Goal: Task Accomplishment & Management: Manage account settings

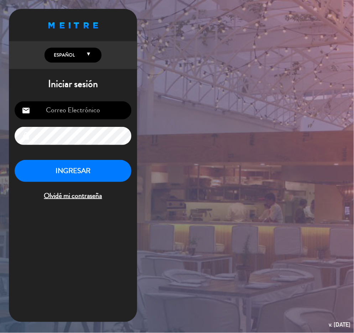
type input "[EMAIL_ADDRESS][DOMAIN_NAME]"
click at [67, 178] on button "INGRESAR" at bounding box center [73, 171] width 117 height 22
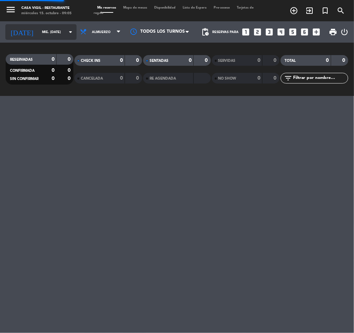
click at [38, 39] on div "today mié. 15 oct. arrow_drop_down" at bounding box center [40, 32] width 71 height 16
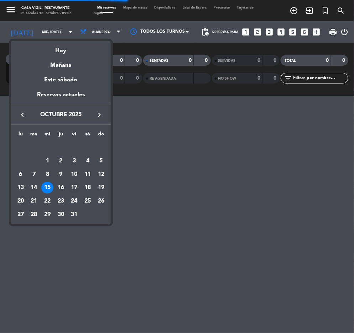
click at [78, 187] on div "17" at bounding box center [74, 188] width 12 height 12
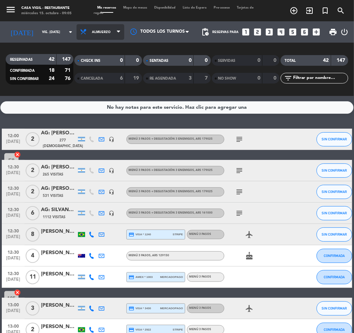
click at [101, 38] on span "Almuerzo" at bounding box center [101, 32] width 48 height 16
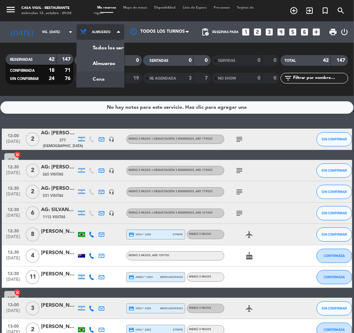
click at [74, 80] on div "menu Casa Vigil - Restaurante miércoles 15. octubre - 09:05 Mis reservas Mapa d…" at bounding box center [177, 48] width 354 height 96
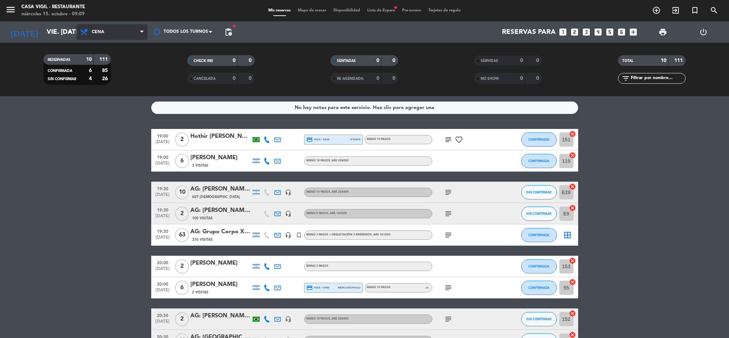
click at [126, 35] on span "Cena" at bounding box center [112, 32] width 71 height 16
click at [129, 49] on div "menu Casa Vigil - Restaurante miércoles 15. octubre - 09:09 Mis reservas Mapa d…" at bounding box center [364, 48] width 729 height 96
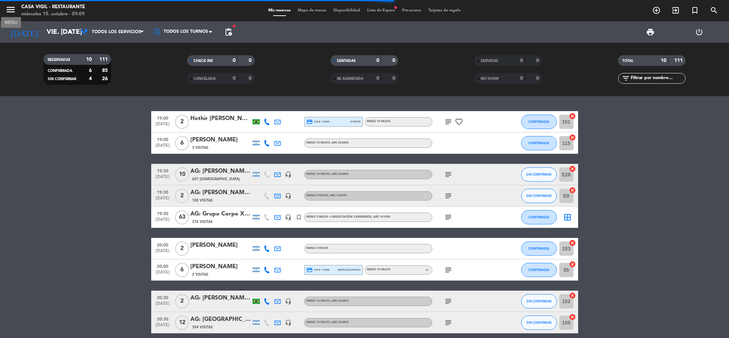
click at [11, 6] on icon "menu" at bounding box center [10, 9] width 11 height 11
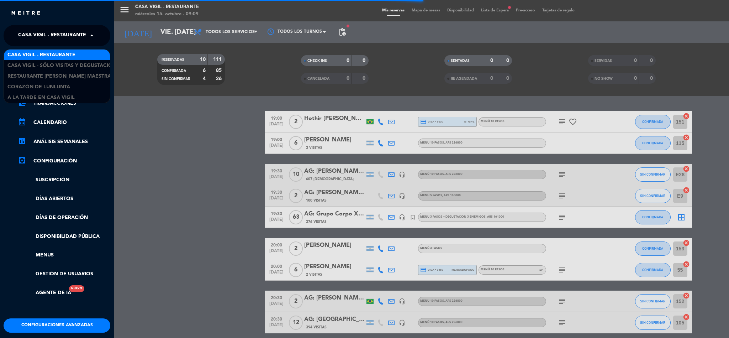
click at [65, 36] on span "Casa Vigil - Restaurante" at bounding box center [52, 35] width 68 height 15
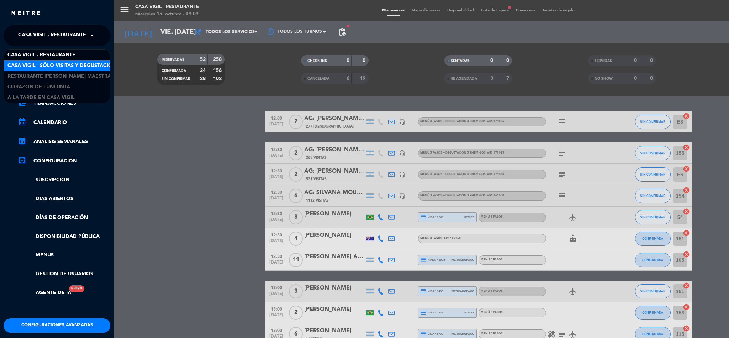
click at [93, 67] on span "Casa Vigil - SÓLO Visitas y Degustaciones" at bounding box center [64, 66] width 115 height 8
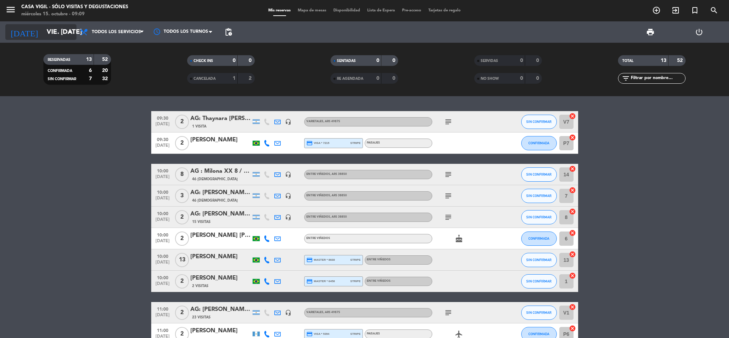
click at [60, 36] on input "vie. 17 oct." at bounding box center [86, 32] width 86 height 15
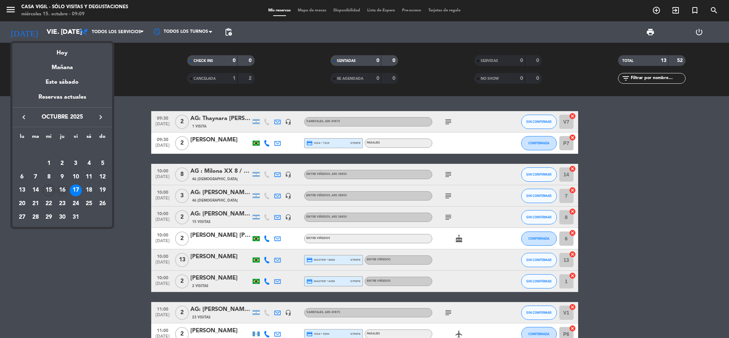
click at [62, 189] on div "16" at bounding box center [62, 190] width 12 height 12
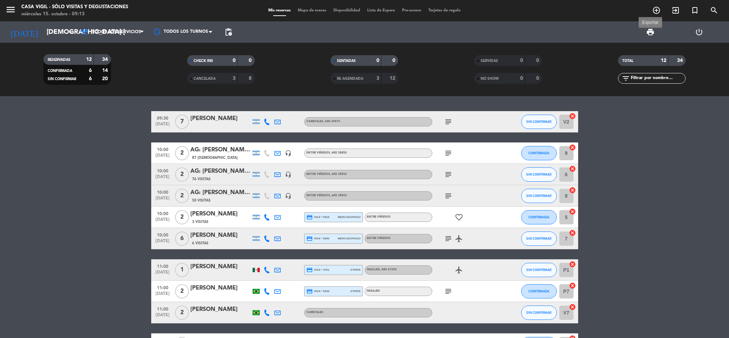
click at [353, 34] on span "print" at bounding box center [650, 32] width 9 height 9
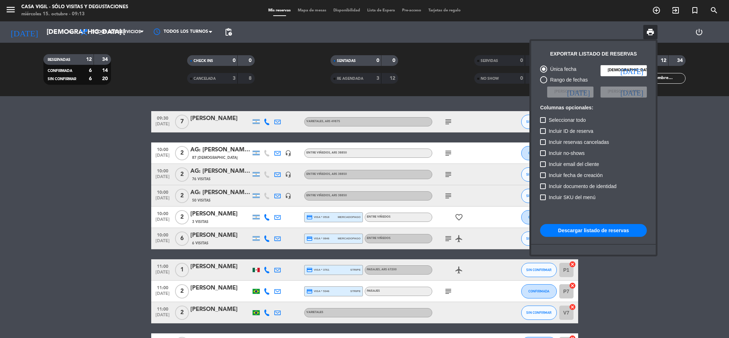
click at [353, 228] on button "Descargar listado de reservas" at bounding box center [593, 230] width 107 height 13
click at [14, 10] on div at bounding box center [364, 169] width 729 height 338
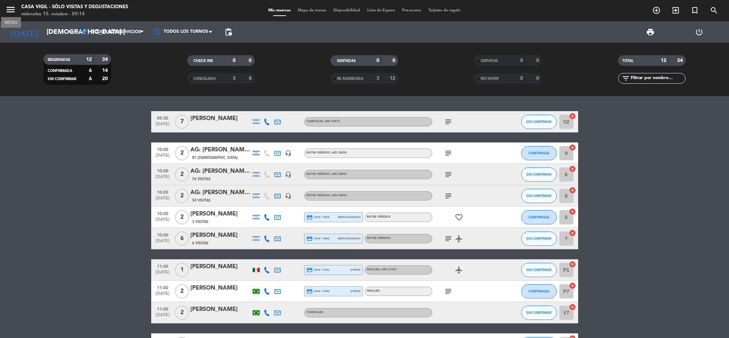
click at [12, 8] on icon "menu" at bounding box center [10, 9] width 11 height 11
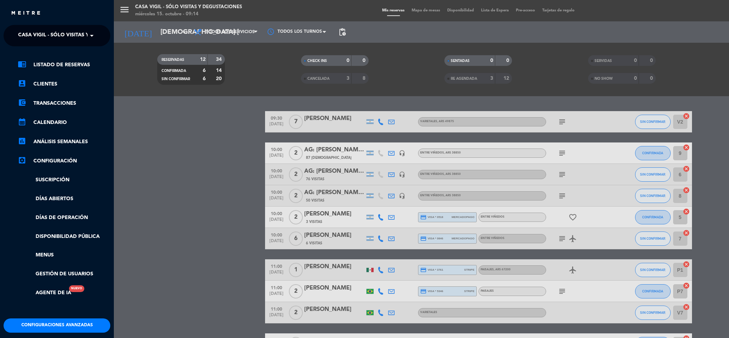
click at [57, 32] on span "Casa Vigil - SÓLO Visitas y Degustaciones" at bounding box center [75, 35] width 115 height 15
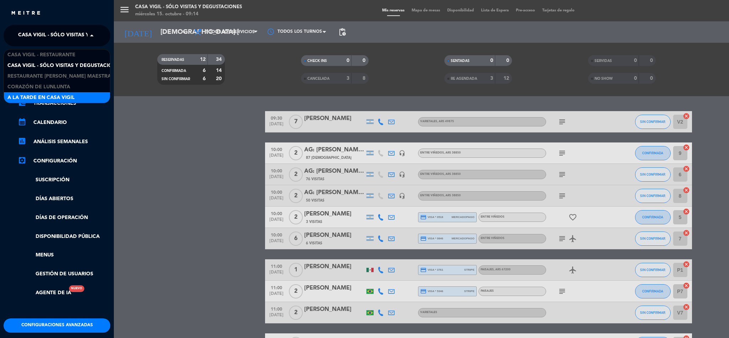
click at [84, 96] on div "A la tarde en Casa Vigil" at bounding box center [57, 97] width 106 height 11
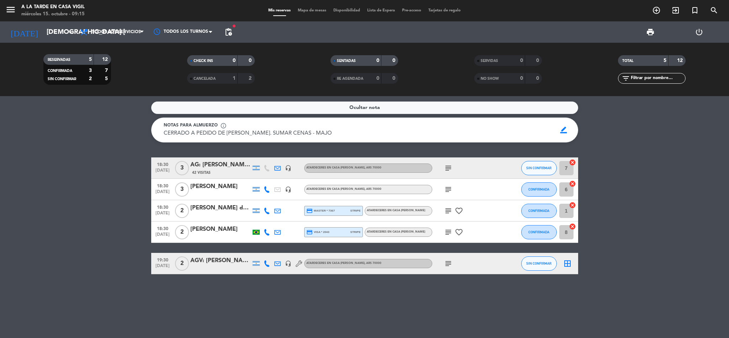
click at [209, 167] on div "AG: Jose Molina X3/ BUS VITIVINICOLA" at bounding box center [220, 164] width 60 height 9
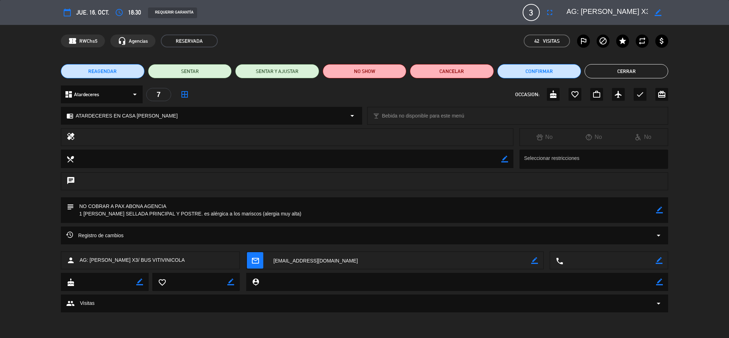
click at [353, 62] on div "REAGENDAR SENTAR SENTAR Y AJUSTAR NO SHOW Cancelar Confirmar Cerrar" at bounding box center [364, 71] width 729 height 28
click at [353, 70] on button "Cerrar" at bounding box center [627, 71] width 84 height 14
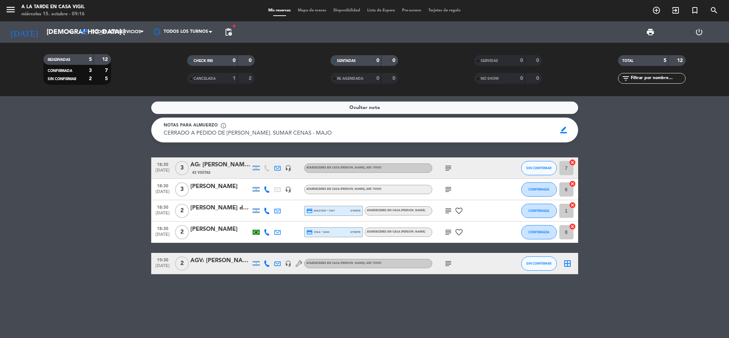
click at [206, 165] on div "AG: Jose Molina X3/ BUS VITIVINICOLA" at bounding box center [220, 164] width 60 height 9
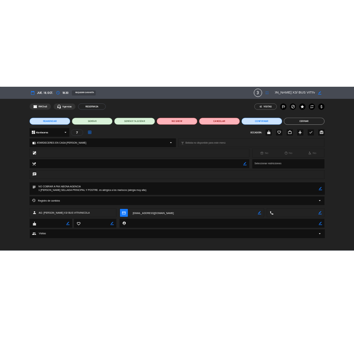
scroll to position [0, 48]
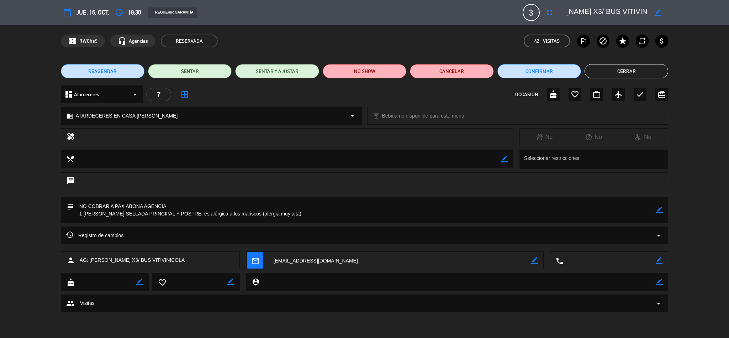
drag, startPoint x: 567, startPoint y: 8, endPoint x: 640, endPoint y: 9, distance: 73.0
click at [353, 10] on textarea at bounding box center [606, 12] width 81 height 13
drag, startPoint x: 74, startPoint y: 116, endPoint x: 148, endPoint y: 117, distance: 74.4
click at [148, 117] on div "chrome_reader_mode ATARDECERES EN CASA VIGIL arrow_drop_down" at bounding box center [211, 115] width 301 height 17
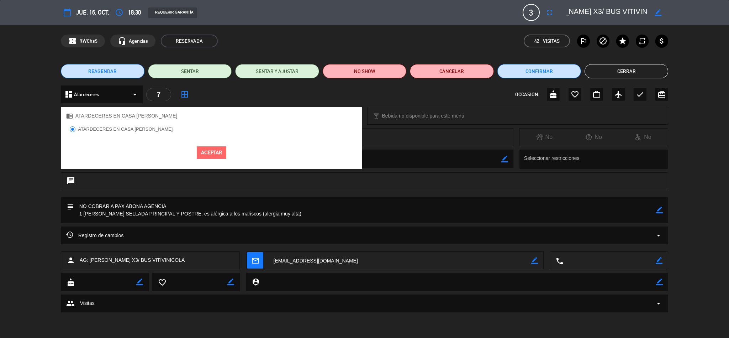
click at [47, 232] on div "Registro de cambios arrow_drop_down" at bounding box center [364, 238] width 729 height 25
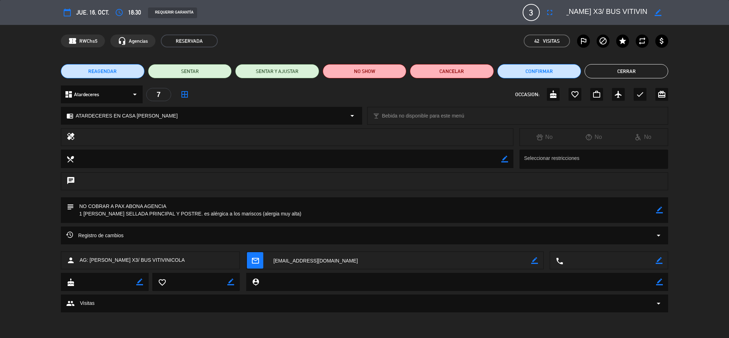
drag, startPoint x: 77, startPoint y: 203, endPoint x: 335, endPoint y: 213, distance: 258.2
click at [335, 213] on textarea at bounding box center [365, 210] width 582 height 26
click at [353, 75] on button "Cerrar" at bounding box center [627, 71] width 84 height 14
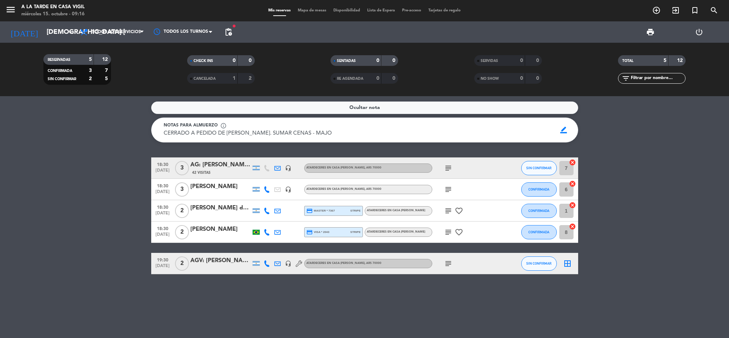
click at [206, 260] on div "AGV: CELINA BERTONA" at bounding box center [220, 260] width 60 height 9
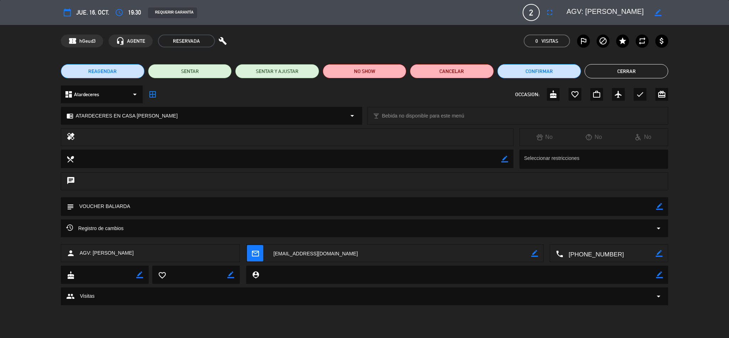
drag, startPoint x: 568, startPoint y: 7, endPoint x: 646, endPoint y: 11, distance: 78.0
click at [353, 11] on textarea at bounding box center [606, 12] width 81 height 13
drag, startPoint x: 76, startPoint y: 114, endPoint x: 147, endPoint y: 116, distance: 71.2
click at [153, 115] on div "chrome_reader_mode ATARDECERES EN CASA VIGIL arrow_drop_down" at bounding box center [211, 115] width 301 height 17
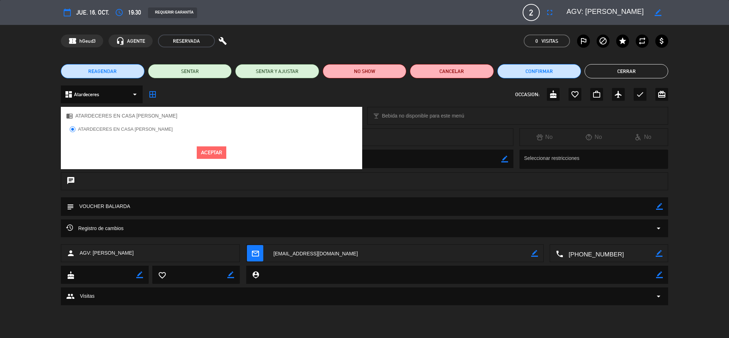
click at [1, 197] on div "chat" at bounding box center [364, 184] width 729 height 25
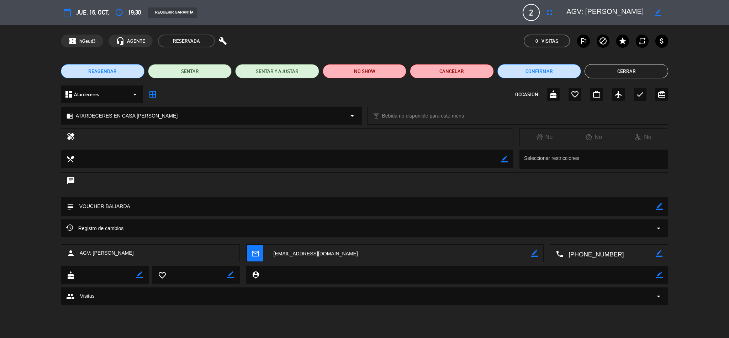
drag, startPoint x: 79, startPoint y: 204, endPoint x: 131, endPoint y: 206, distance: 52.4
click at [131, 206] on textarea at bounding box center [365, 206] width 582 height 18
click at [353, 73] on button "Cerrar" at bounding box center [627, 71] width 84 height 14
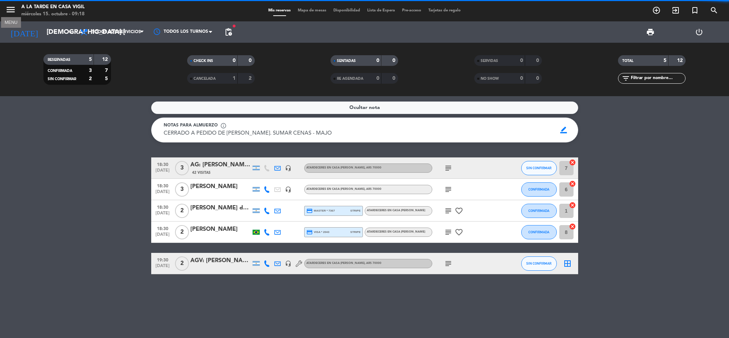
click at [11, 5] on icon "menu" at bounding box center [10, 9] width 11 height 11
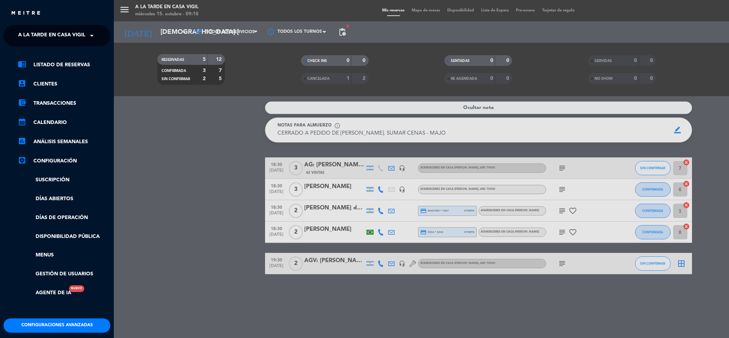
click at [48, 27] on ng-select "× A la tarde en Casa Vigil ×" at bounding box center [57, 35] width 107 height 21
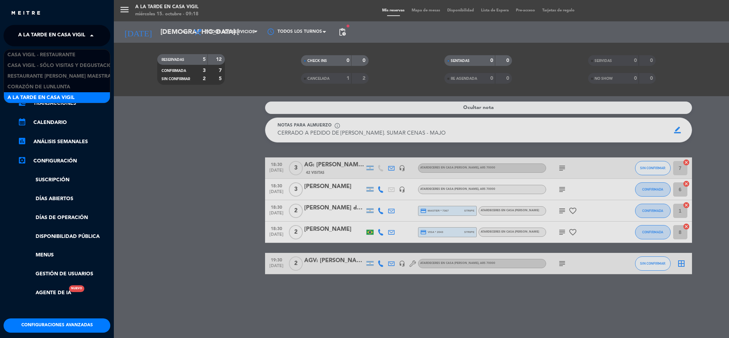
click at [57, 39] on span "A la tarde en Casa Vigil" at bounding box center [51, 35] width 67 height 15
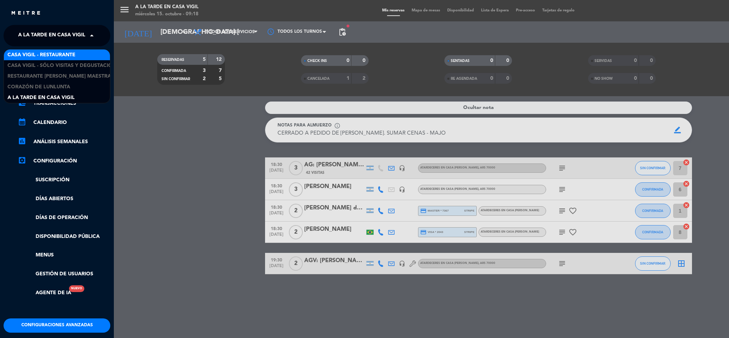
click at [65, 49] on div "Casa Vigil - Restaurante Casa Vigil - SÓLO Visitas y Degustaciones Restaurante …" at bounding box center [57, 76] width 107 height 54
click at [68, 51] on span "Casa Vigil - Restaurante" at bounding box center [41, 55] width 68 height 8
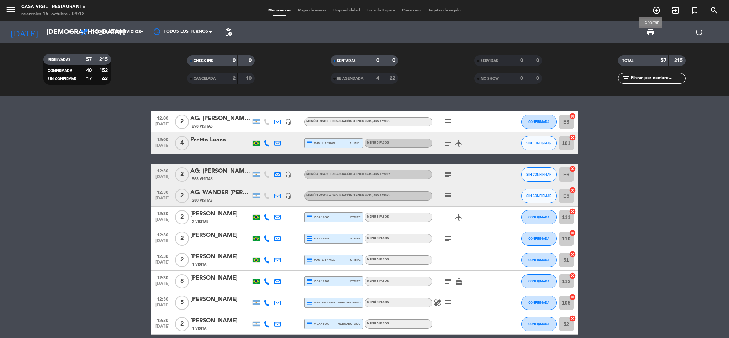
click at [353, 31] on span "print" at bounding box center [650, 32] width 9 height 9
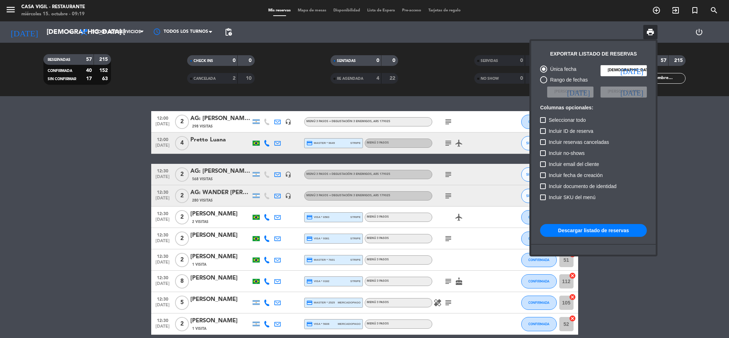
click at [353, 233] on button "Descargar listado de reservas" at bounding box center [593, 230] width 107 height 13
click at [52, 39] on div at bounding box center [364, 169] width 729 height 338
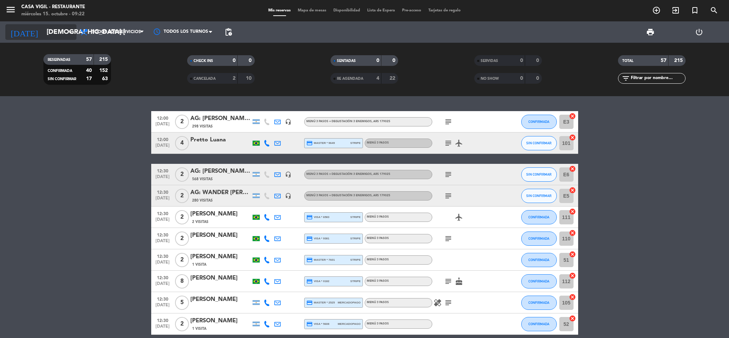
click at [56, 36] on input "jue. 16 oct." at bounding box center [86, 32] width 86 height 15
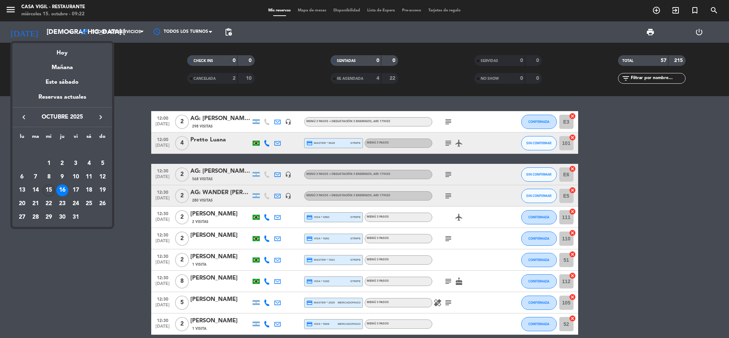
click at [22, 110] on div "keyboard_arrow_left octubre 2025 keyboard_arrow_right" at bounding box center [62, 117] width 100 height 20
click at [22, 115] on icon "keyboard_arrow_left" at bounding box center [24, 117] width 9 height 9
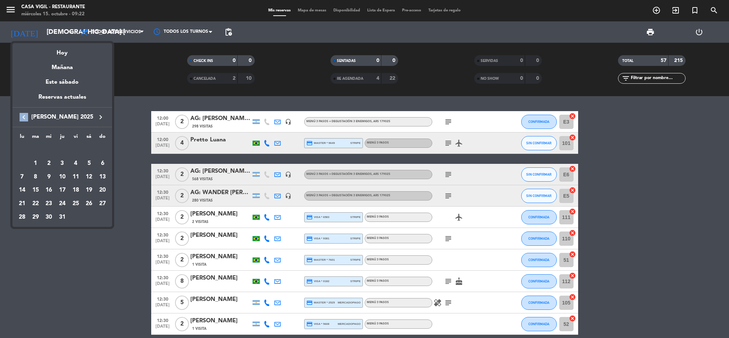
click at [22, 115] on icon "keyboard_arrow_left" at bounding box center [24, 117] width 9 height 9
click at [90, 187] on div "24" at bounding box center [89, 190] width 12 height 12
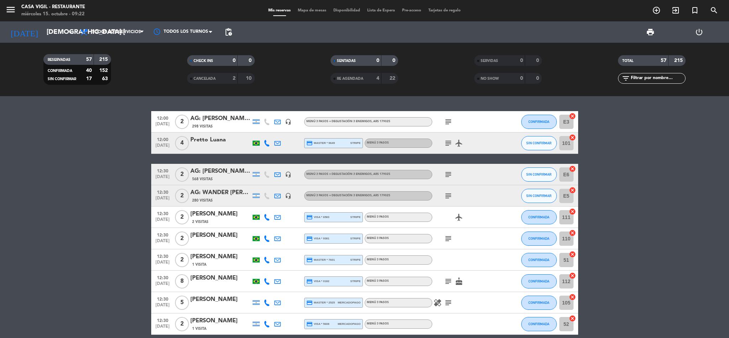
type input "sáb. 24 may."
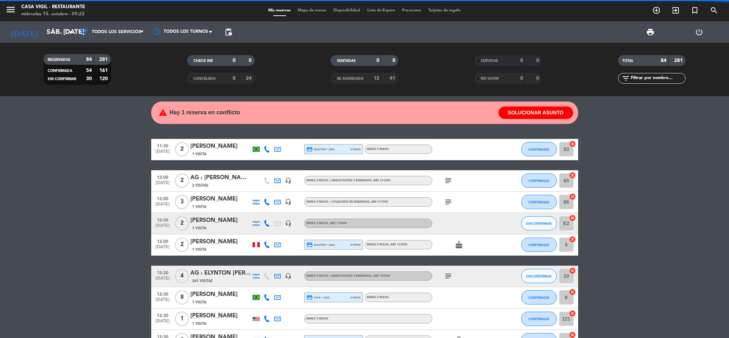
click at [353, 79] on input "text" at bounding box center [657, 78] width 55 height 8
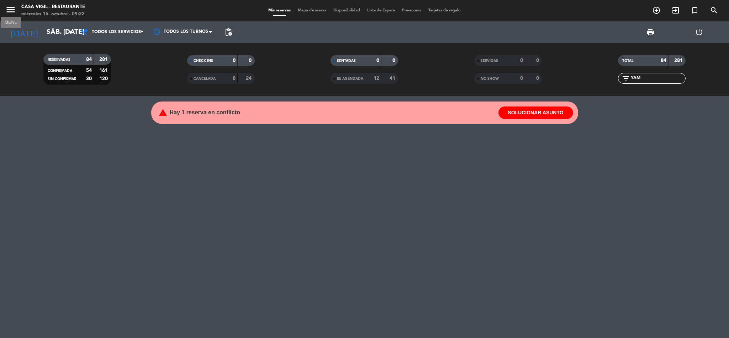
click at [10, 9] on icon "menu" at bounding box center [10, 9] width 11 height 11
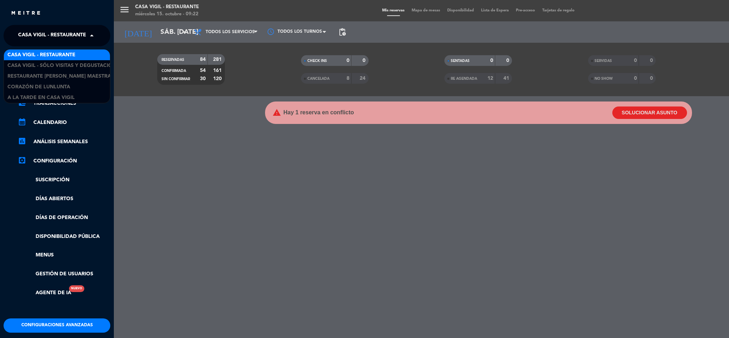
click at [59, 36] on span "Casa Vigil - Restaurante" at bounding box center [52, 35] width 68 height 15
click at [67, 64] on span "Casa Vigil - SÓLO Visitas y Degustaciones" at bounding box center [64, 66] width 115 height 8
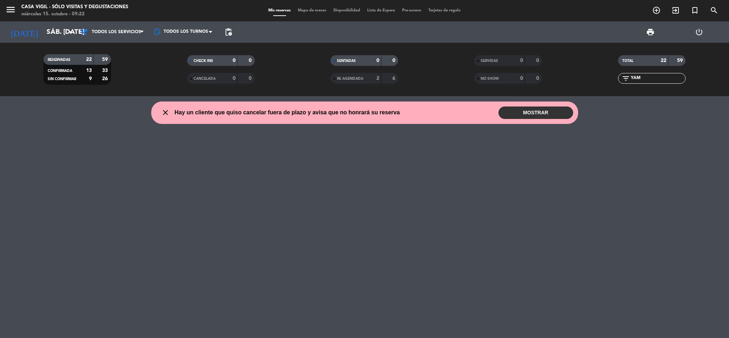
click at [11, 6] on icon "menu" at bounding box center [10, 9] width 11 height 11
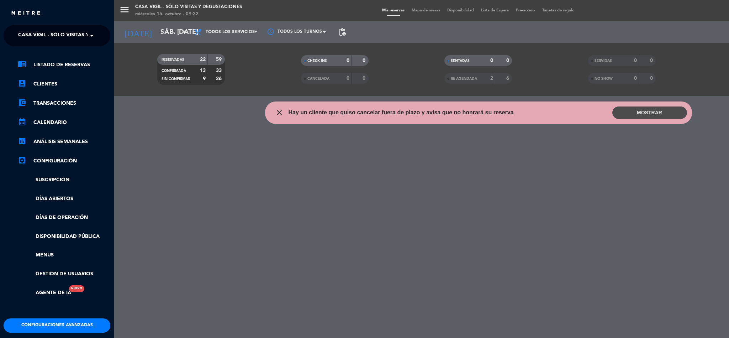
click at [67, 32] on span "Casa Vigil - SÓLO Visitas y Degustaciones" at bounding box center [75, 35] width 115 height 15
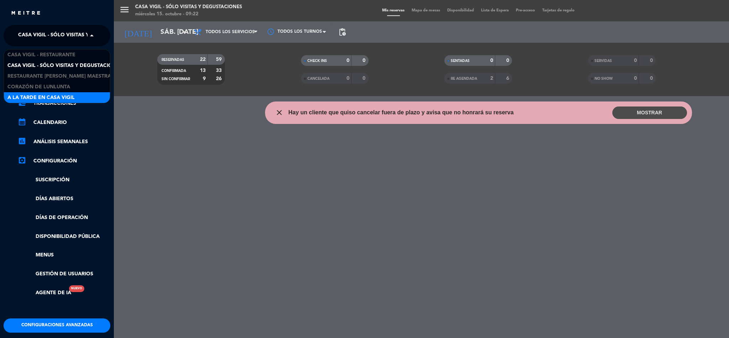
click at [84, 94] on div "A la tarde en Casa Vigil" at bounding box center [57, 97] width 106 height 11
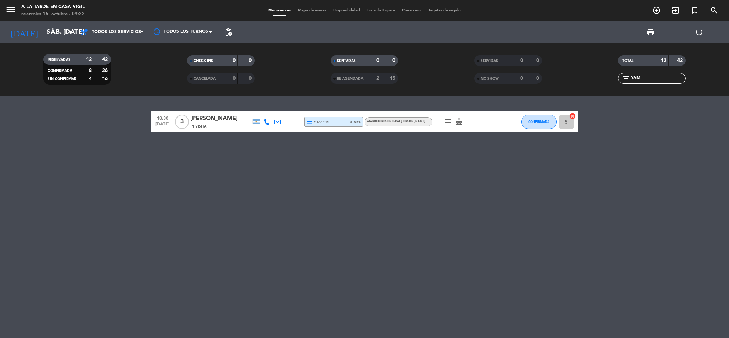
click at [353, 81] on input "YAM" at bounding box center [657, 78] width 55 height 8
type input "Y"
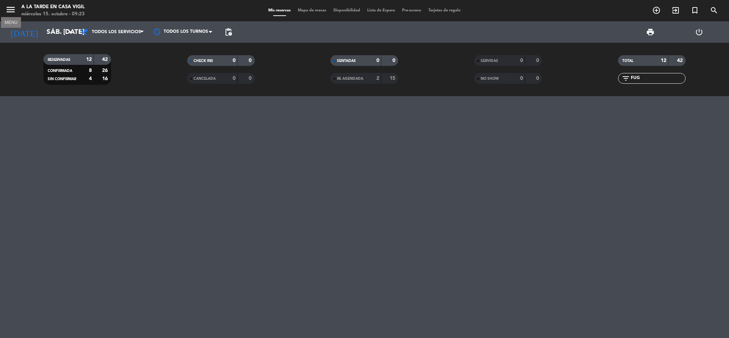
type input "FUG"
click at [7, 7] on icon "menu" at bounding box center [10, 9] width 11 height 11
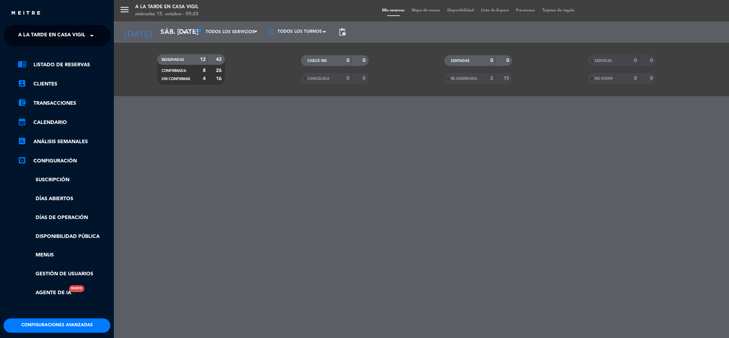
click at [48, 39] on span "A la tarde en Casa Vigil" at bounding box center [51, 35] width 67 height 15
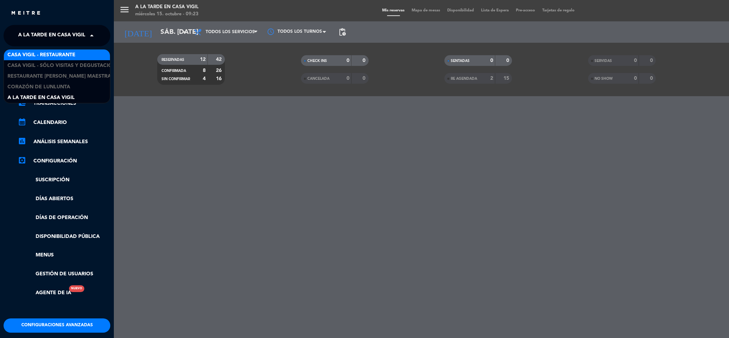
click at [59, 53] on span "Casa Vigil - Restaurante" at bounding box center [41, 55] width 68 height 8
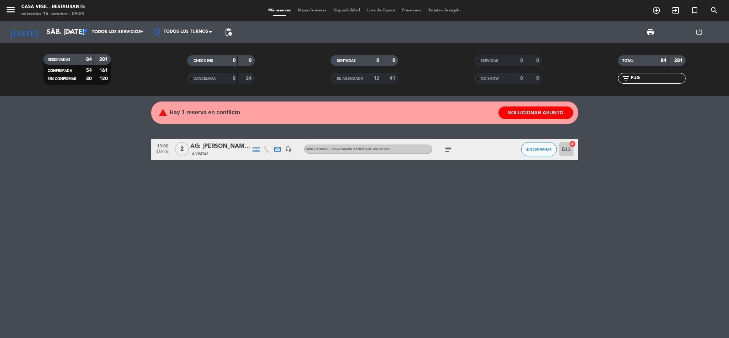
click at [225, 148] on div "AG: Carolina Nadaf X2/ FUGAS" at bounding box center [220, 146] width 60 height 9
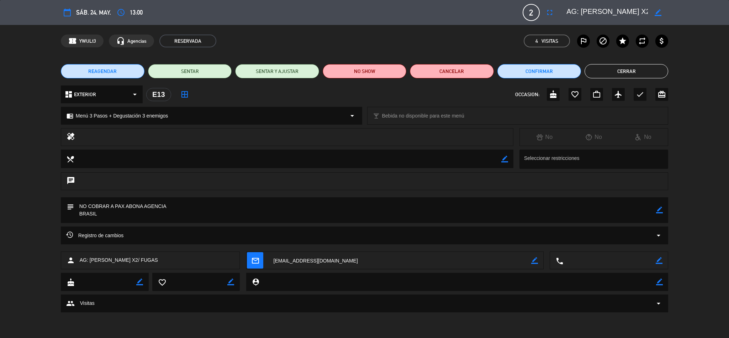
click at [353, 73] on button "Cerrar" at bounding box center [627, 71] width 84 height 14
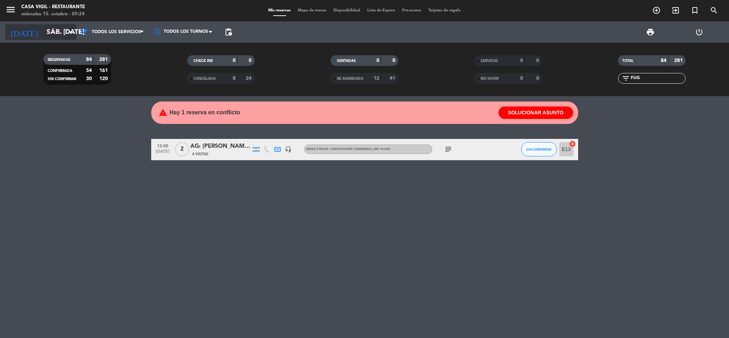
click at [64, 28] on input "sáb. 24 may." at bounding box center [86, 32] width 86 height 15
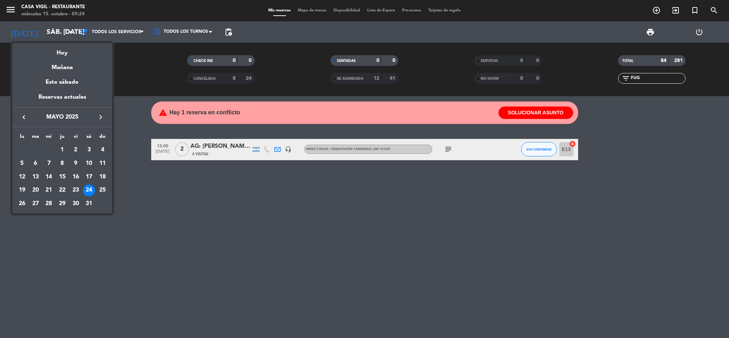
click at [22, 116] on icon "keyboard_arrow_left" at bounding box center [24, 117] width 9 height 9
click at [101, 118] on icon "keyboard_arrow_right" at bounding box center [100, 117] width 9 height 9
click at [49, 189] on div "18" at bounding box center [49, 190] width 12 height 12
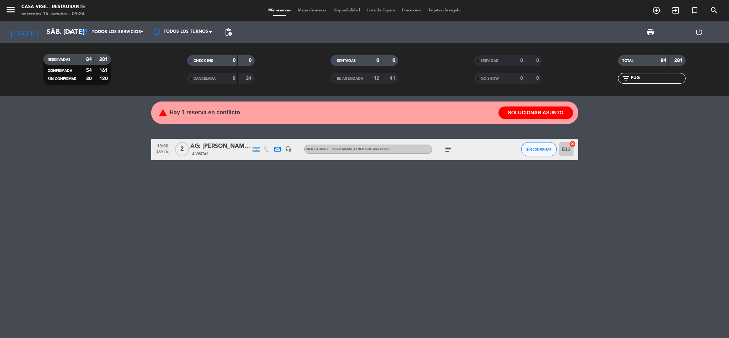
type input "mié. 18 jun."
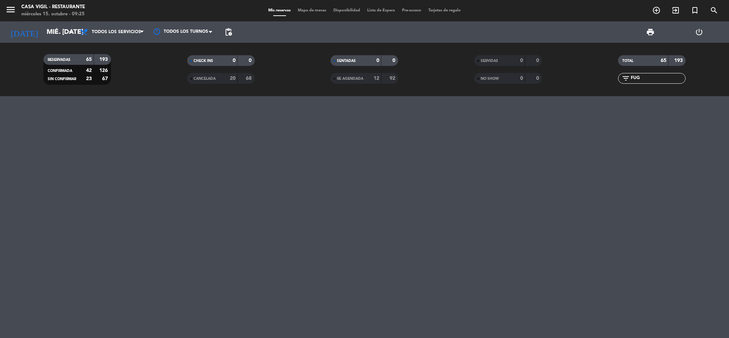
click at [353, 76] on input "FUG" at bounding box center [657, 78] width 55 height 8
drag, startPoint x: 649, startPoint y: 79, endPoint x: 591, endPoint y: 80, distance: 57.6
click at [353, 80] on div "filter_list FUG" at bounding box center [652, 78] width 144 height 11
type input "YAM"
click at [353, 11] on span "search" at bounding box center [714, 10] width 19 height 12
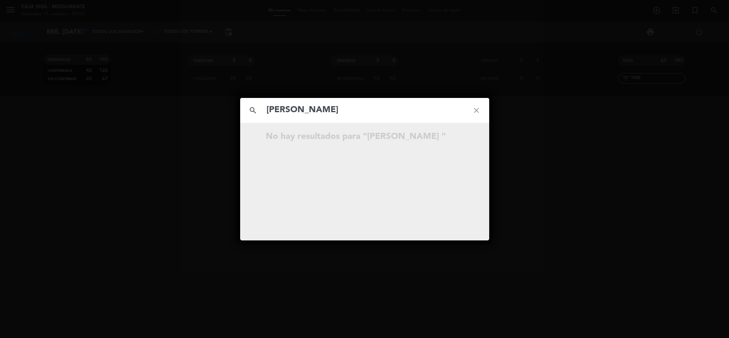
type input "LEONARDO SIQUEIRA"
click at [353, 105] on icon "close" at bounding box center [477, 110] width 26 height 26
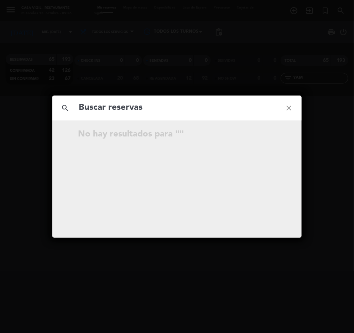
click at [215, 51] on div "search close No hay resultados para """ at bounding box center [177, 166] width 354 height 333
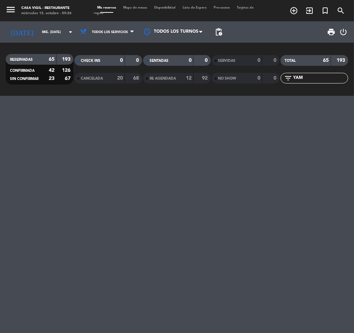
drag, startPoint x: 309, startPoint y: 79, endPoint x: 262, endPoint y: 81, distance: 47.4
click at [262, 81] on div "RESERVADAS 65 193 CONFIRMADA 42 126 SIN CONFIRMAR 23 67 CHECK INS 0 0 CANCELADA…" at bounding box center [177, 69] width 354 height 39
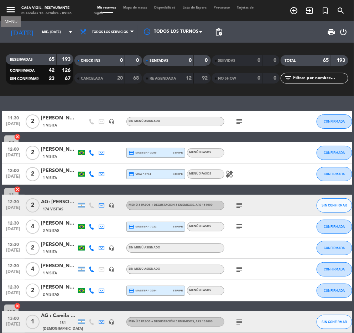
click at [13, 7] on icon "menu" at bounding box center [10, 9] width 11 height 11
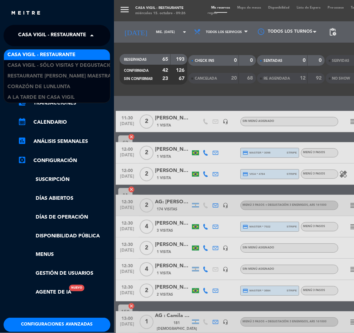
click at [66, 37] on span "Casa Vigil - Restaurante" at bounding box center [52, 35] width 68 height 15
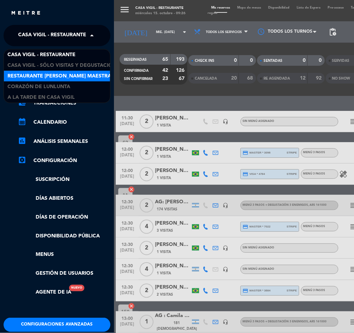
click at [85, 75] on span "Restaurante [PERSON_NAME] Maestra" at bounding box center [59, 76] width 104 height 8
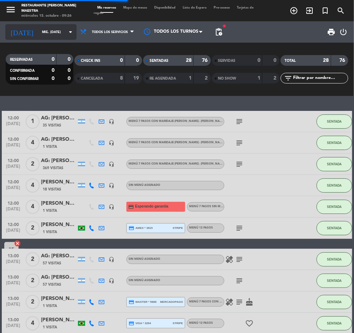
click at [42, 32] on input "mié. 18 jun." at bounding box center [61, 32] width 46 height 11
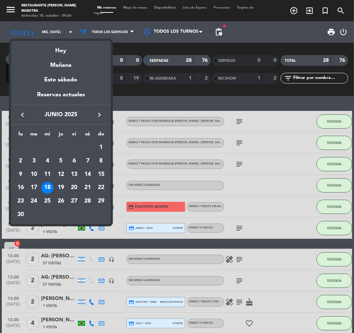
click at [99, 116] on icon "keyboard_arrow_right" at bounding box center [99, 115] width 9 height 9
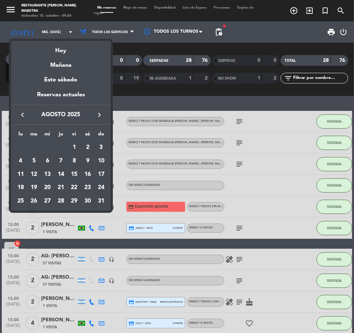
click at [99, 116] on icon "keyboard_arrow_right" at bounding box center [99, 115] width 9 height 9
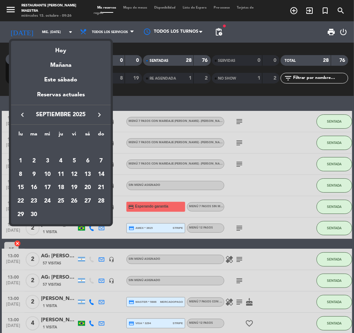
click at [99, 116] on icon "keyboard_arrow_right" at bounding box center [99, 115] width 9 height 9
click at [61, 187] on div "16" at bounding box center [61, 188] width 12 height 12
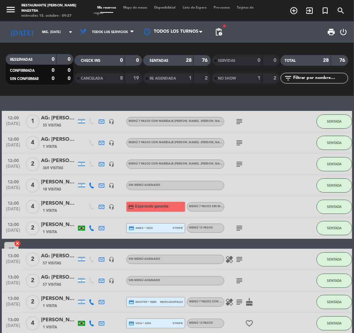
type input "jue. 16 oct."
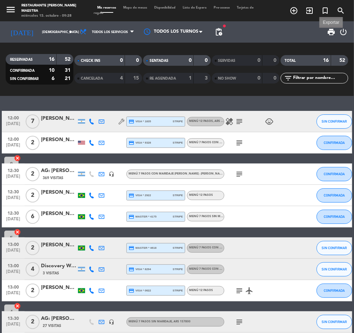
click at [330, 32] on span "print" at bounding box center [331, 32] width 9 height 9
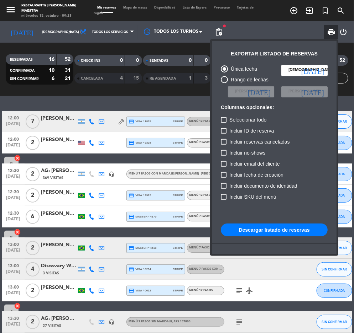
click at [282, 227] on button "Descargar listado de reservas" at bounding box center [274, 230] width 107 height 13
click at [13, 12] on div at bounding box center [177, 166] width 354 height 333
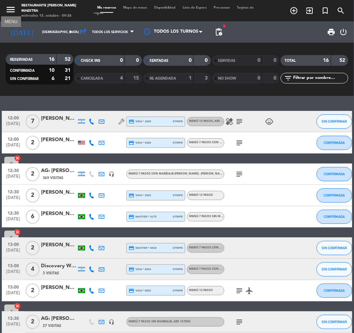
click at [10, 9] on icon "menu" at bounding box center [10, 9] width 11 height 11
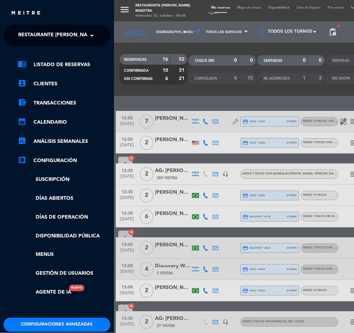
click at [63, 37] on span "Restaurante [PERSON_NAME] Maestra" at bounding box center [70, 35] width 104 height 15
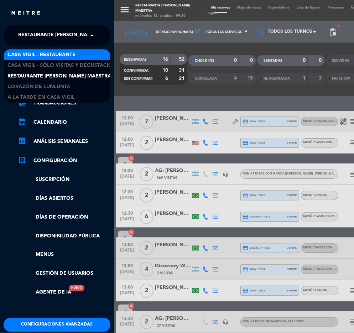
click at [68, 56] on span "Casa Vigil - Restaurante" at bounding box center [41, 55] width 68 height 8
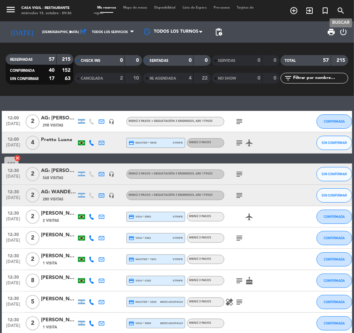
click at [343, 9] on icon "search" at bounding box center [340, 10] width 9 height 9
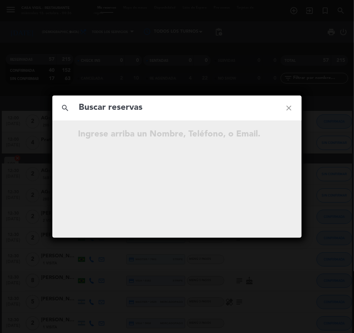
click at [114, 112] on input "text" at bounding box center [177, 108] width 198 height 15
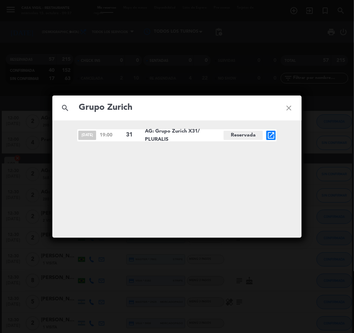
type input "Grupo Zurich"
click at [273, 137] on icon "open_in_new" at bounding box center [271, 135] width 9 height 9
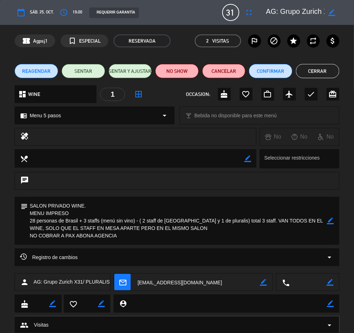
click at [317, 68] on button "Cerrar" at bounding box center [317, 71] width 43 height 14
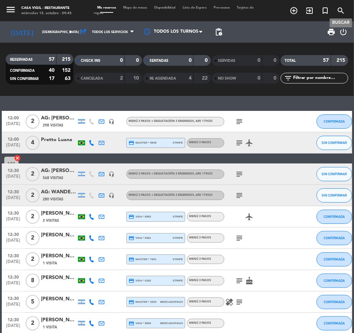
click at [339, 5] on span "search" at bounding box center [341, 11] width 16 height 12
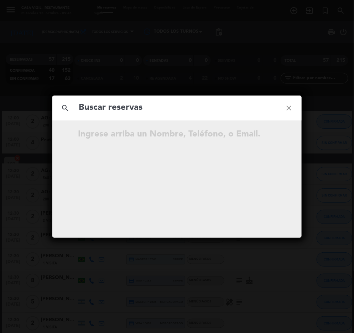
click at [131, 106] on input "text" at bounding box center [177, 108] width 198 height 15
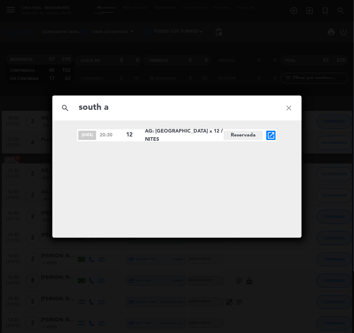
type input "south a"
click at [271, 135] on icon "open_in_new" at bounding box center [271, 135] width 9 height 9
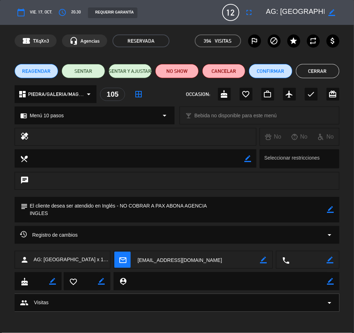
click at [330, 208] on icon "border_color" at bounding box center [330, 209] width 7 height 7
click at [69, 216] on textarea at bounding box center [177, 210] width 299 height 26
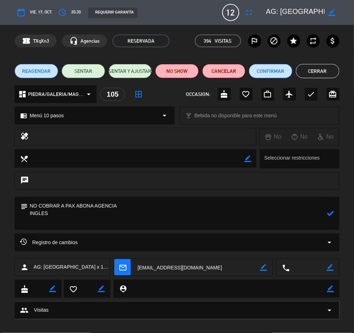
click at [35, 223] on textarea at bounding box center [177, 213] width 299 height 33
paste textarea "Lotta Sales: no red meat. (fish, seafood and chicken is ok)"
type textarea "NO COBRAR A PAX ABONA AGENCIA INGLES RESTRICCIONES: Lotta Sales: no red meat. (…"
click at [330, 213] on icon at bounding box center [330, 213] width 7 height 7
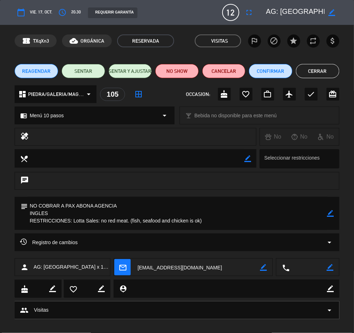
click at [318, 78] on div "REAGENDAR SENTAR SENTAR Y AJUSTAR NO SHOW Cancelar Confirmar Cerrar" at bounding box center [177, 71] width 354 height 28
drag, startPoint x: 317, startPoint y: 75, endPoint x: 274, endPoint y: 64, distance: 44.3
click at [316, 75] on button "Cerrar" at bounding box center [317, 71] width 43 height 14
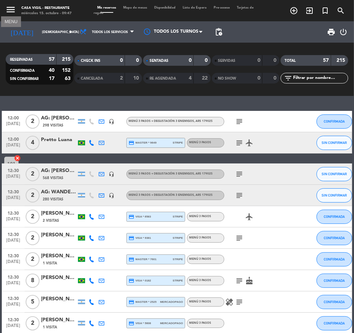
click at [10, 11] on icon "menu" at bounding box center [10, 9] width 11 height 11
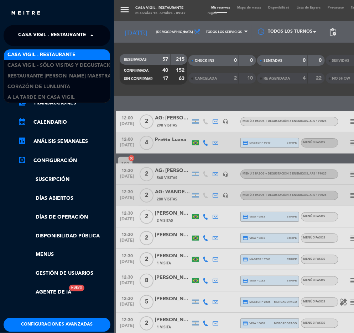
click at [52, 35] on span "Casa Vigil - Restaurante" at bounding box center [52, 35] width 68 height 15
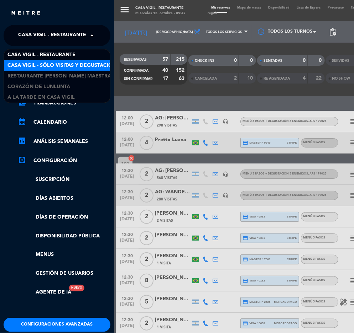
click at [85, 66] on span "Casa Vigil - SÓLO Visitas y Degustaciones" at bounding box center [64, 66] width 115 height 8
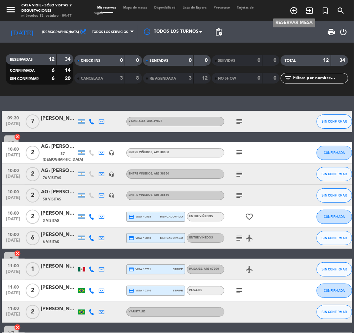
click at [292, 10] on icon "add_circle_outline" at bounding box center [293, 10] width 9 height 9
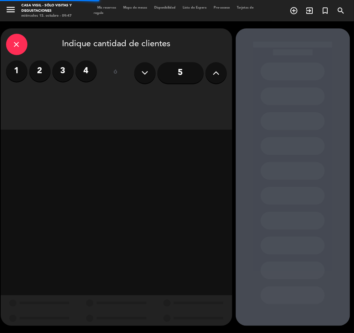
click at [39, 72] on label "2" at bounding box center [39, 70] width 21 height 21
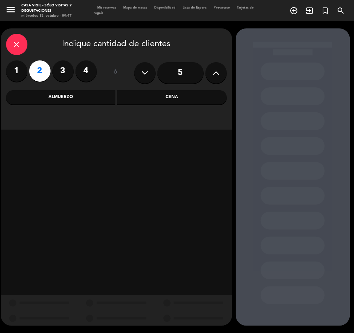
click at [56, 98] on div "Almuerzo" at bounding box center [61, 97] width 110 height 14
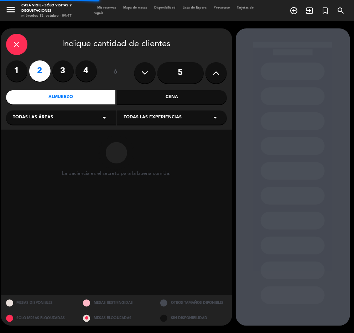
click at [131, 116] on span "Todas las experiencias" at bounding box center [153, 117] width 58 height 7
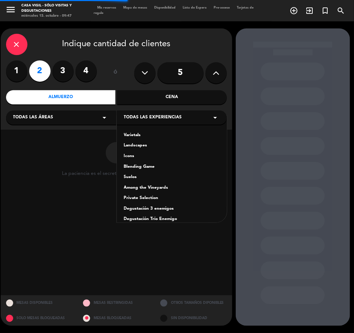
click at [136, 134] on div "Varietals" at bounding box center [172, 135] width 96 height 7
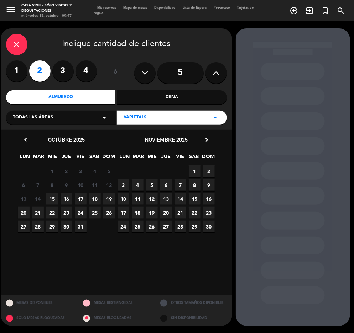
click at [127, 222] on span "24" at bounding box center [123, 227] width 12 height 12
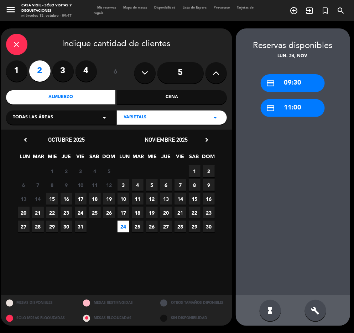
click at [302, 81] on div "credit_card 09:30" at bounding box center [292, 83] width 64 height 18
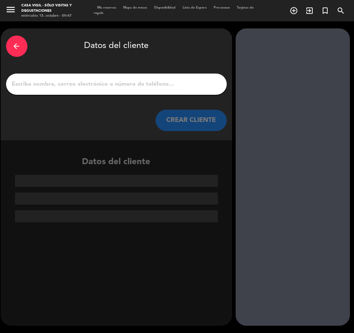
click at [123, 81] on input "1" at bounding box center [116, 84] width 210 height 10
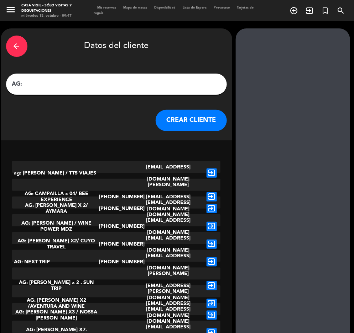
paste input "[PERSON_NAME]"
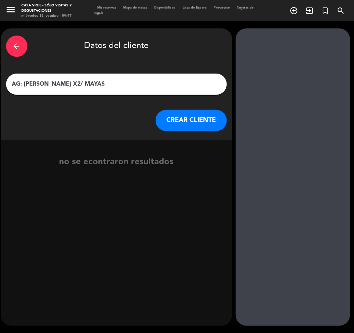
type input "AG: MARCO ANTONIO X2/ MAYAS"
click at [183, 121] on button "CREAR CLIENTE" at bounding box center [190, 120] width 71 height 21
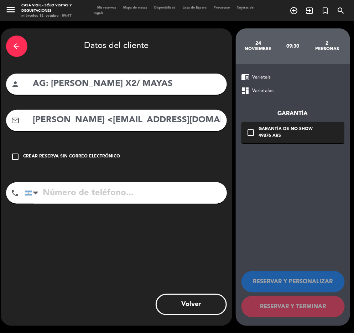
click at [115, 117] on input "Mariela Rodriguez <maricerro69@gmail.com>" at bounding box center [126, 120] width 189 height 15
drag, startPoint x: 115, startPoint y: 122, endPoint x: -1, endPoint y: 141, distance: 117.5
click at [0, 141] on html "close × Casa Vigil - SÓLO Visitas y Degustaciones × chrome_reader_mode Listado …" at bounding box center [177, 166] width 354 height 333
click at [186, 116] on input "maricerro69@gmail.com>" at bounding box center [126, 120] width 189 height 15
click at [176, 125] on input "maricerro69@gmail.com>" at bounding box center [126, 120] width 189 height 15
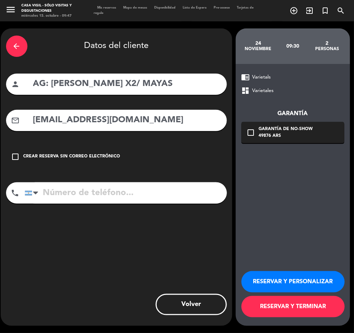
type input "maricerro69@gmail.com"
click at [298, 281] on button "RESERVAR Y PERSONALIZAR" at bounding box center [292, 282] width 103 height 21
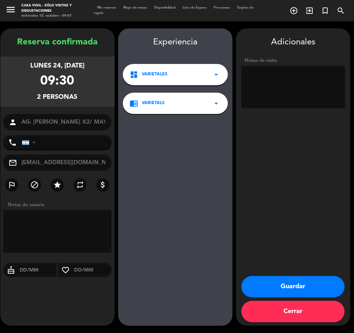
click at [286, 92] on textarea at bounding box center [293, 87] width 104 height 43
type textarea "NO COBRAR A PAX ABONA AGENCIA MEXICANOS"
click at [306, 282] on button "Guardar" at bounding box center [292, 286] width 103 height 21
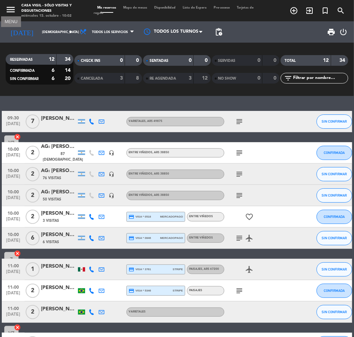
click at [9, 6] on icon "menu" at bounding box center [10, 9] width 11 height 11
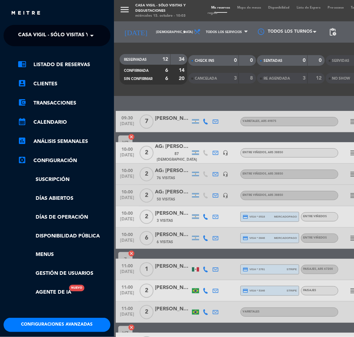
click at [183, 92] on div "menu Casa Vigil - SÓLO Visitas y Degustaciones miércoles 15. octubre - 10:03 Mi…" at bounding box center [291, 168] width 354 height 337
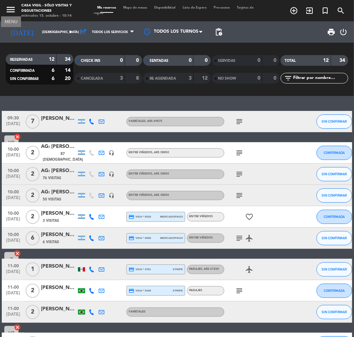
click at [9, 11] on icon "menu" at bounding box center [10, 9] width 11 height 11
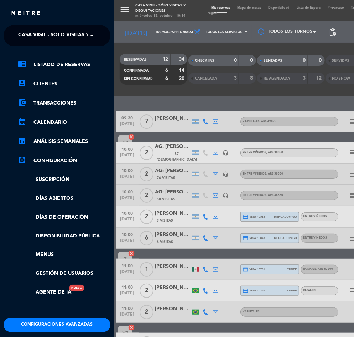
click at [60, 33] on span "Casa Vigil - SÓLO Visitas y Degustaciones" at bounding box center [75, 35] width 115 height 15
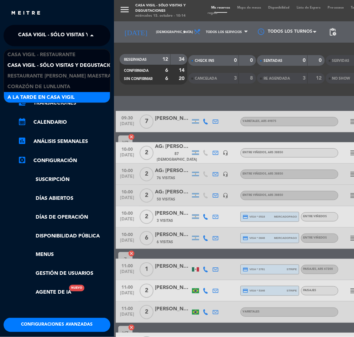
click at [88, 96] on div "A la tarde en Casa Vigil" at bounding box center [57, 97] width 106 height 11
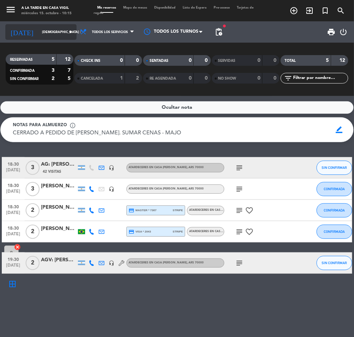
click at [38, 32] on input "jue. 16 oct." at bounding box center [61, 32] width 46 height 11
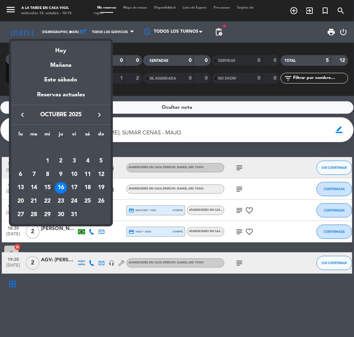
click at [88, 188] on div "18" at bounding box center [87, 188] width 12 height 12
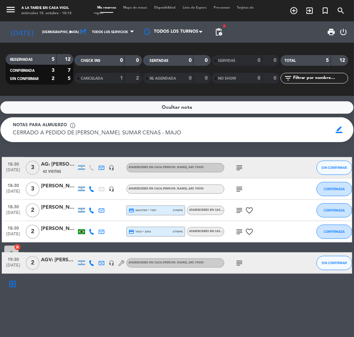
type input "[DATE]"
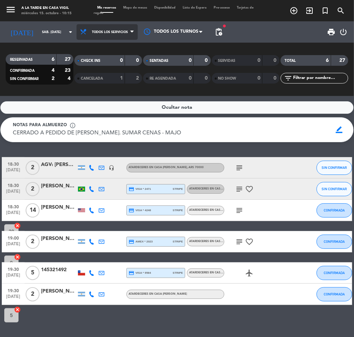
click at [105, 29] on span "Todos los servicios" at bounding box center [107, 32] width 61 height 16
click at [10, 7] on icon "menu" at bounding box center [10, 9] width 11 height 11
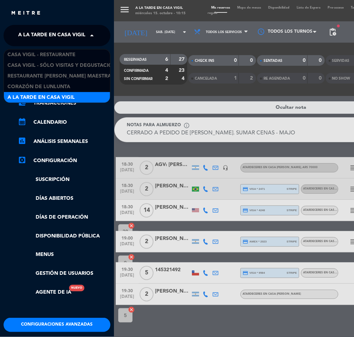
click at [51, 30] on span "A la tarde en Casa Vigil" at bounding box center [51, 35] width 67 height 15
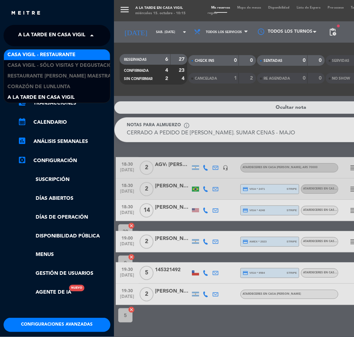
click at [70, 57] on span "Casa Vigil - Restaurante" at bounding box center [41, 55] width 68 height 8
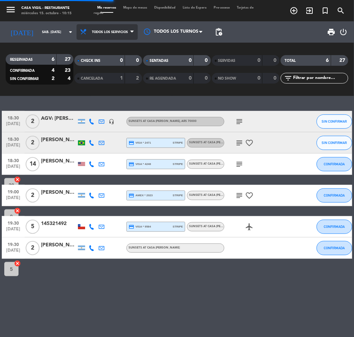
click at [94, 32] on span "Todos los servicios" at bounding box center [110, 32] width 36 height 4
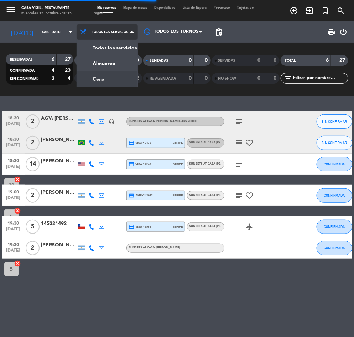
click at [76, 81] on div "menu Casa Vigil - Restaurante miércoles 15. octubre - 10:15 Mis reservas Mapa d…" at bounding box center [177, 48] width 354 height 96
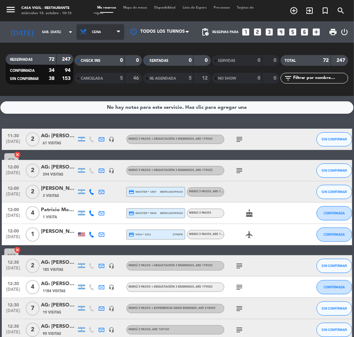
click at [92, 32] on span "Cena" at bounding box center [96, 32] width 9 height 4
click at [69, 81] on div "menu Casa Vigil - Restaurante miércoles 15. octubre - 10:15 Mis reservas Mapa d…" at bounding box center [177, 48] width 354 height 96
click at [92, 33] on span "Cena" at bounding box center [96, 32] width 9 height 4
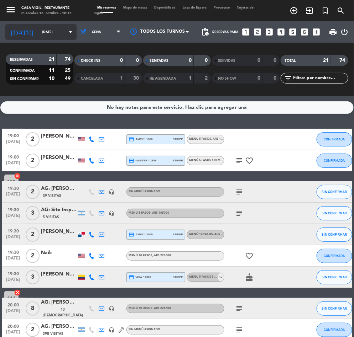
click at [52, 31] on input "[DATE]" at bounding box center [61, 32] width 46 height 11
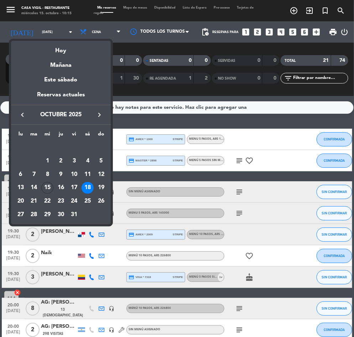
click at [86, 31] on div at bounding box center [177, 168] width 354 height 337
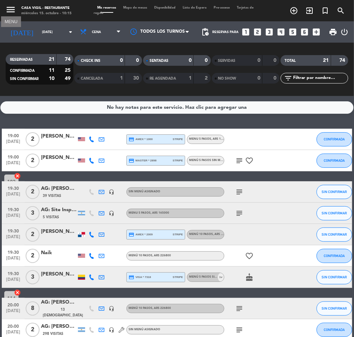
click at [12, 7] on icon "menu" at bounding box center [10, 9] width 11 height 11
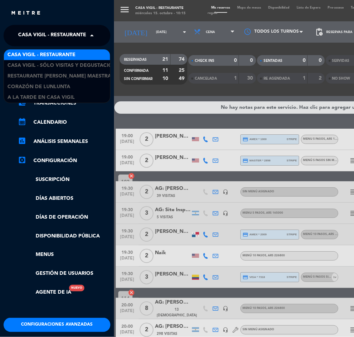
click at [62, 37] on span "Casa Vigil - Restaurante" at bounding box center [52, 35] width 68 height 15
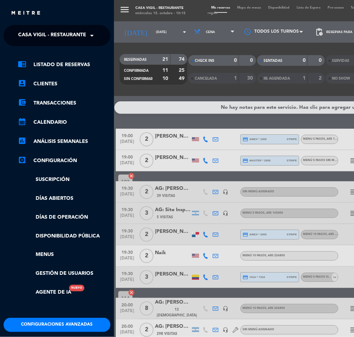
click at [159, 92] on div "menu Casa [PERSON_NAME] - Restaurante [DATE] 15. octubre - 10:15 Mis reservas M…" at bounding box center [291, 168] width 354 height 337
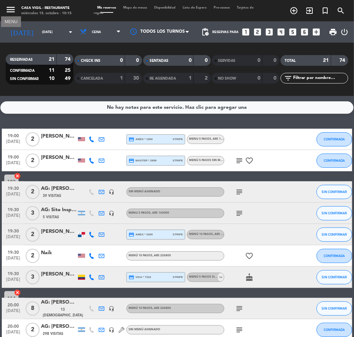
click at [8, 7] on icon "menu" at bounding box center [10, 9] width 11 height 11
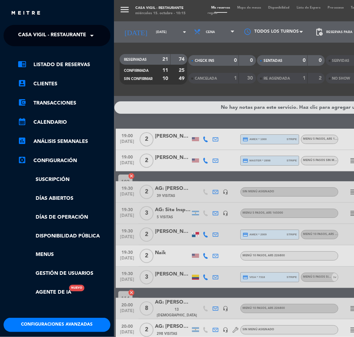
click at [70, 38] on span "Casa Vigil - Restaurante" at bounding box center [52, 35] width 68 height 15
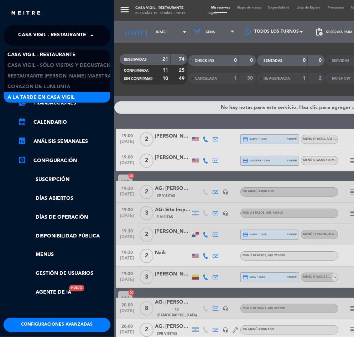
click at [94, 97] on div "A la tarde en Casa Vigil" at bounding box center [57, 97] width 106 height 11
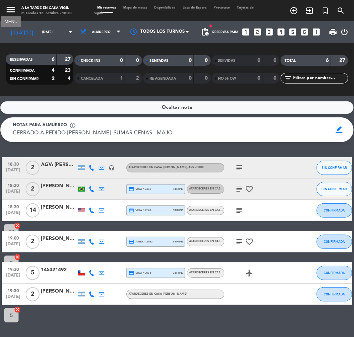
drag, startPoint x: 6, startPoint y: 8, endPoint x: 34, endPoint y: 16, distance: 29.0
click at [7, 8] on icon "menu" at bounding box center [10, 9] width 11 height 11
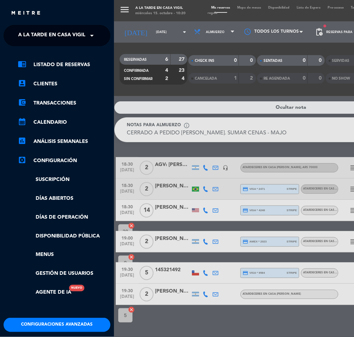
click at [60, 31] on span "A la tarde en Casa Vigil" at bounding box center [51, 35] width 67 height 15
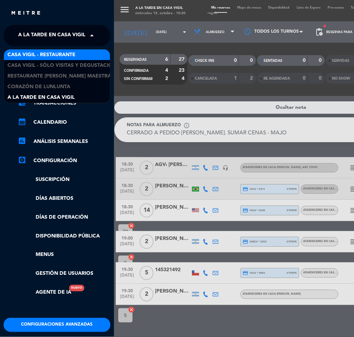
click at [64, 52] on span "Casa Vigil - Restaurante" at bounding box center [41, 55] width 68 height 8
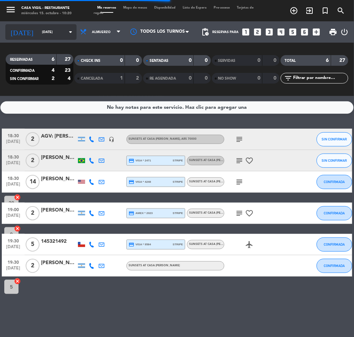
click at [41, 32] on input "[DATE]" at bounding box center [61, 32] width 46 height 11
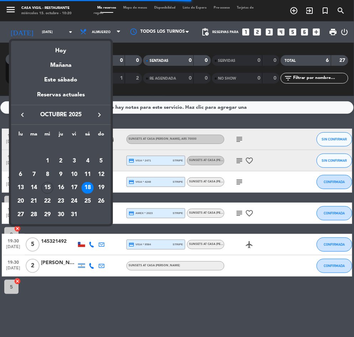
click at [100, 112] on icon "keyboard_arrow_right" at bounding box center [99, 115] width 9 height 9
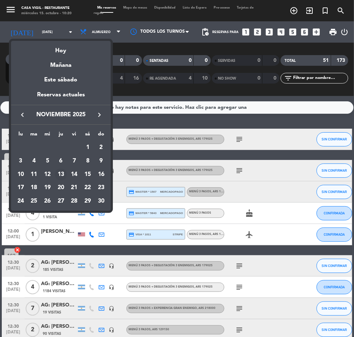
click at [62, 172] on div "13" at bounding box center [61, 175] width 12 height 12
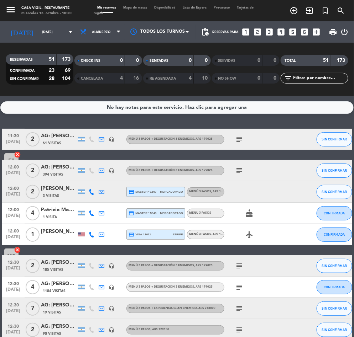
type input "[DEMOGRAPHIC_DATA][DATE]"
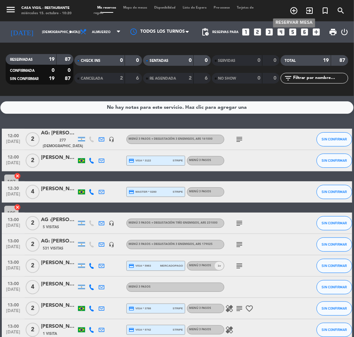
click at [293, 11] on icon "add_circle_outline" at bounding box center [293, 10] width 9 height 9
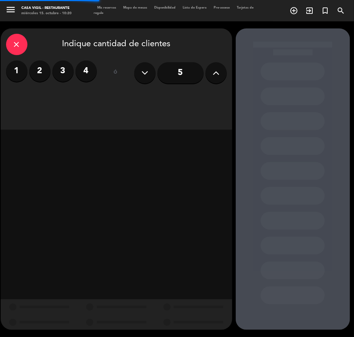
click at [15, 66] on label "1" at bounding box center [16, 70] width 21 height 21
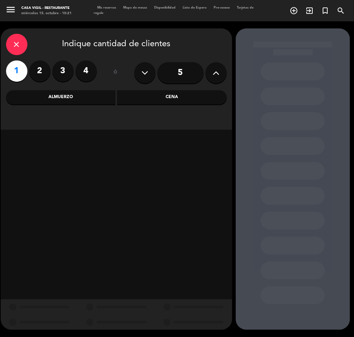
click at [65, 93] on div "Almuerzo" at bounding box center [61, 97] width 110 height 14
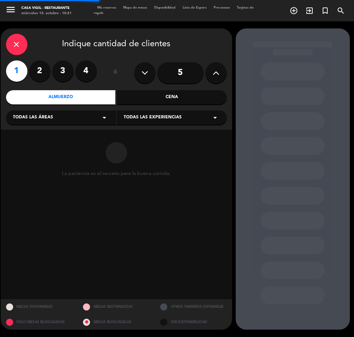
click at [147, 117] on span "Todas las experiencias" at bounding box center [153, 117] width 58 height 7
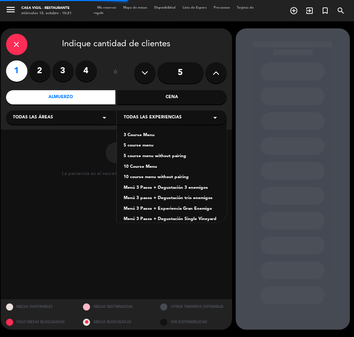
click at [141, 133] on div "3 Course Menu" at bounding box center [172, 135] width 96 height 7
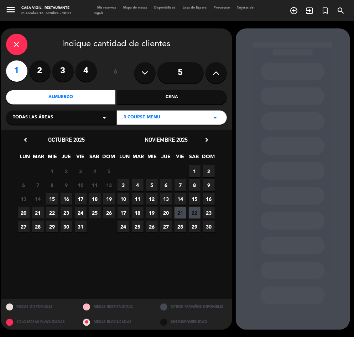
click at [165, 200] on span "13" at bounding box center [166, 199] width 12 height 12
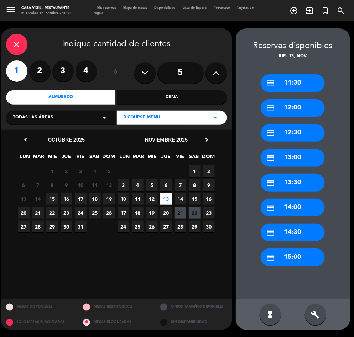
click at [295, 206] on div "credit_card 14:00" at bounding box center [292, 208] width 64 height 18
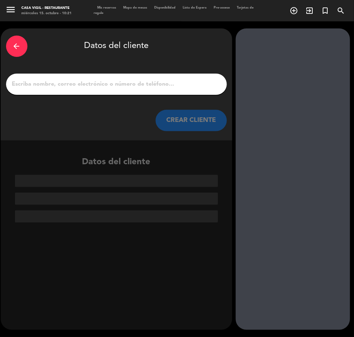
click at [77, 86] on input "1" at bounding box center [116, 84] width 210 height 10
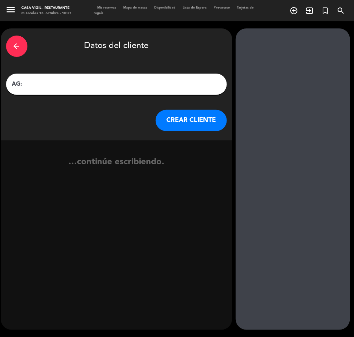
paste input "[PERSON_NAME]"
type input "AG: [PERSON_NAME] X1/ NOSSA"
click at [176, 116] on button "CREAR CLIENTE" at bounding box center [190, 120] width 71 height 21
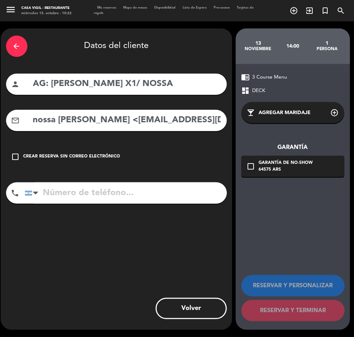
click at [124, 136] on div "arrow_back Datos del cliente person AG: [PERSON_NAME] X1/ NOSSA mail_outline no…" at bounding box center [116, 179] width 231 height 302
drag, startPoint x: 104, startPoint y: 120, endPoint x: -1, endPoint y: 196, distance: 129.5
click at [0, 196] on html "close × Casa [PERSON_NAME] - Restaurante × chrome_reader_mode Listado de Reserv…" at bounding box center [177, 168] width 354 height 337
click at [156, 122] on input "[EMAIL_ADDRESS][DOMAIN_NAME]>" at bounding box center [126, 120] width 189 height 15
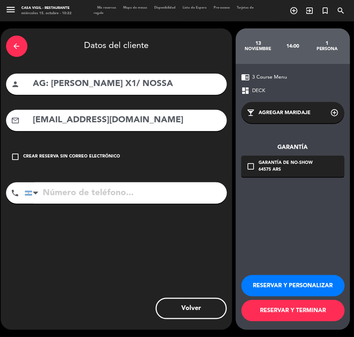
type input "[EMAIL_ADDRESS][DOMAIN_NAME]"
click at [308, 290] on button "RESERVAR Y PERSONALIZAR" at bounding box center [292, 285] width 103 height 21
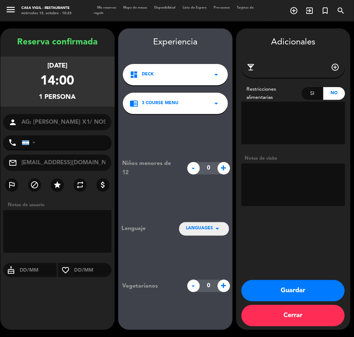
click at [286, 184] on textarea at bounding box center [293, 185] width 104 height 43
click at [297, 181] on textarea at bounding box center [293, 185] width 104 height 43
click at [284, 184] on textarea at bounding box center [293, 185] width 104 height 43
type textarea "PAGA PAX"
click at [301, 289] on button "Guardar" at bounding box center [292, 290] width 103 height 21
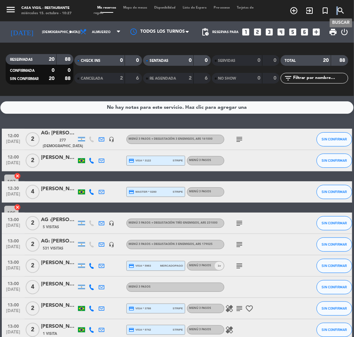
click at [340, 11] on icon "search" at bounding box center [340, 10] width 9 height 9
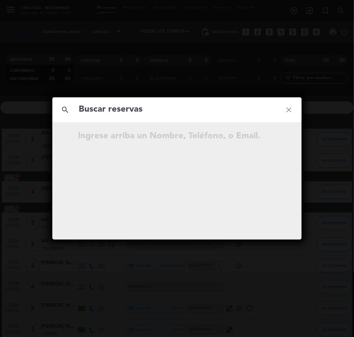
click at [119, 112] on input "text" at bounding box center [177, 109] width 198 height 15
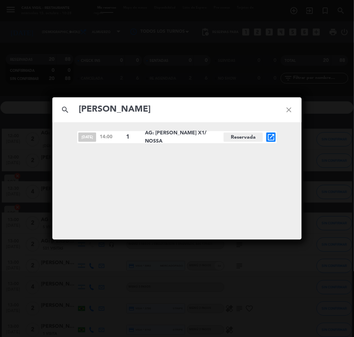
type input "[PERSON_NAME]"
drag, startPoint x: 144, startPoint y: 137, endPoint x: 224, endPoint y: 136, distance: 79.7
click at [224, 136] on div "[DATE] 14:00 1 AG: [PERSON_NAME] X1/ NOSSA Reservada open_in_new" at bounding box center [176, 137] width 199 height 12
copy span "AG: [PERSON_NAME] X1/ NOSSA"
click at [313, 175] on div "search [PERSON_NAME] close [DATE] 14:00 1 AG: [PERSON_NAME] X1/ NOSSA Reservada…" at bounding box center [177, 168] width 354 height 337
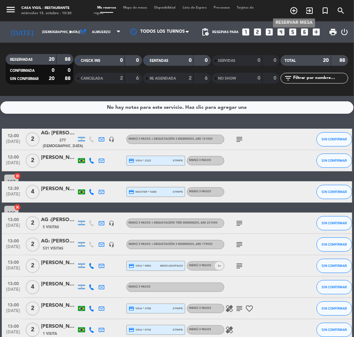
click at [293, 11] on icon "add_circle_outline" at bounding box center [293, 10] width 9 height 9
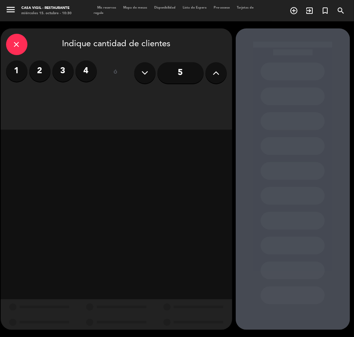
click at [86, 67] on label "4" at bounding box center [85, 70] width 21 height 21
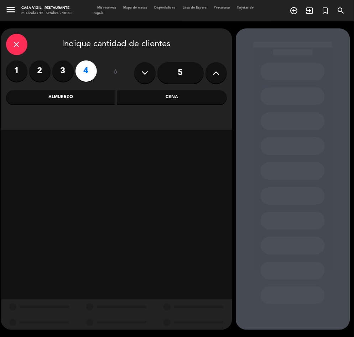
click at [60, 96] on div "Almuerzo" at bounding box center [61, 97] width 110 height 14
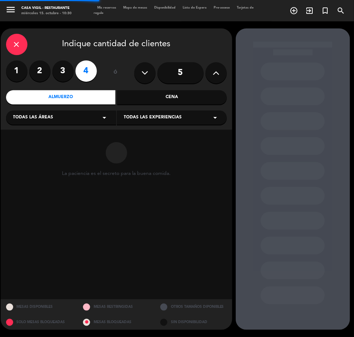
click at [137, 117] on span "Todas las experiencias" at bounding box center [153, 117] width 58 height 7
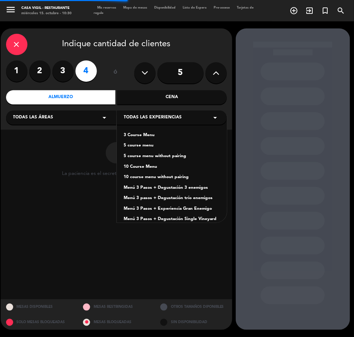
click at [138, 135] on div "3 Course Menu" at bounding box center [172, 135] width 96 height 7
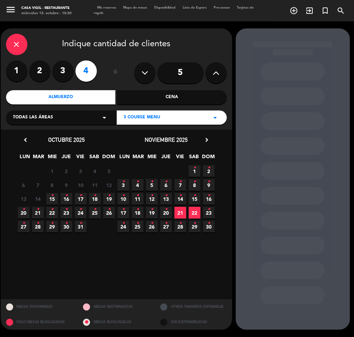
click at [195, 185] on icon "•" at bounding box center [194, 181] width 2 height 11
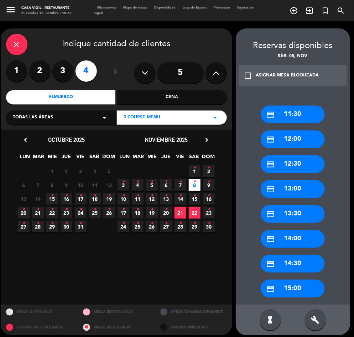
click at [233, 185] on booking-flow-date-selector "close Indique cantidad de clientes 1 2 3 4 ó 5 Almuerzo Cena Todas las áreas ar…" at bounding box center [118, 181] width 235 height 307
click at [246, 77] on icon "check_box_outline_blank" at bounding box center [248, 76] width 9 height 9
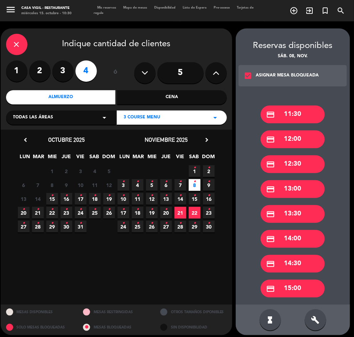
click at [298, 236] on div "credit_card 14:00" at bounding box center [292, 239] width 64 height 18
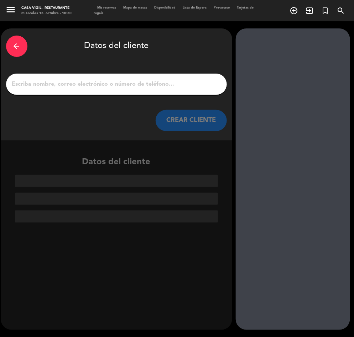
click at [89, 86] on input "1" at bounding box center [116, 84] width 210 height 10
click at [89, 81] on input "1" at bounding box center [116, 84] width 210 height 10
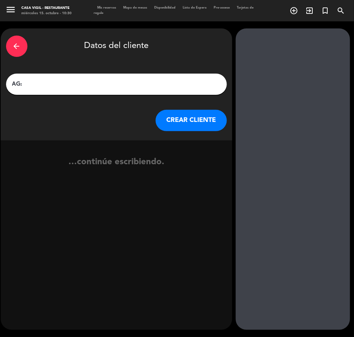
paste input "[PERSON_NAME]"
type input "AG: [PERSON_NAME] X4/ WINEBULANCE"
click at [201, 117] on button "CREAR CLIENTE" at bounding box center [190, 120] width 71 height 21
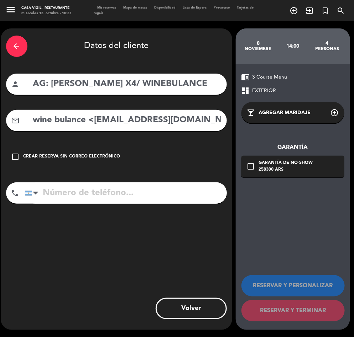
click at [106, 122] on input "wine bulance <[EMAIL_ADDRESS][DOMAIN_NAME]>" at bounding box center [126, 120] width 189 height 15
drag, startPoint x: 92, startPoint y: 121, endPoint x: -1, endPoint y: 175, distance: 107.7
click at [0, 175] on html "close × Casa [PERSON_NAME] - Restaurante × chrome_reader_mode Listado de Reserv…" at bounding box center [177, 168] width 354 height 337
click at [178, 116] on input "[EMAIL_ADDRESS][DOMAIN_NAME]>" at bounding box center [126, 120] width 189 height 15
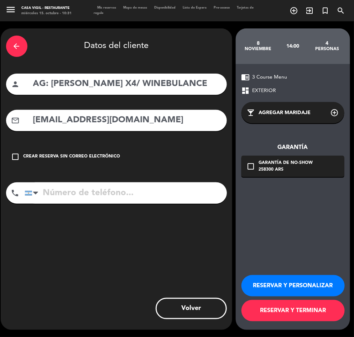
type input "[EMAIL_ADDRESS][DOMAIN_NAME]"
click at [279, 284] on button "RESERVAR Y PERSONALIZAR" at bounding box center [292, 285] width 103 height 21
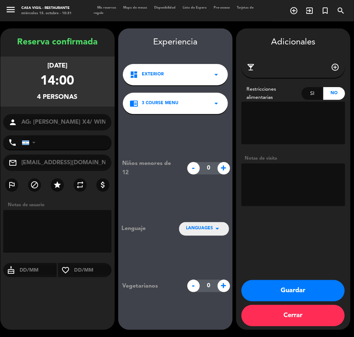
click at [288, 175] on textarea at bounding box center [293, 185] width 104 height 43
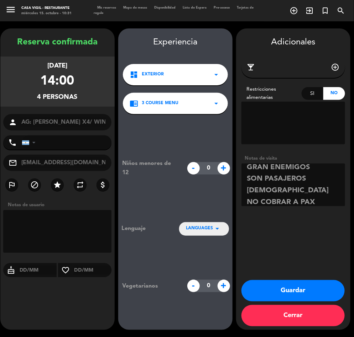
scroll to position [51, 0]
type textarea "2 MENU 3 PASOS CON 3 ENEMIGOS 2 MENU 3 PASOS CON GRAN ENEMIGOS SON PASAJEROS [D…"
click at [308, 292] on button "Guardar" at bounding box center [292, 290] width 103 height 21
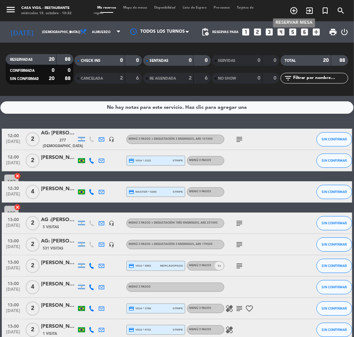
click at [295, 11] on icon "add_circle_outline" at bounding box center [293, 10] width 9 height 9
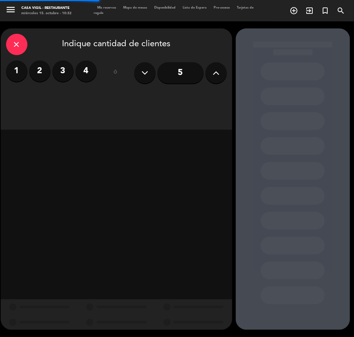
click at [38, 70] on label "2" at bounding box center [39, 70] width 21 height 21
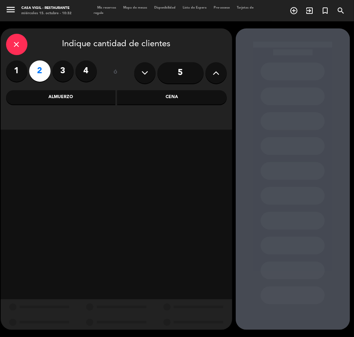
click at [57, 99] on div "Almuerzo" at bounding box center [61, 97] width 110 height 14
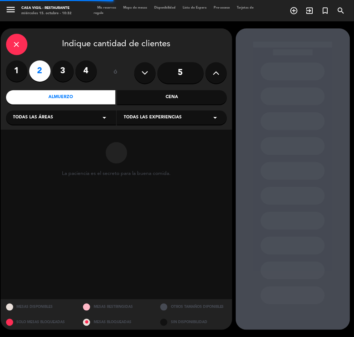
click at [163, 116] on span "Todas las experiencias" at bounding box center [153, 117] width 58 height 7
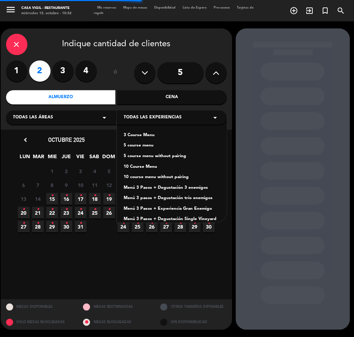
click at [194, 187] on div "Menú 3 Pasos + Degustación 3 enemigos" at bounding box center [172, 188] width 96 height 7
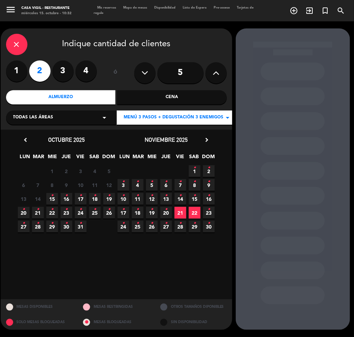
click at [151, 184] on icon "•" at bounding box center [152, 181] width 2 height 11
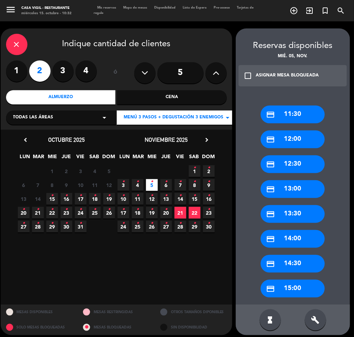
click at [252, 77] on icon "check_box_outline_blank" at bounding box center [248, 76] width 9 height 9
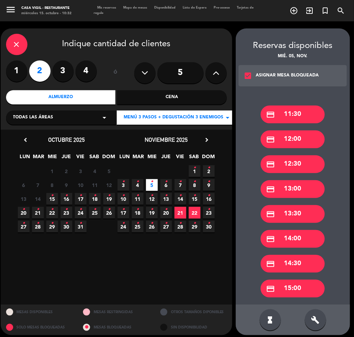
click at [294, 215] on div "credit_card 13:30" at bounding box center [292, 214] width 64 height 18
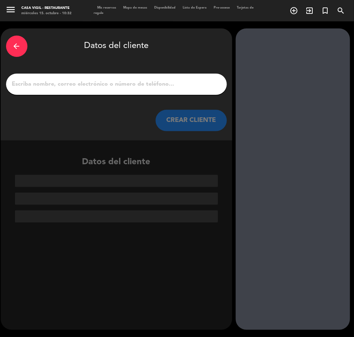
click at [68, 84] on input "1" at bounding box center [116, 84] width 210 height 10
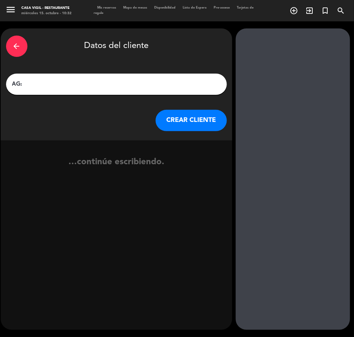
drag, startPoint x: 60, startPoint y: 100, endPoint x: 57, endPoint y: 84, distance: 16.4
paste input "[PERSON_NAME]"
type input "AG: [PERSON_NAME] X2/ RAZA TRAVEL"
click at [193, 125] on button "CREAR CLIENTE" at bounding box center [190, 120] width 71 height 21
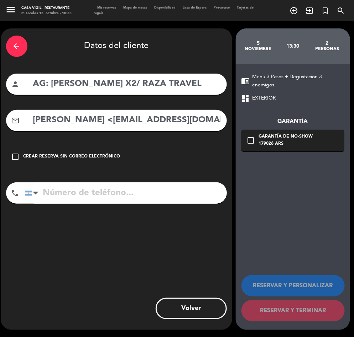
click at [127, 122] on input "[PERSON_NAME] <[EMAIL_ADDRESS][DOMAIN_NAME]>" at bounding box center [126, 120] width 189 height 15
click at [114, 122] on input "[PERSON_NAME] <[EMAIL_ADDRESS][DOMAIN_NAME]>" at bounding box center [126, 120] width 189 height 15
drag, startPoint x: 91, startPoint y: 120, endPoint x: -1, endPoint y: 174, distance: 106.6
click at [0, 174] on html "close × Casa [PERSON_NAME] - Restaurante × chrome_reader_mode Listado de Reserv…" at bounding box center [177, 168] width 354 height 337
click at [173, 121] on input "[EMAIL_ADDRESS][DOMAIN_NAME]>" at bounding box center [126, 120] width 189 height 15
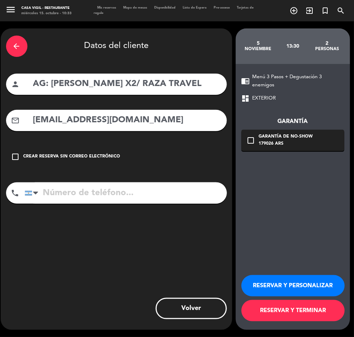
type input "[EMAIL_ADDRESS][DOMAIN_NAME]"
click at [285, 290] on button "RESERVAR Y PERSONALIZAR" at bounding box center [292, 285] width 103 height 21
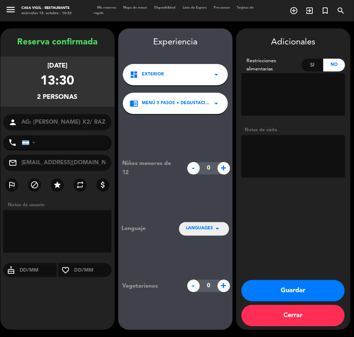
click at [284, 152] on textarea at bounding box center [293, 156] width 104 height 43
click at [284, 170] on textarea at bounding box center [293, 156] width 104 height 43
click at [282, 168] on textarea at bounding box center [293, 156] width 104 height 43
click at [274, 169] on textarea at bounding box center [293, 156] width 104 height 43
click at [305, 169] on textarea at bounding box center [293, 156] width 104 height 43
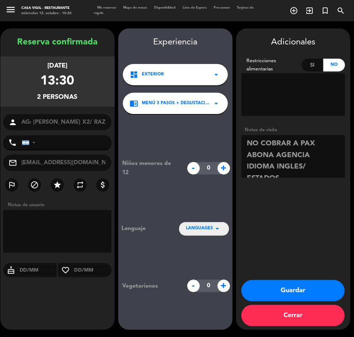
scroll to position [5, 0]
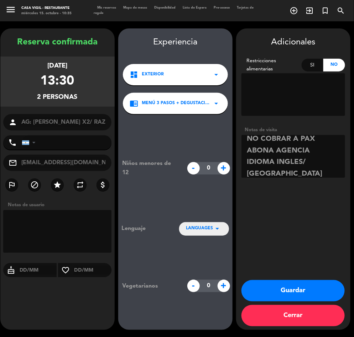
type textarea "NO COBRAR A PAX ABONA AGENCIA IDIOMA INGLES/ [GEOGRAPHIC_DATA]"
click at [304, 287] on button "Guardar" at bounding box center [292, 290] width 103 height 21
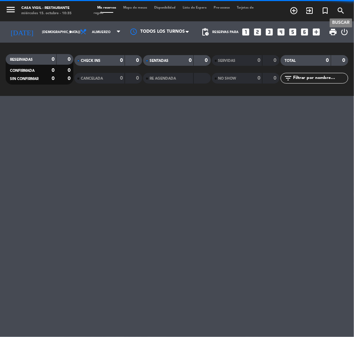
click at [341, 8] on icon "search" at bounding box center [340, 10] width 9 height 9
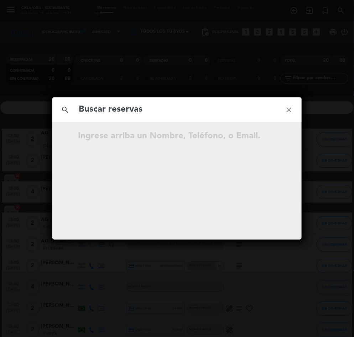
click at [108, 114] on input "text" at bounding box center [177, 109] width 198 height 15
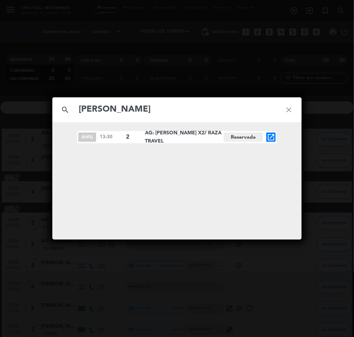
type input "[PERSON_NAME]"
click at [37, 117] on div "search [PERSON_NAME] close [DATE] 13:30 2 AG: Santiago [PERSON_NAME] X2/ RAZA T…" at bounding box center [177, 168] width 354 height 337
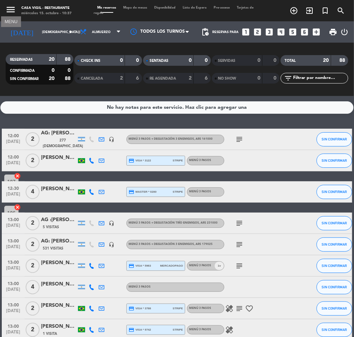
click at [10, 7] on icon "menu" at bounding box center [10, 9] width 11 height 11
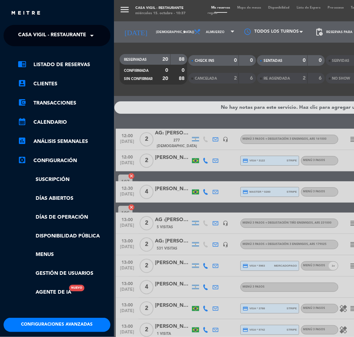
click at [45, 30] on span "Casa Vigil - Restaurante" at bounding box center [52, 35] width 68 height 15
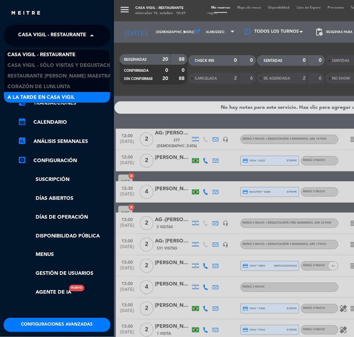
click at [85, 97] on div "A la tarde en Casa Vigil" at bounding box center [57, 97] width 106 height 11
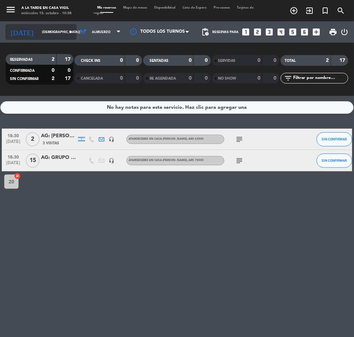
click at [42, 37] on input "[DEMOGRAPHIC_DATA][DATE]" at bounding box center [61, 32] width 46 height 11
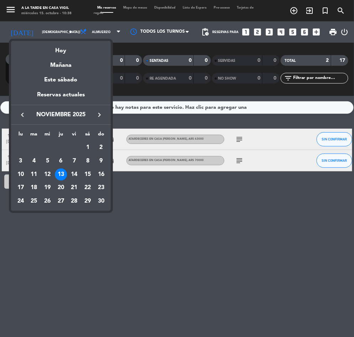
click at [23, 117] on icon "keyboard_arrow_left" at bounding box center [22, 115] width 9 height 9
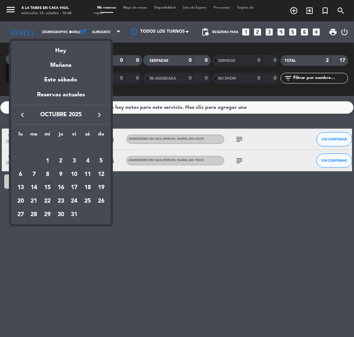
click at [89, 188] on div "18" at bounding box center [87, 188] width 12 height 12
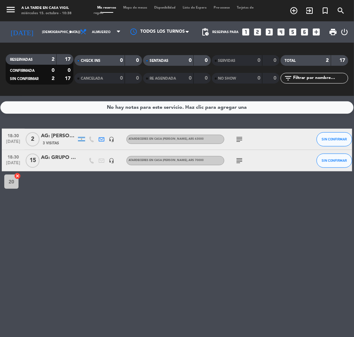
type input "[DATE]"
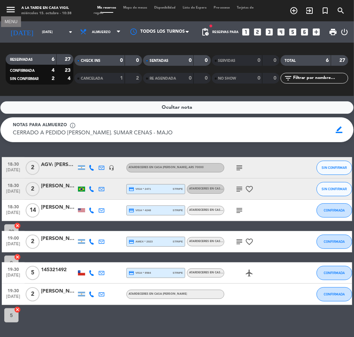
click at [11, 8] on icon "menu" at bounding box center [10, 9] width 11 height 11
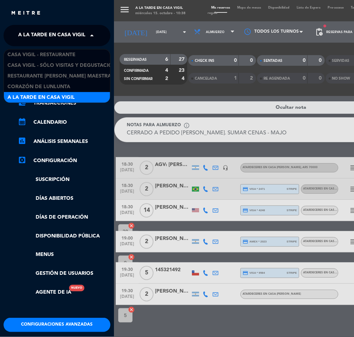
click at [60, 35] on span "A la tarde en Casa Vigil" at bounding box center [51, 35] width 67 height 15
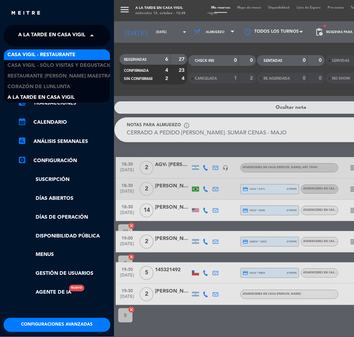
click at [69, 56] on span "Casa Vigil - Restaurante" at bounding box center [41, 55] width 68 height 8
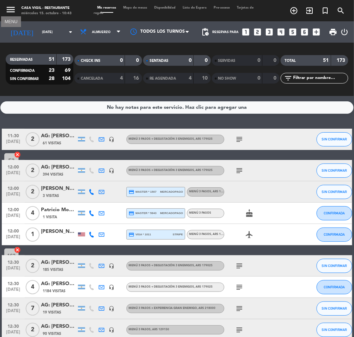
click at [12, 11] on icon "menu" at bounding box center [10, 9] width 11 height 11
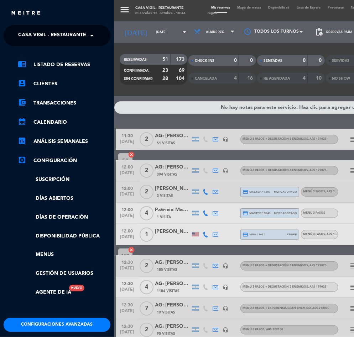
click at [59, 39] on span "Casa Vigil - Restaurante" at bounding box center [52, 35] width 68 height 15
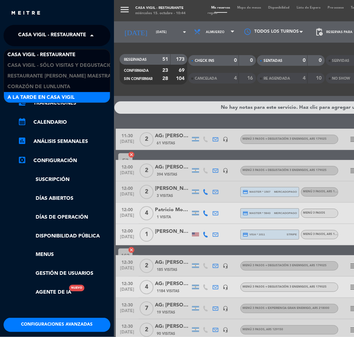
click at [86, 95] on div "A la tarde en Casa Vigil" at bounding box center [57, 97] width 106 height 11
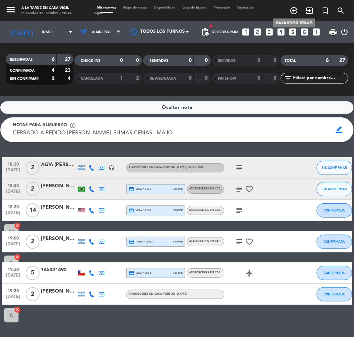
click at [294, 8] on icon "add_circle_outline" at bounding box center [293, 10] width 9 height 9
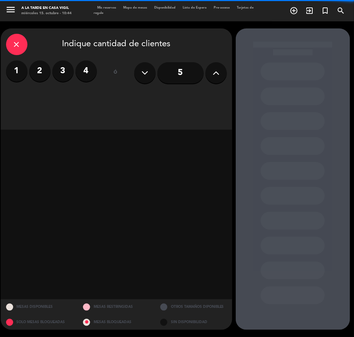
click at [217, 71] on icon at bounding box center [215, 73] width 7 height 11
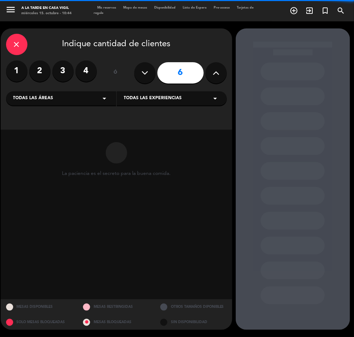
click at [217, 71] on icon at bounding box center [215, 73] width 7 height 11
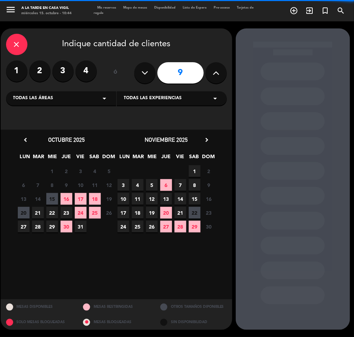
click at [217, 71] on icon at bounding box center [215, 73] width 7 height 11
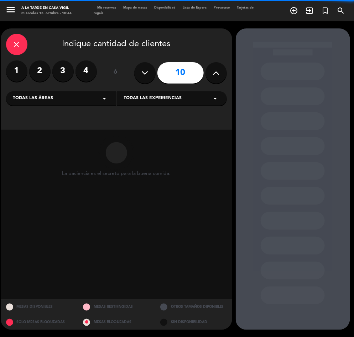
click at [217, 71] on icon at bounding box center [215, 73] width 7 height 11
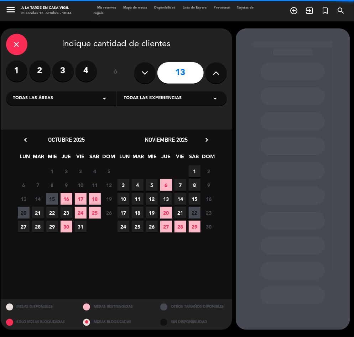
click at [217, 71] on icon at bounding box center [215, 73] width 7 height 11
click at [145, 72] on icon at bounding box center [144, 73] width 7 height 11
type input "13"
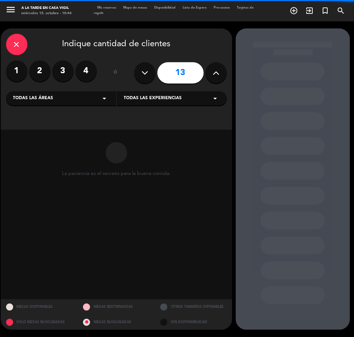
click at [157, 101] on span "Todas las experiencias" at bounding box center [153, 98] width 58 height 7
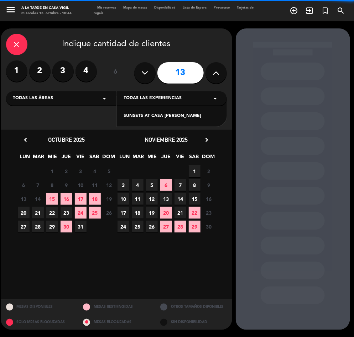
click at [149, 115] on div "SUNSETS AT CASA [PERSON_NAME]" at bounding box center [172, 116] width 96 height 7
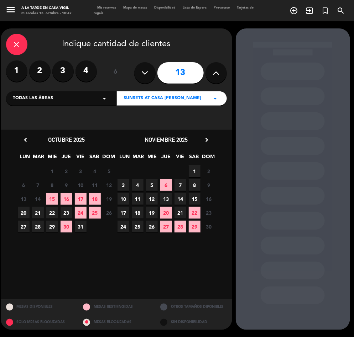
click at [94, 200] on span "18" at bounding box center [95, 199] width 12 height 12
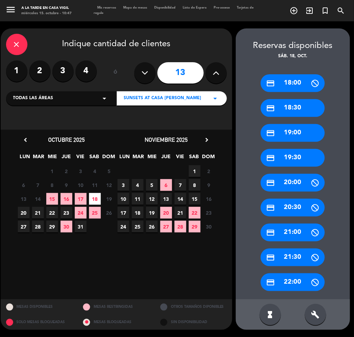
click at [290, 108] on div "credit_card 18:30" at bounding box center [292, 108] width 64 height 18
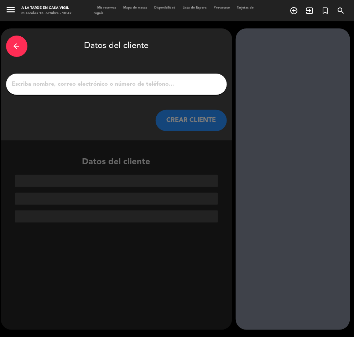
click at [97, 80] on input "1" at bounding box center [116, 84] width 210 height 10
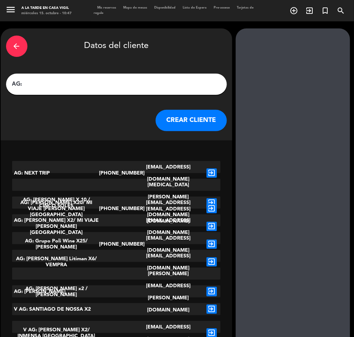
paste input "[PERSON_NAME]"
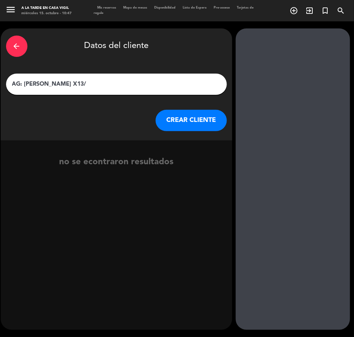
type input "AG: [PERSON_NAME] X13/"
click at [180, 121] on button "CREAR CLIENTE" at bounding box center [190, 120] width 71 height 21
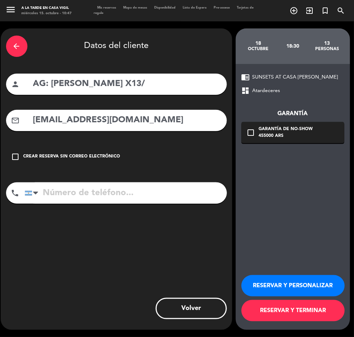
click at [157, 122] on input "[EMAIL_ADDRESS][DOMAIN_NAME]" at bounding box center [126, 120] width 189 height 15
type input "[EMAIL_ADDRESS][DOMAIN_NAME]"
click at [286, 288] on button "RESERVAR Y PERSONALIZAR" at bounding box center [292, 285] width 103 height 21
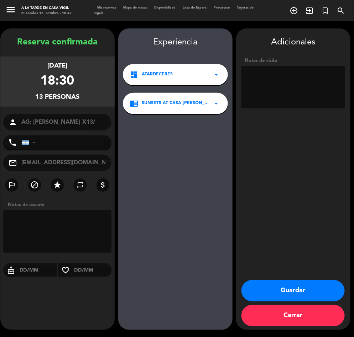
click at [294, 88] on textarea at bounding box center [293, 87] width 104 height 43
type textarea "N"
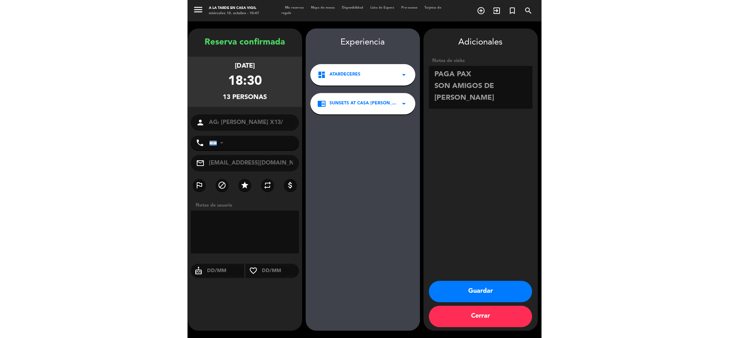
scroll to position [5, 0]
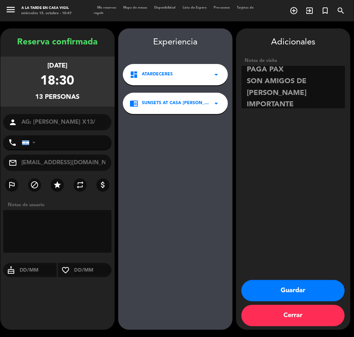
type textarea "PAGA PAX SON AMIGOS DE [PERSON_NAME] IMPORTANTE"
click at [106, 141] on input "[PHONE_NUMBER]" at bounding box center [67, 143] width 90 height 14
type input "[PHONE_NUMBER]"
click at [298, 291] on button "Guardar" at bounding box center [292, 290] width 103 height 21
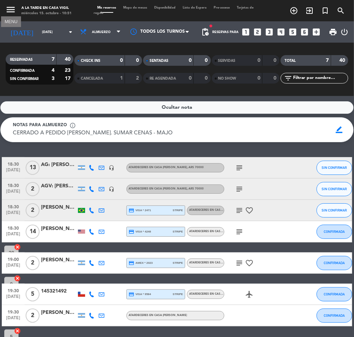
click at [10, 9] on icon "menu" at bounding box center [10, 9] width 11 height 11
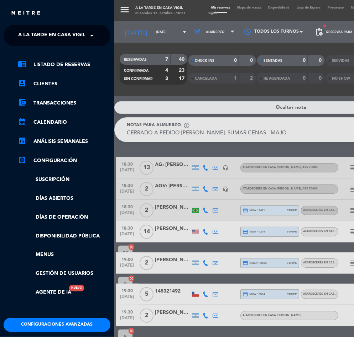
click at [64, 34] on span "A la tarde en Casa Vigil" at bounding box center [51, 35] width 67 height 15
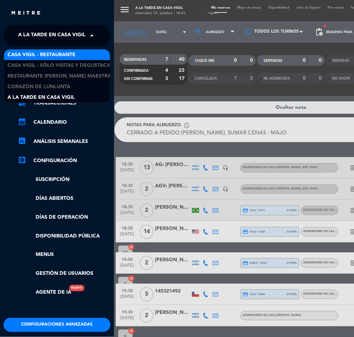
click at [68, 54] on span "Casa Vigil - Restaurante" at bounding box center [41, 55] width 68 height 8
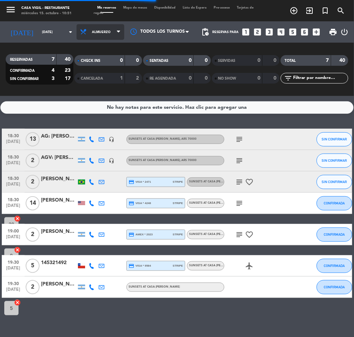
click at [99, 32] on span "Almuerzo" at bounding box center [101, 32] width 19 height 4
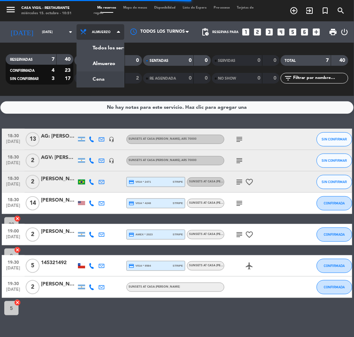
click at [71, 83] on div "menu Casa [PERSON_NAME] - Restaurante [DATE] 15. octubre - 10:51 Mis reservas M…" at bounding box center [177, 48] width 354 height 96
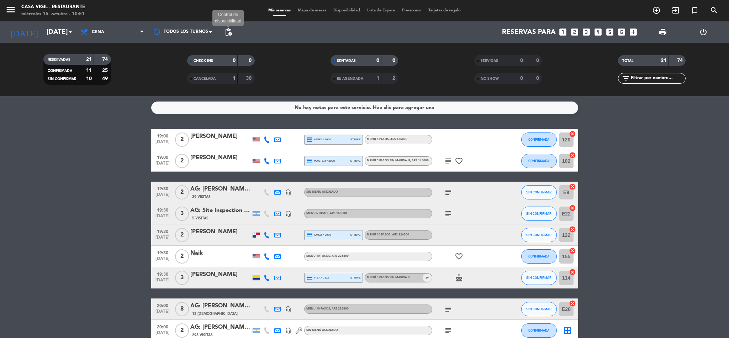
click at [230, 32] on span "pending_actions" at bounding box center [228, 32] width 9 height 9
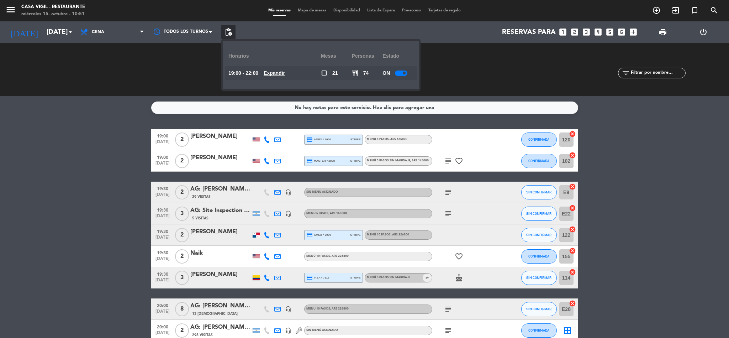
click at [353, 72] on div at bounding box center [401, 72] width 12 height 5
click at [353, 88] on div "SERVIDAS 0 0 NO SHOW 0 0" at bounding box center [508, 69] width 144 height 39
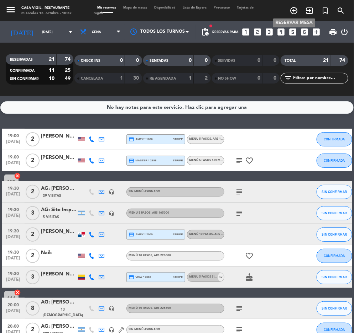
click at [295, 8] on icon "add_circle_outline" at bounding box center [293, 10] width 9 height 9
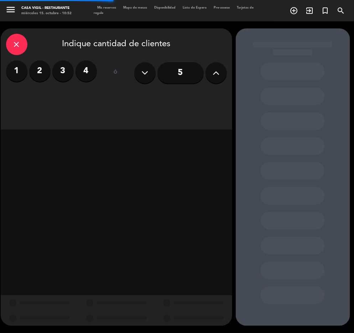
click at [83, 67] on label "4" at bounding box center [85, 70] width 21 height 21
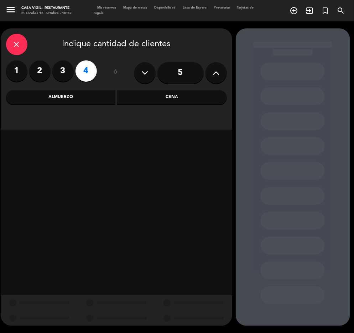
click at [69, 96] on div "Almuerzo" at bounding box center [61, 97] width 110 height 14
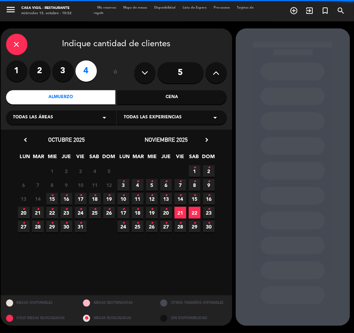
click at [164, 118] on span "Todas las experiencias" at bounding box center [153, 117] width 58 height 7
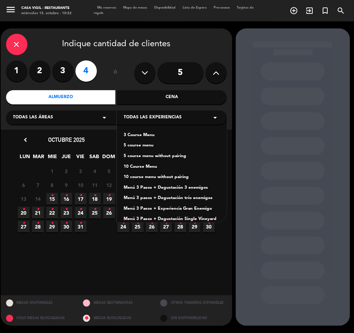
click at [191, 187] on div "Menú 3 Pasos + Degustación 3 enemigos" at bounding box center [172, 188] width 96 height 7
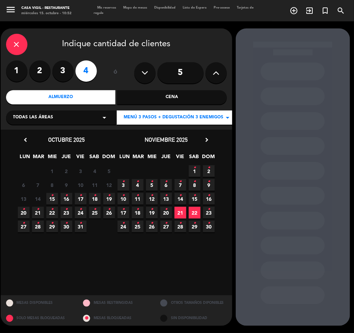
click at [206, 140] on icon "chevron_right" at bounding box center [206, 139] width 7 height 7
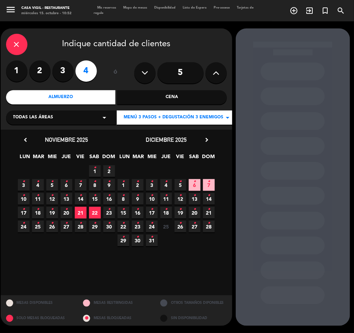
click at [194, 198] on icon "•" at bounding box center [194, 195] width 2 height 11
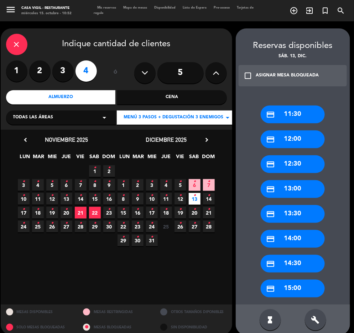
click at [246, 76] on icon "check_box_outline_blank" at bounding box center [248, 76] width 9 height 9
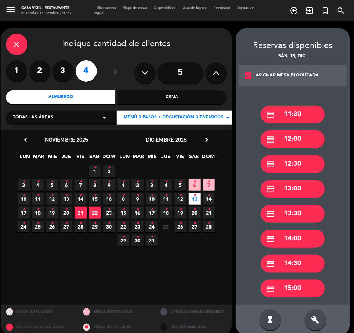
click at [298, 211] on div "credit_card 13:30" at bounding box center [292, 214] width 64 height 18
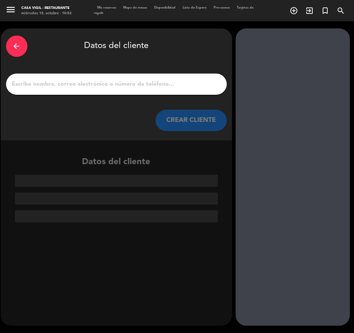
click at [103, 86] on input "1" at bounding box center [116, 84] width 210 height 10
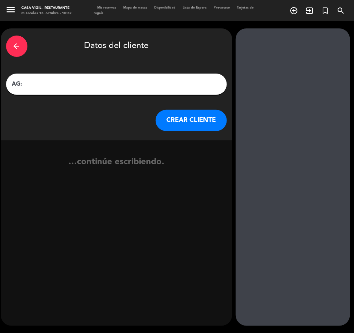
paste input "[PERSON_NAME]"
click at [42, 84] on input "AG: [PERSON_NAME]" at bounding box center [116, 84] width 210 height 10
click at [26, 83] on input "AG: [PERSON_NAME]" at bounding box center [116, 84] width 210 height 10
click at [60, 81] on input "AG: [PERSON_NAME]" at bounding box center [116, 84] width 210 height 10
type input "AG: [PERSON_NAME] X4/ [PERSON_NAME]"
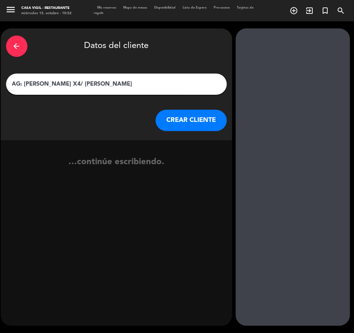
click at [189, 122] on button "CREAR CLIENTE" at bounding box center [190, 120] width 71 height 21
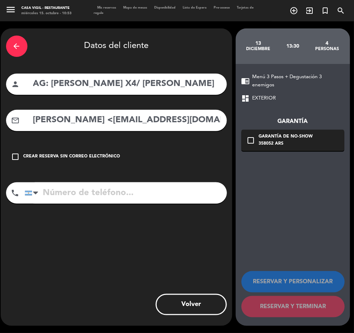
click at [115, 122] on input "[PERSON_NAME] <[EMAIL_ADDRESS][DOMAIN_NAME]>" at bounding box center [126, 120] width 189 height 15
drag, startPoint x: 120, startPoint y: 122, endPoint x: -1, endPoint y: 148, distance: 123.1
click at [0, 148] on html "close × Casa [PERSON_NAME] - Restaurante × chrome_reader_mode Listado de Reserv…" at bounding box center [177, 166] width 354 height 333
click at [170, 123] on input "[EMAIL_ADDRESS][DOMAIN_NAME]>" at bounding box center [126, 120] width 189 height 15
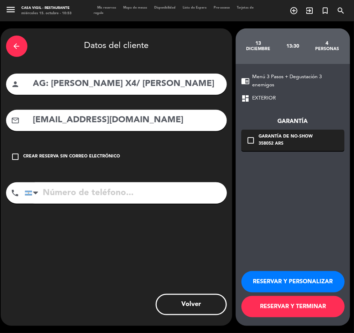
type input "[EMAIL_ADDRESS][DOMAIN_NAME]"
click at [297, 284] on button "RESERVAR Y PERSONALIZAR" at bounding box center [292, 282] width 103 height 21
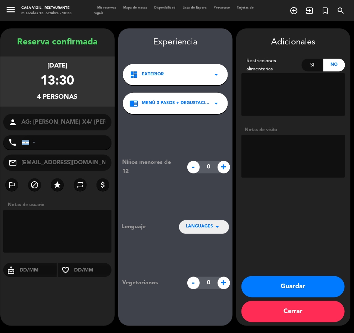
click at [309, 157] on textarea at bounding box center [293, 156] width 104 height 43
type textarea "NO COBRAR A PAX ABONA AGENCIA"
click at [294, 286] on button "Guardar" at bounding box center [292, 286] width 103 height 21
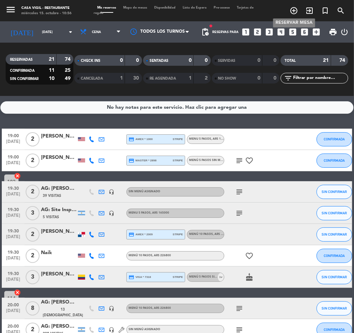
click at [296, 8] on icon "add_circle_outline" at bounding box center [293, 10] width 9 height 9
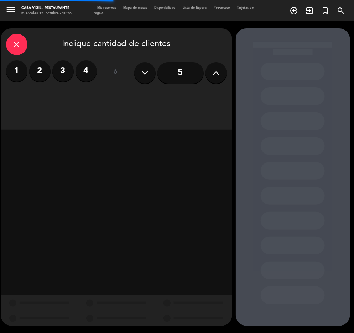
click at [85, 72] on label "4" at bounding box center [85, 70] width 21 height 21
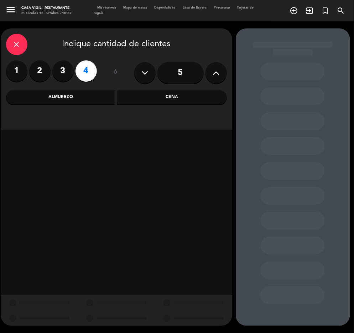
click at [70, 98] on div "Almuerzo" at bounding box center [61, 97] width 110 height 14
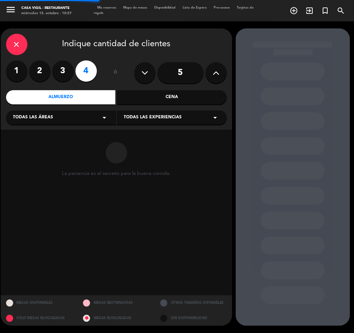
click at [161, 115] on span "Todas las experiencias" at bounding box center [153, 117] width 58 height 7
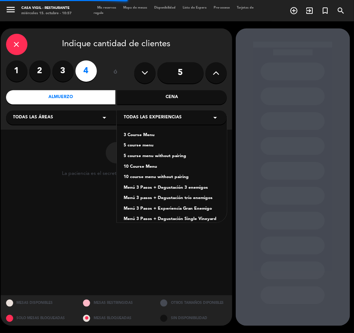
click at [133, 135] on div "3 Course Menu" at bounding box center [172, 135] width 96 height 7
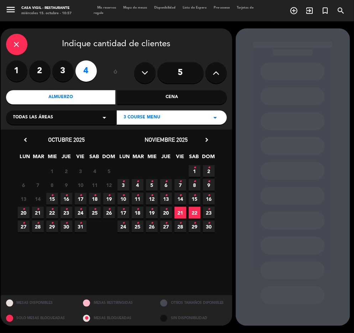
click at [205, 138] on icon "chevron_right" at bounding box center [206, 139] width 7 height 7
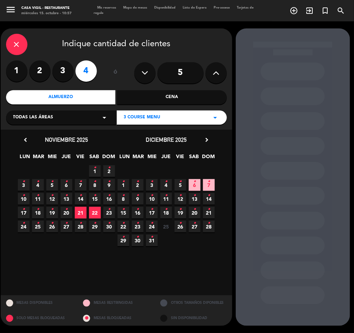
click at [193, 185] on icon "•" at bounding box center [194, 181] width 2 height 11
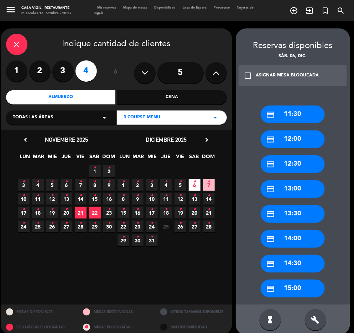
click at [248, 72] on icon "check_box_outline_blank" at bounding box center [248, 76] width 9 height 9
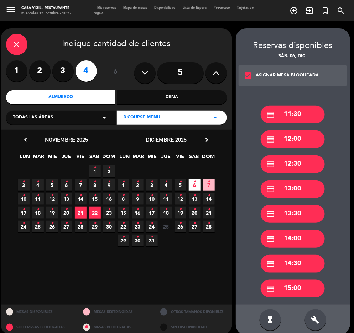
click at [296, 187] on div "credit_card 13:00" at bounding box center [292, 189] width 64 height 18
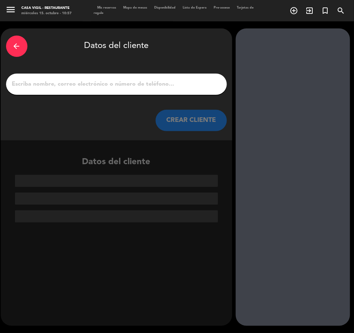
click at [112, 81] on input "1" at bounding box center [116, 84] width 210 height 10
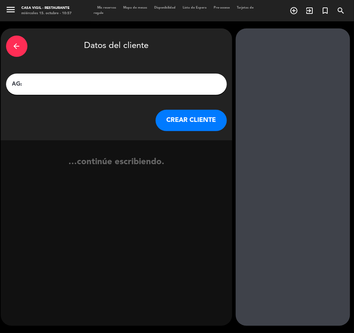
paste input "LEDI [PERSON_NAME]"
type input "AG: LEDI [PERSON_NAME] X4/ [PERSON_NAME]"
click at [174, 125] on button "CREAR CLIENTE" at bounding box center [190, 120] width 71 height 21
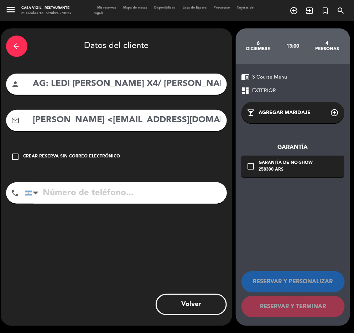
click at [106, 122] on input "[PERSON_NAME] <[EMAIL_ADDRESS][DOMAIN_NAME]>" at bounding box center [126, 120] width 189 height 15
drag, startPoint x: 120, startPoint y: 118, endPoint x: -1, endPoint y: 209, distance: 151.1
click at [0, 209] on html "close × Casa [PERSON_NAME] - Restaurante × chrome_reader_mode Listado de Reserv…" at bounding box center [177, 166] width 354 height 333
click at [172, 116] on input "[EMAIL_ADDRESS][DOMAIN_NAME]>" at bounding box center [126, 120] width 189 height 15
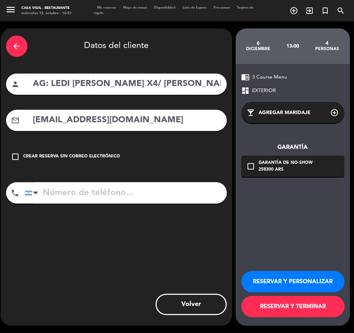
type input "[EMAIL_ADDRESS][DOMAIN_NAME]"
click at [314, 285] on button "RESERVAR Y PERSONALIZAR" at bounding box center [292, 282] width 103 height 21
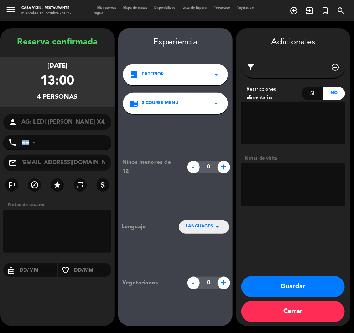
click at [299, 197] on textarea at bounding box center [293, 185] width 104 height 43
type textarea "NO COBRAR A PAX ABONA AGENCIA"
click at [308, 284] on button "Guardar" at bounding box center [292, 286] width 103 height 21
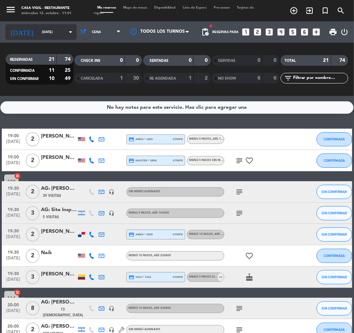
click at [43, 33] on input "[DATE]" at bounding box center [61, 32] width 46 height 11
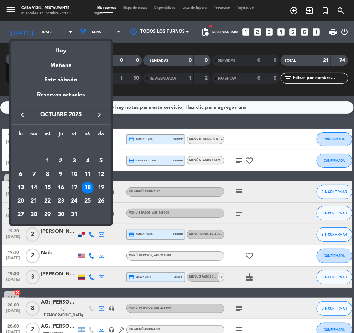
click at [99, 116] on icon "keyboard_arrow_right" at bounding box center [99, 115] width 9 height 9
click at [86, 161] on div "6" at bounding box center [87, 161] width 12 height 12
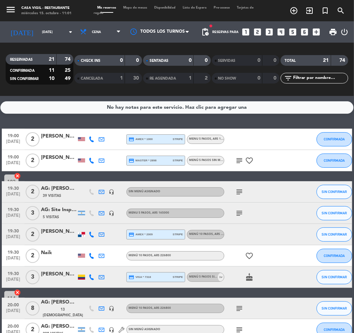
type input "sáb. 6 dic."
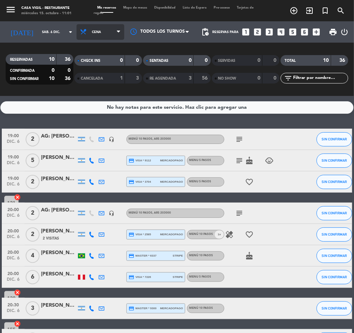
click at [92, 28] on span "Cena" at bounding box center [101, 32] width 48 height 16
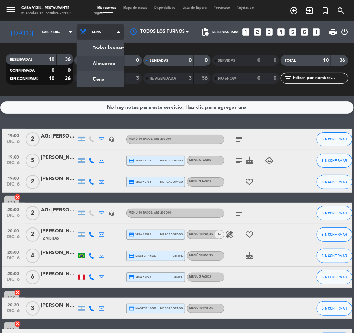
click at [73, 63] on div "menu Casa [PERSON_NAME] - Restaurante [DATE] 15. octubre - 11:01 Mis reservas M…" at bounding box center [177, 48] width 354 height 96
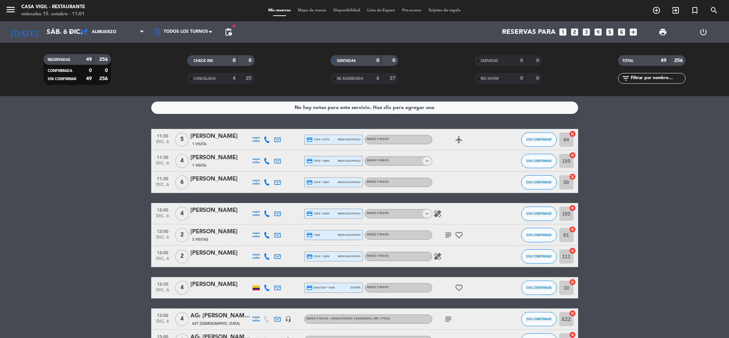
click at [228, 34] on span "pending_actions" at bounding box center [228, 32] width 9 height 9
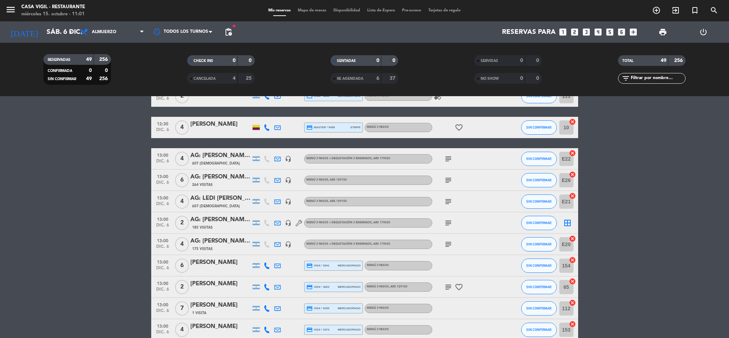
scroll to position [214, 0]
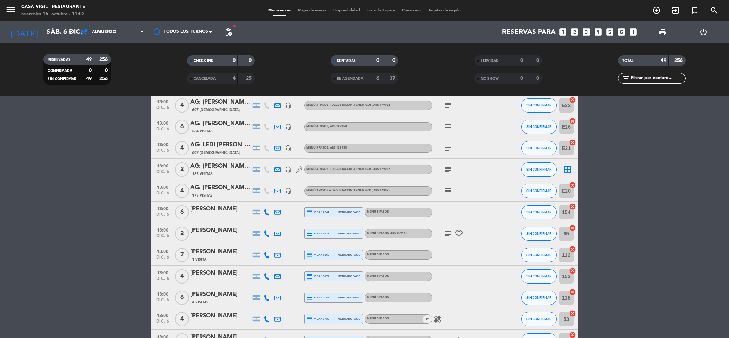
click at [353, 168] on icon "border_all" at bounding box center [567, 169] width 9 height 9
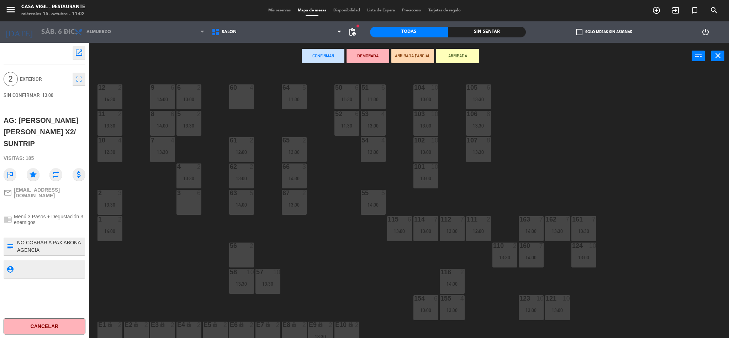
click at [242, 249] on div "56 2" at bounding box center [241, 245] width 25 height 7
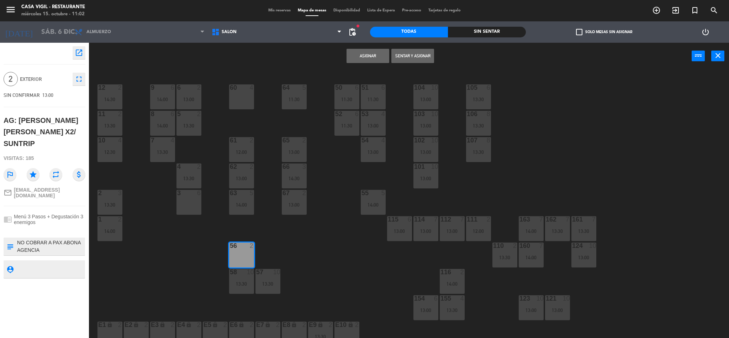
click at [353, 52] on button "Asignar" at bounding box center [368, 56] width 43 height 14
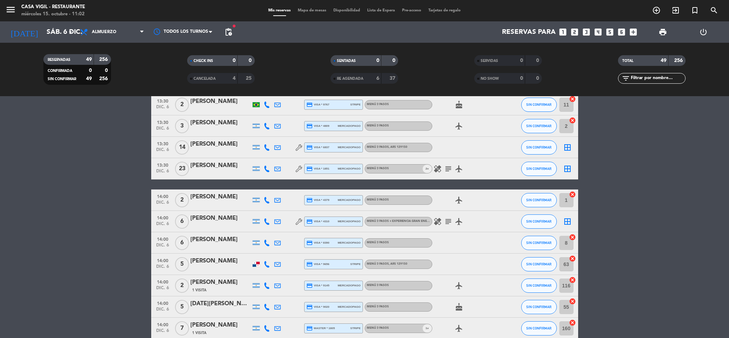
scroll to position [943, 0]
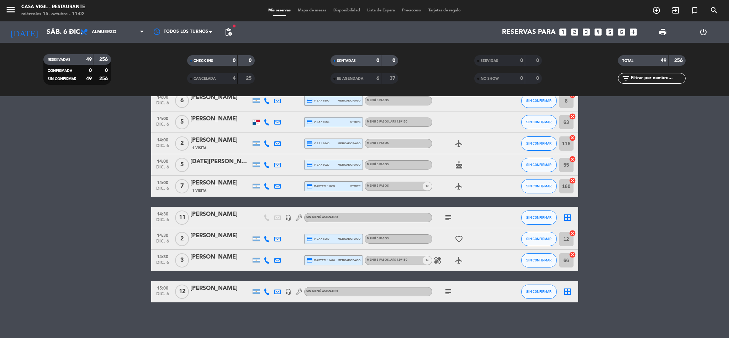
click at [353, 290] on icon "border_all" at bounding box center [567, 291] width 9 height 9
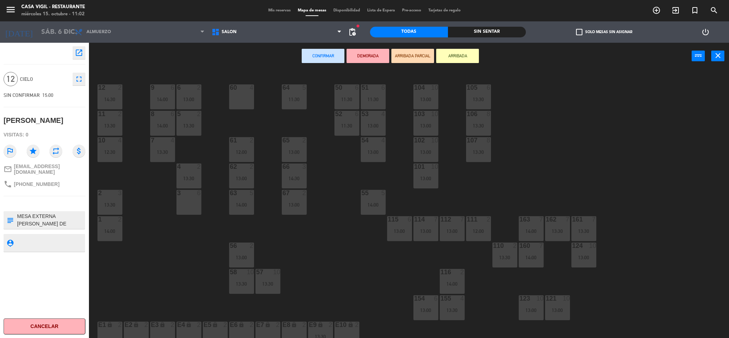
click at [244, 102] on div "60 4" at bounding box center [241, 96] width 25 height 25
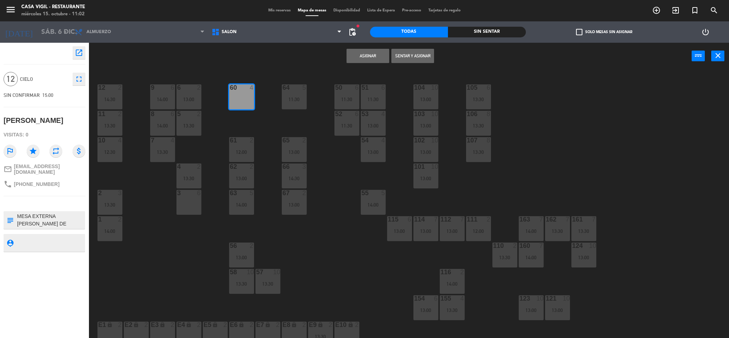
click at [353, 55] on button "Asignar" at bounding box center [368, 56] width 43 height 14
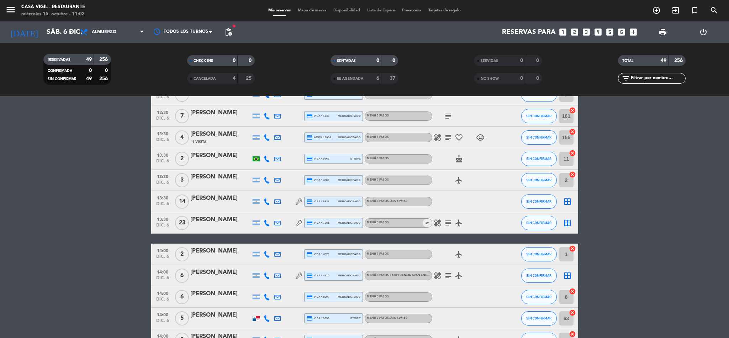
scroll to position [747, 0]
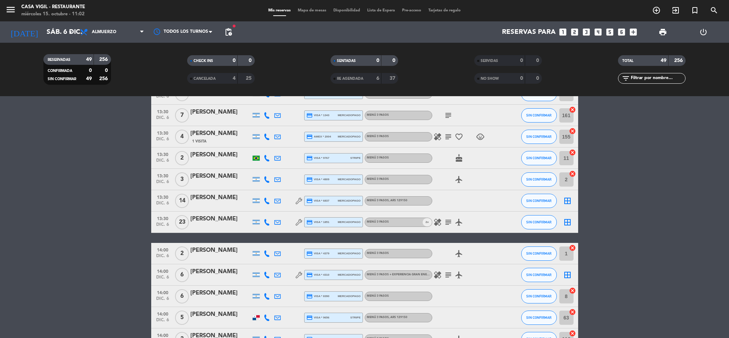
click at [353, 200] on icon "border_all" at bounding box center [567, 200] width 9 height 9
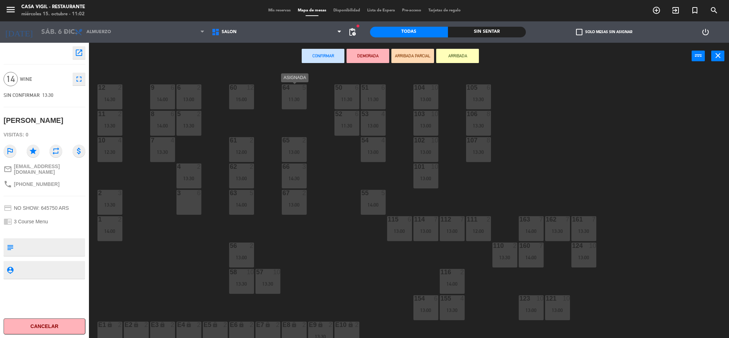
click at [293, 100] on div "11:30" at bounding box center [294, 99] width 25 height 5
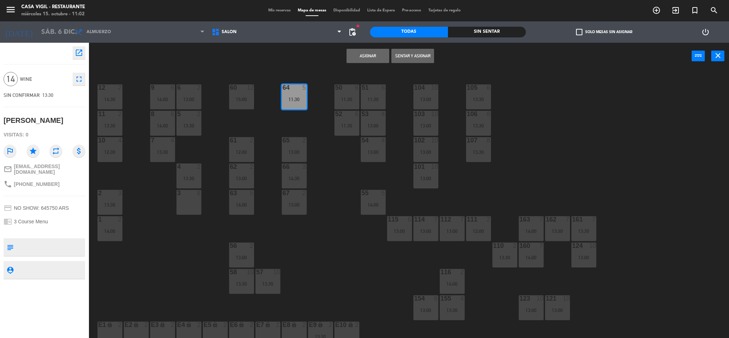
click at [353, 57] on button "Asignar" at bounding box center [368, 56] width 43 height 14
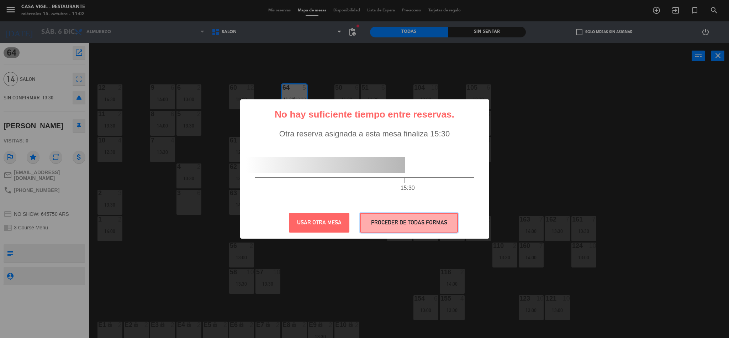
click at [353, 221] on button "PROCEDER DE TODAS FORMAS" at bounding box center [409, 223] width 98 height 20
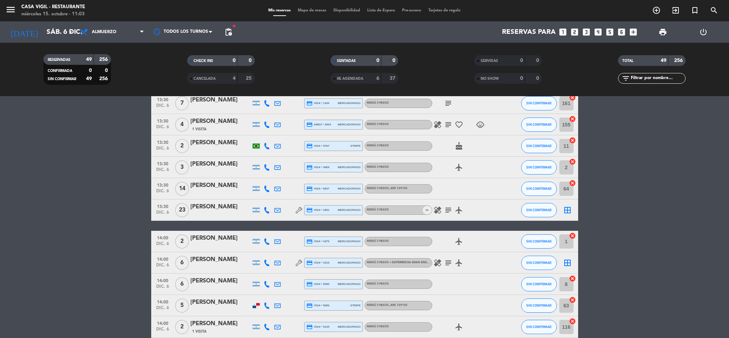
scroll to position [747, 0]
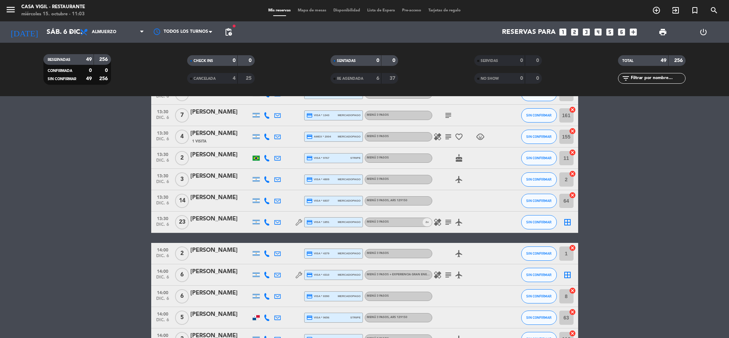
click at [353, 220] on div "border_all" at bounding box center [567, 221] width 21 height 21
click at [353, 223] on icon "border_all" at bounding box center [567, 222] width 9 height 9
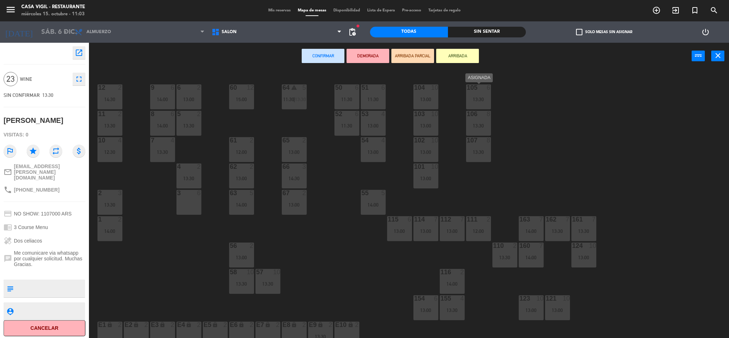
click at [353, 97] on div "13:30" at bounding box center [478, 99] width 25 height 5
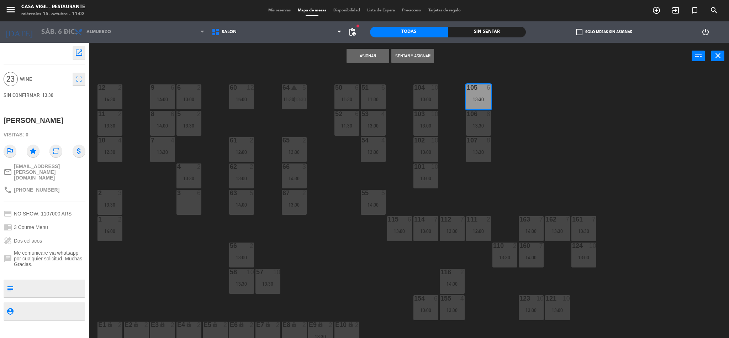
click at [353, 51] on button "Asignar" at bounding box center [368, 56] width 43 height 14
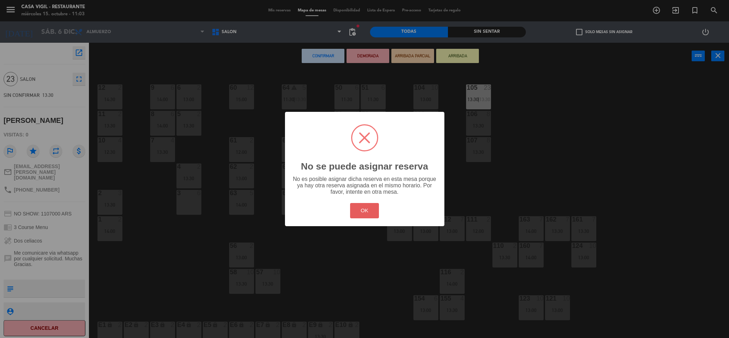
click at [353, 210] on button "OK" at bounding box center [364, 210] width 29 height 15
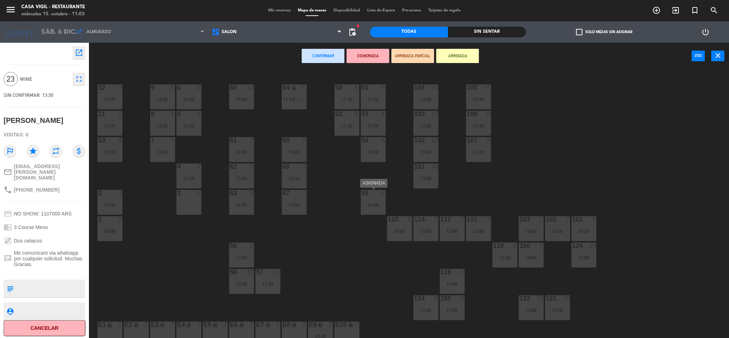
click at [353, 206] on div "14:00" at bounding box center [373, 204] width 25 height 5
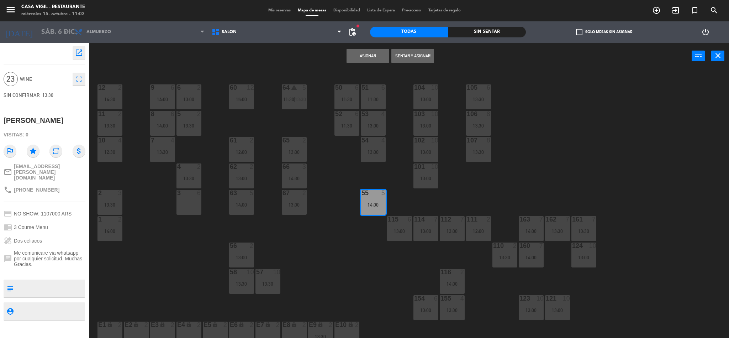
click at [353, 59] on button "Asignar" at bounding box center [368, 56] width 43 height 14
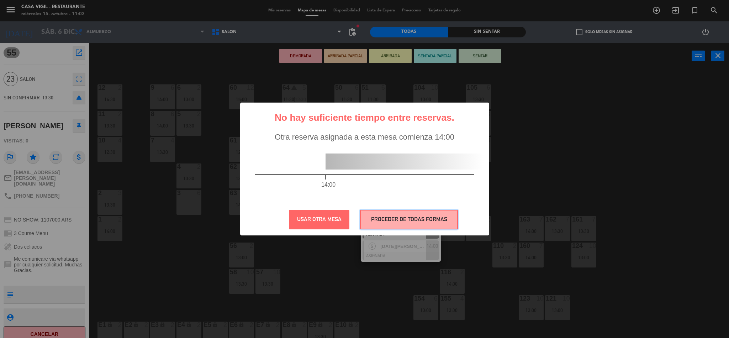
click at [353, 218] on button "PROCEDER DE TODAS FORMAS" at bounding box center [409, 220] width 98 height 20
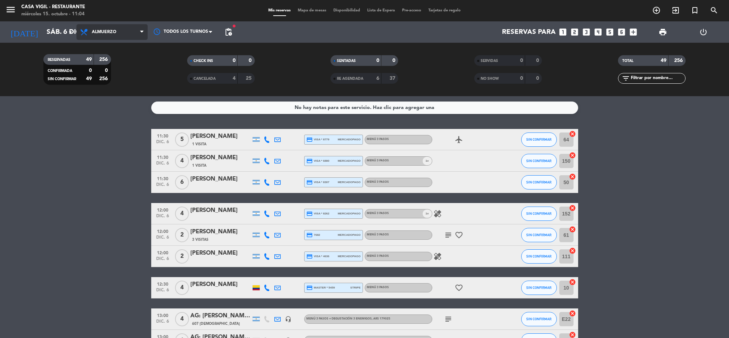
click at [122, 31] on span "Almuerzo" at bounding box center [112, 32] width 71 height 16
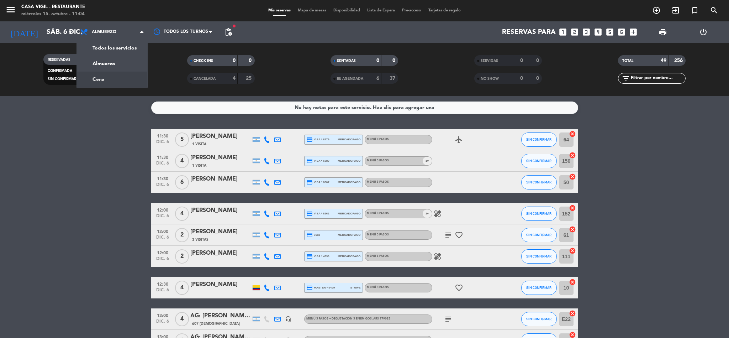
drag, startPoint x: 100, startPoint y: 146, endPoint x: 70, endPoint y: 72, distance: 80.1
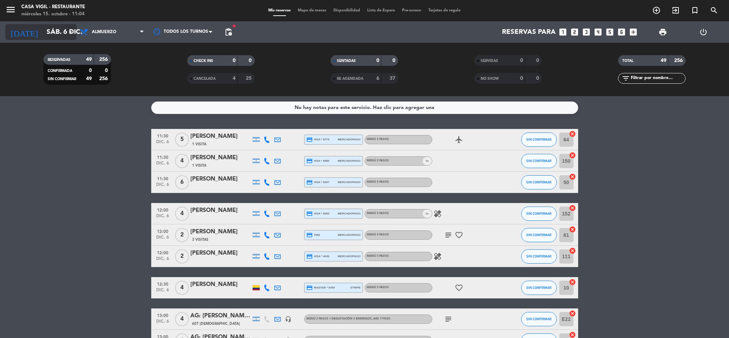
click at [49, 35] on input "sáb. 6 dic." at bounding box center [86, 32] width 86 height 15
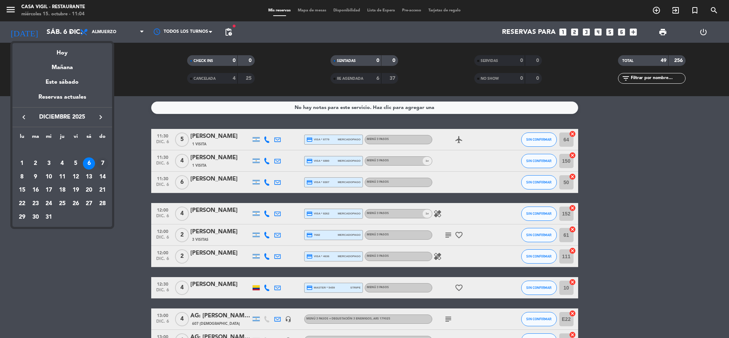
click at [102, 162] on div "7" at bounding box center [102, 163] width 12 height 12
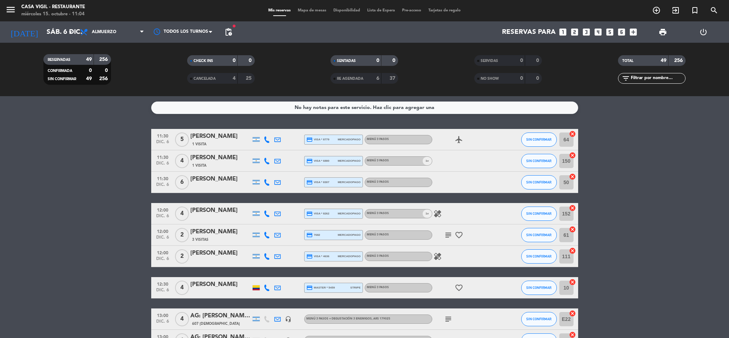
type input "dom. 7 dic."
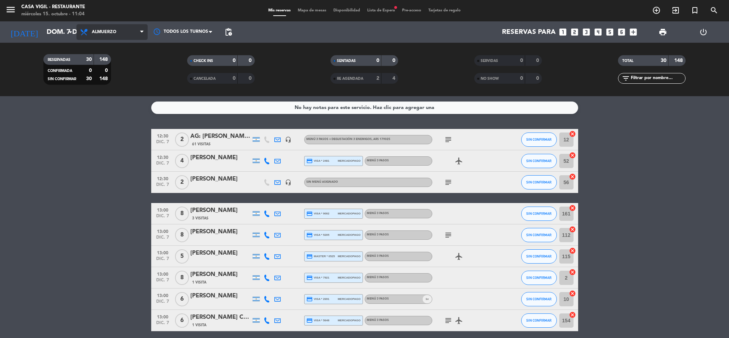
click at [111, 33] on span "Almuerzo" at bounding box center [104, 32] width 25 height 5
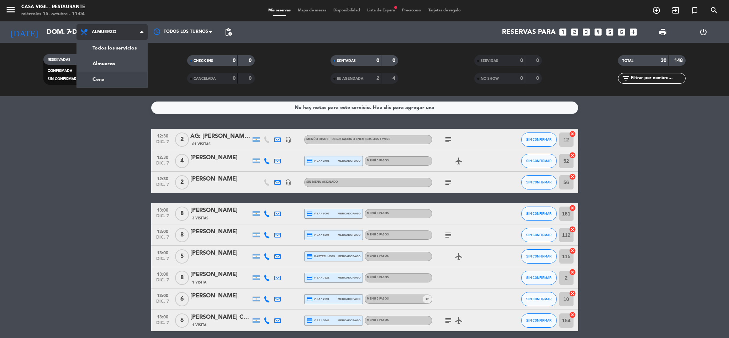
click at [130, 81] on div "menu Casa [PERSON_NAME] - Restaurante [DATE] 15. octubre - 11:04 Mis reservas M…" at bounding box center [364, 48] width 729 height 96
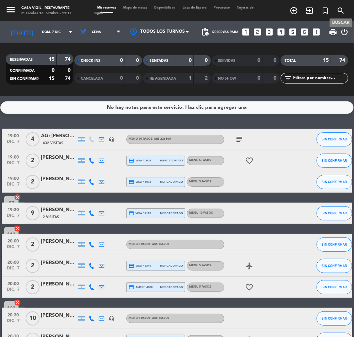
click at [341, 8] on icon "search" at bounding box center [340, 10] width 9 height 9
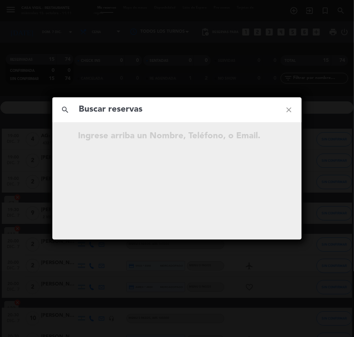
click at [129, 114] on input "text" at bounding box center [177, 109] width 198 height 15
type input "[PERSON_NAME]"
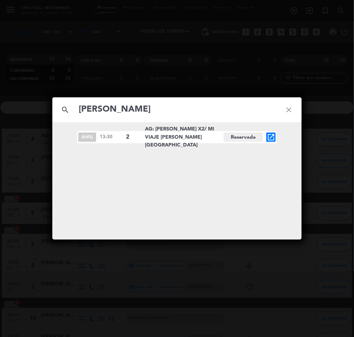
click at [272, 139] on icon "open_in_new" at bounding box center [271, 137] width 9 height 9
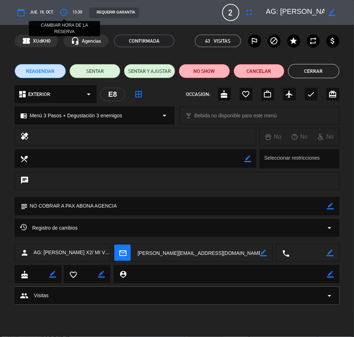
click at [64, 13] on icon "access_time" at bounding box center [63, 12] width 9 height 9
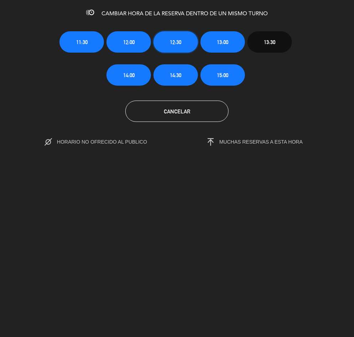
click at [172, 45] on span "12:30" at bounding box center [175, 42] width 11 height 8
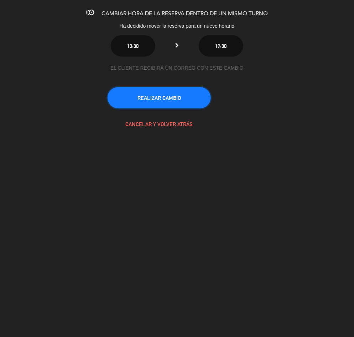
click at [167, 94] on button "REALIZAR CAMBIO" at bounding box center [158, 97] width 103 height 21
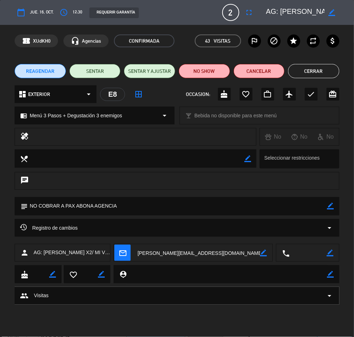
click at [317, 76] on button "Cerrar" at bounding box center [313, 71] width 51 height 14
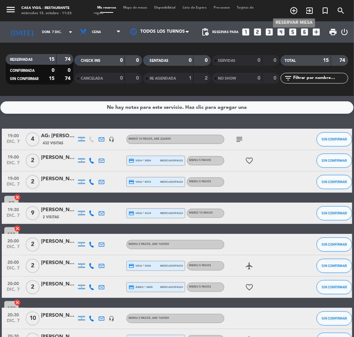
click at [291, 8] on icon "add_circle_outline" at bounding box center [293, 10] width 9 height 9
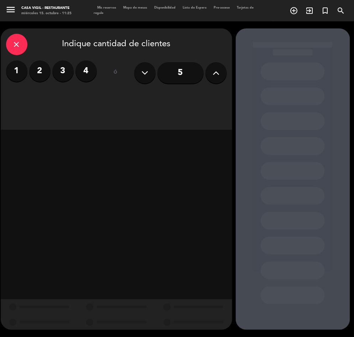
click at [45, 73] on label "2" at bounding box center [39, 70] width 21 height 21
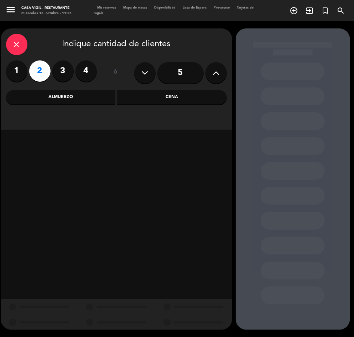
click at [79, 97] on div "Almuerzo" at bounding box center [61, 97] width 110 height 14
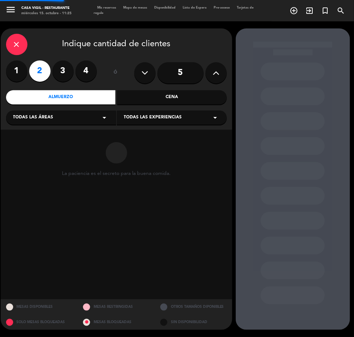
click at [177, 115] on span "Todas las experiencias" at bounding box center [153, 117] width 58 height 7
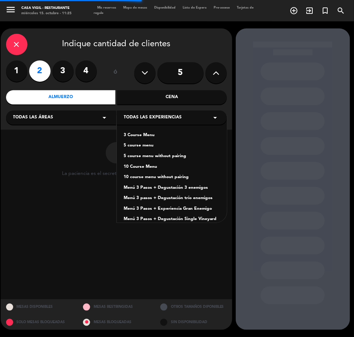
click at [191, 185] on div "Menú 3 Pasos + Degustación 3 enemigos" at bounding box center [172, 188] width 96 height 7
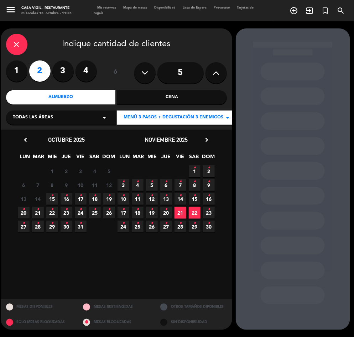
click at [207, 139] on icon "chevron_right" at bounding box center [206, 139] width 7 height 7
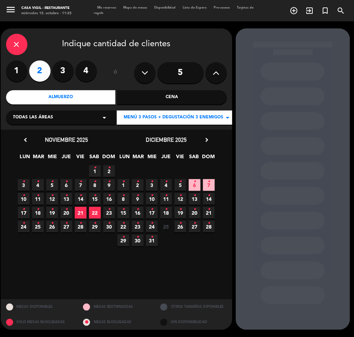
click at [132, 181] on span "2 •" at bounding box center [138, 185] width 12 height 12
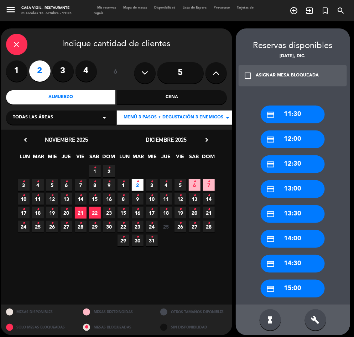
drag, startPoint x: 249, startPoint y: 74, endPoint x: 252, endPoint y: 75, distance: 3.6
click at [249, 74] on icon "check_box_outline_blank" at bounding box center [248, 76] width 9 height 9
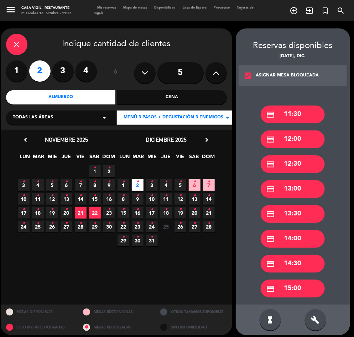
drag, startPoint x: 296, startPoint y: 168, endPoint x: 174, endPoint y: 109, distance: 135.0
click at [296, 168] on div "credit_card 12:30" at bounding box center [292, 164] width 64 height 18
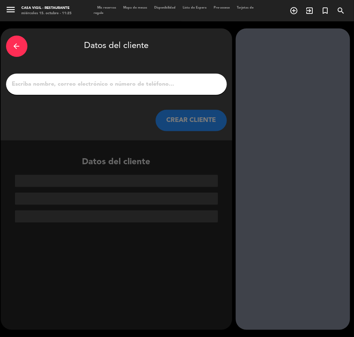
click at [146, 78] on div at bounding box center [116, 84] width 221 height 21
click at [146, 81] on input "1" at bounding box center [116, 84] width 210 height 10
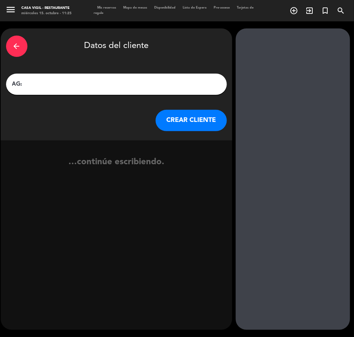
paste input "[PERSON_NAME]"
type input "AG: [PERSON_NAME] X2/ SUNTRIP"
click at [168, 117] on button "CREAR CLIENTE" at bounding box center [190, 120] width 71 height 21
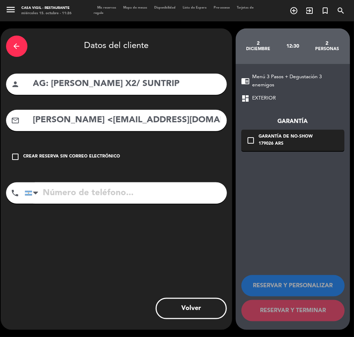
click at [111, 120] on input "[PERSON_NAME] <[EMAIL_ADDRESS][DOMAIN_NAME]>" at bounding box center [126, 120] width 189 height 15
drag, startPoint x: 135, startPoint y: 121, endPoint x: -1, endPoint y: 148, distance: 137.8
click at [0, 148] on html "close × Casa [PERSON_NAME] - Restaurante × chrome_reader_mode Listado de Reserv…" at bounding box center [177, 168] width 354 height 337
click at [176, 116] on input "[EMAIL_ADDRESS][DOMAIN_NAME]>" at bounding box center [126, 120] width 189 height 15
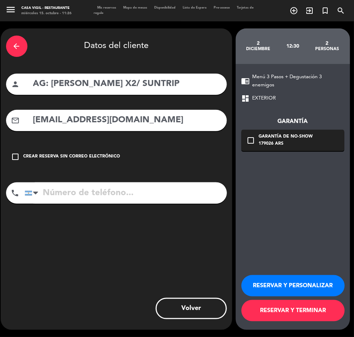
type input "[EMAIL_ADDRESS][DOMAIN_NAME]"
click at [277, 277] on button "RESERVAR Y PERSONALIZAR" at bounding box center [292, 285] width 103 height 21
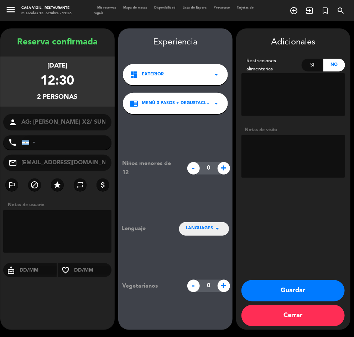
click at [291, 158] on textarea at bounding box center [293, 156] width 104 height 43
type textarea "NO COBRAR A PAX ABONA AGENCIA BRASIL"
click at [300, 286] on button "Guardar" at bounding box center [292, 290] width 103 height 21
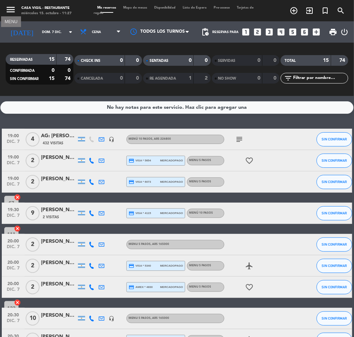
click at [11, 11] on icon "menu" at bounding box center [10, 9] width 11 height 11
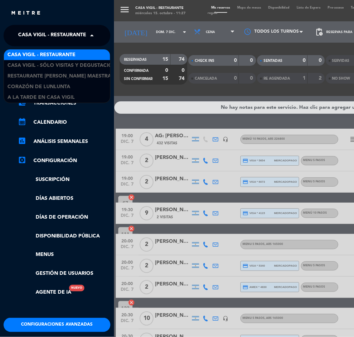
click at [70, 37] on span "Casa Vigil - Restaurante" at bounding box center [52, 35] width 68 height 15
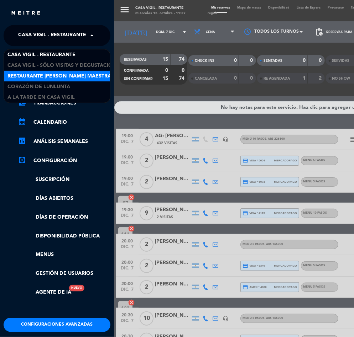
click at [81, 76] on span "Restaurante [PERSON_NAME] Maestra" at bounding box center [59, 76] width 104 height 8
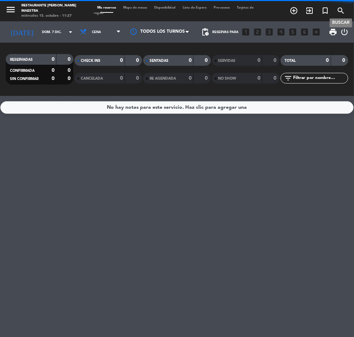
click at [343, 10] on icon "search" at bounding box center [340, 10] width 9 height 9
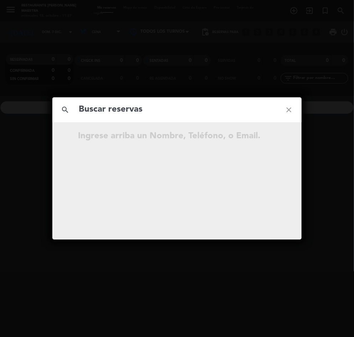
click at [111, 110] on input "text" at bounding box center [177, 109] width 198 height 15
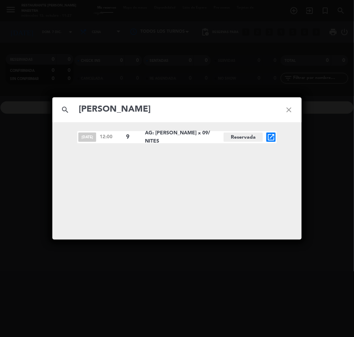
type input "[PERSON_NAME]"
click at [269, 136] on icon "open_in_new" at bounding box center [271, 137] width 9 height 9
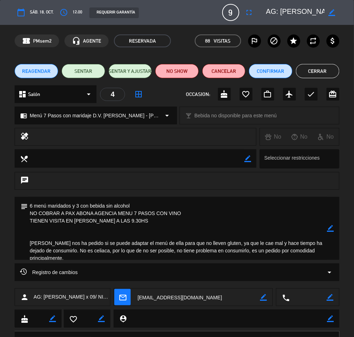
click at [321, 64] on button "Cerrar" at bounding box center [317, 71] width 43 height 14
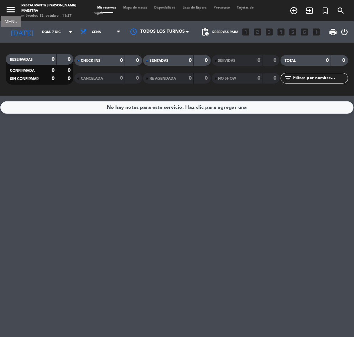
click at [7, 7] on icon "menu" at bounding box center [10, 9] width 11 height 11
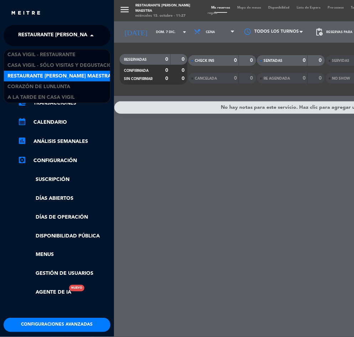
click at [53, 33] on span "Restaurante [PERSON_NAME] Maestra" at bounding box center [70, 35] width 104 height 15
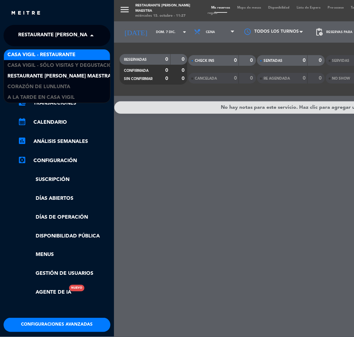
click at [68, 56] on span "Casa Vigil - Restaurante" at bounding box center [41, 55] width 68 height 8
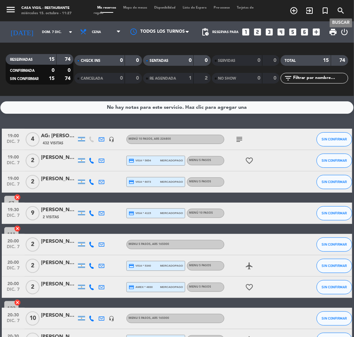
click at [340, 10] on icon "search" at bounding box center [340, 10] width 9 height 9
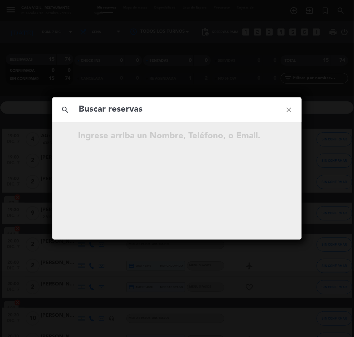
click at [116, 109] on input "text" at bounding box center [177, 109] width 198 height 15
type input "[PERSON_NAME]"
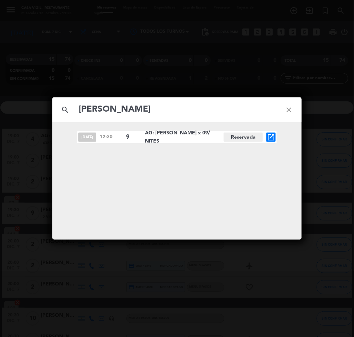
click at [269, 137] on icon "open_in_new" at bounding box center [271, 137] width 9 height 9
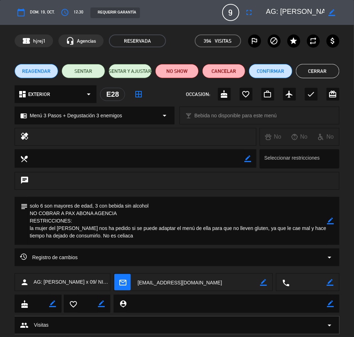
click at [326, 73] on button "Cerrar" at bounding box center [317, 71] width 43 height 14
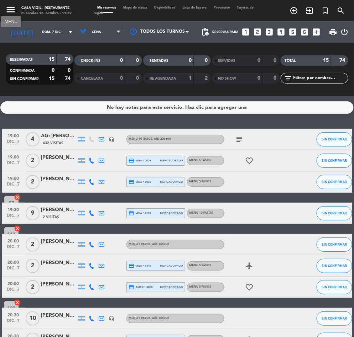
click at [10, 6] on icon "menu" at bounding box center [10, 9] width 11 height 11
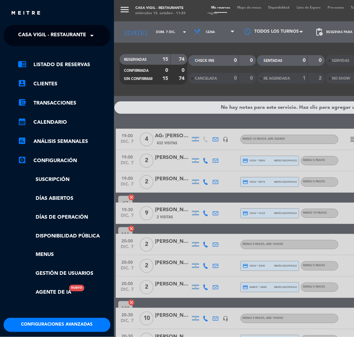
click at [68, 32] on span "Casa Vigil - Restaurante" at bounding box center [52, 35] width 68 height 15
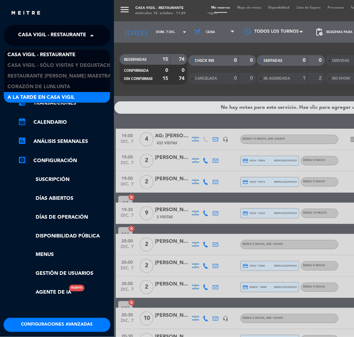
click at [97, 96] on div "A la tarde en Casa Vigil" at bounding box center [57, 97] width 106 height 11
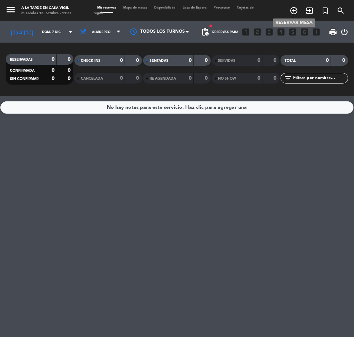
click at [294, 10] on icon "add_circle_outline" at bounding box center [293, 10] width 9 height 9
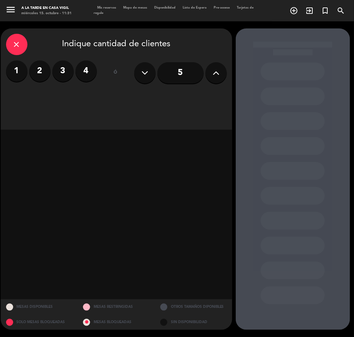
click at [221, 74] on button at bounding box center [215, 72] width 21 height 21
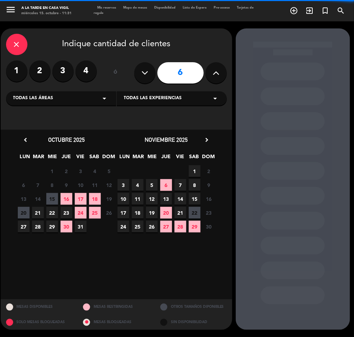
click at [158, 96] on span "Todas las experiencias" at bounding box center [153, 98] width 58 height 7
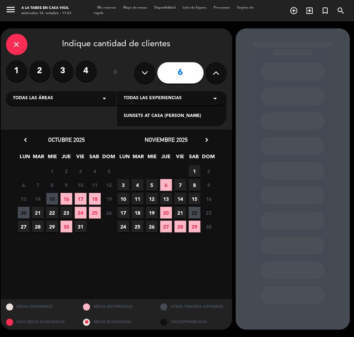
click at [137, 113] on div "SUNSETS AT CASA [PERSON_NAME]" at bounding box center [172, 116] width 96 height 7
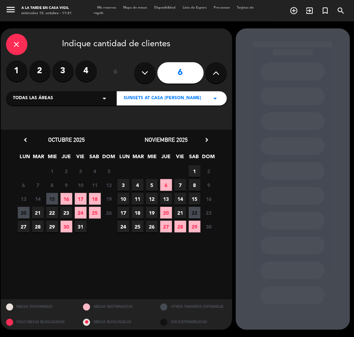
click at [148, 227] on span "26" at bounding box center [152, 227] width 12 height 12
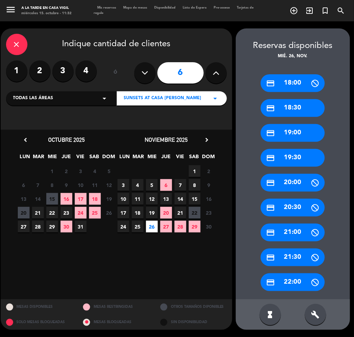
click at [299, 134] on div "credit_card 19:00" at bounding box center [292, 133] width 64 height 18
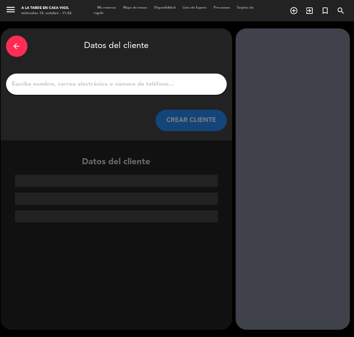
click at [73, 84] on input "1" at bounding box center [116, 84] width 210 height 10
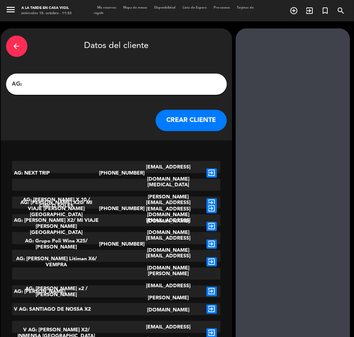
paste input "[PERSON_NAME]"
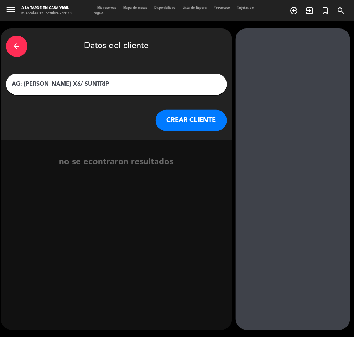
type input "AG: [PERSON_NAME] X6/ SUNTRIP"
click at [195, 111] on button "CREAR CLIENTE" at bounding box center [190, 120] width 71 height 21
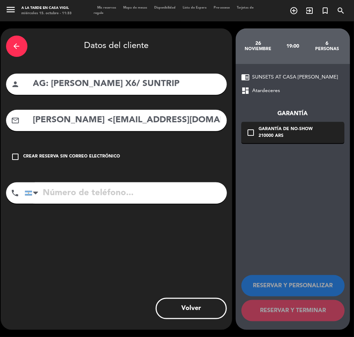
click at [156, 123] on input "[PERSON_NAME] <[EMAIL_ADDRESS][DOMAIN_NAME]>" at bounding box center [126, 120] width 189 height 15
drag, startPoint x: 97, startPoint y: 120, endPoint x: -1, endPoint y: 140, distance: 100.4
click at [0, 140] on html "close × A la tarde en Casa [PERSON_NAME] × chrome_reader_mode Listado de Reserv…" at bounding box center [177, 168] width 354 height 337
click at [188, 123] on input "[EMAIL_ADDRESS][DOMAIN_NAME]>" at bounding box center [126, 120] width 189 height 15
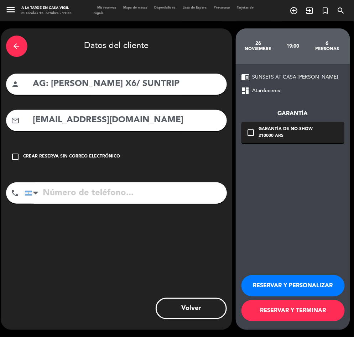
type input "[EMAIL_ADDRESS][DOMAIN_NAME]"
click at [282, 280] on button "RESERVAR Y PERSONALIZAR" at bounding box center [292, 285] width 103 height 21
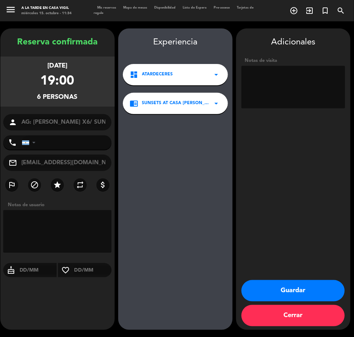
click at [280, 86] on textarea at bounding box center [293, 87] width 104 height 43
type textarea "n"
type textarea "NO COBRAR A PAX ABONA AGENCIA"
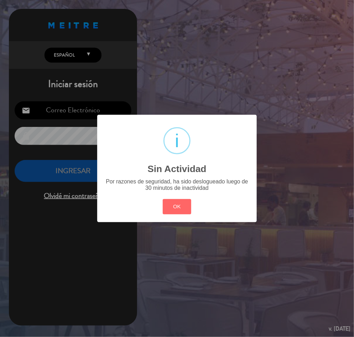
type input "[EMAIL_ADDRESS][DOMAIN_NAME]"
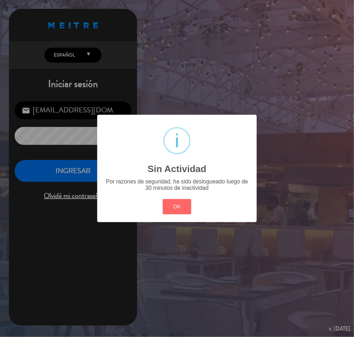
drag, startPoint x: 176, startPoint y: 207, endPoint x: 158, endPoint y: 207, distance: 17.8
click at [176, 208] on button "OK" at bounding box center [177, 206] width 29 height 15
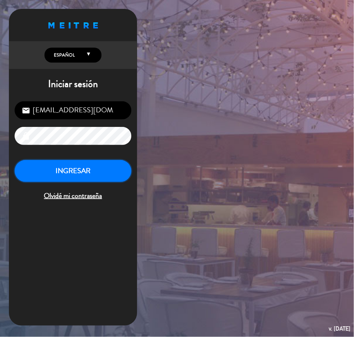
click at [79, 169] on button "INGRESAR" at bounding box center [73, 171] width 117 height 22
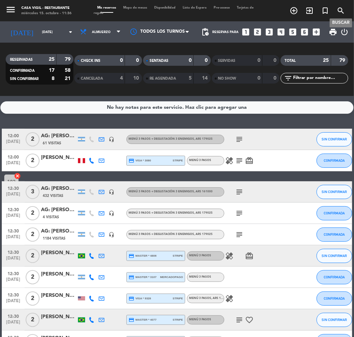
click at [341, 10] on icon "search" at bounding box center [340, 10] width 9 height 9
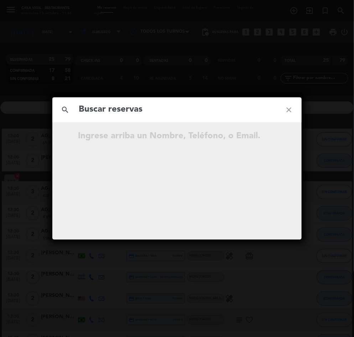
click at [116, 113] on input "text" at bounding box center [177, 109] width 198 height 15
type input "[PERSON_NAME]"
click at [307, 176] on div "search [PERSON_NAME] close No hay resultados para "[PERSON_NAME] "" at bounding box center [177, 168] width 354 height 337
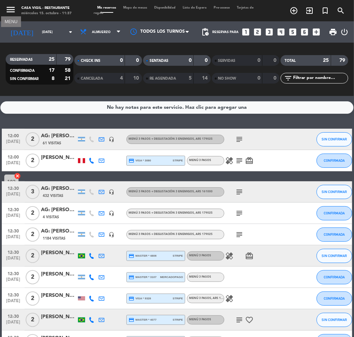
click at [9, 7] on icon "menu" at bounding box center [10, 9] width 11 height 11
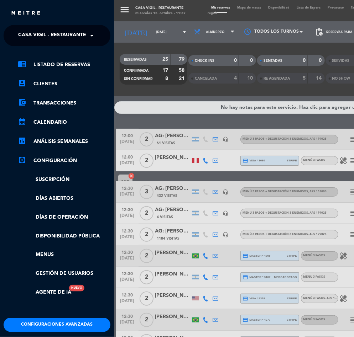
click at [41, 33] on span "Casa Vigil - Restaurante" at bounding box center [52, 35] width 68 height 15
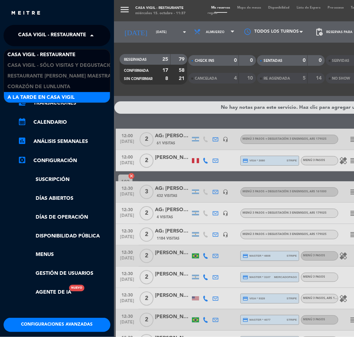
click at [93, 95] on div "A la tarde en Casa Vigil" at bounding box center [57, 97] width 106 height 11
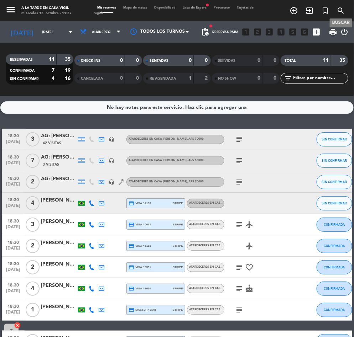
click at [343, 9] on icon "search" at bounding box center [340, 10] width 9 height 9
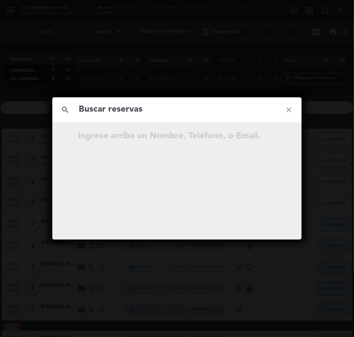
click at [160, 109] on input "text" at bounding box center [177, 109] width 198 height 15
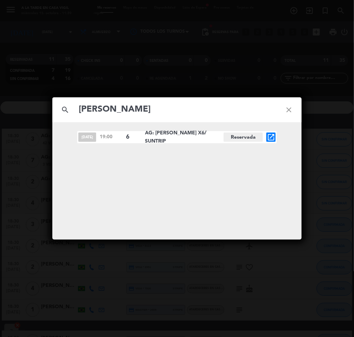
type input "[PERSON_NAME]"
click at [236, 79] on div "search [PERSON_NAME] close [DATE] 19:00 6 AG: [PERSON_NAME] X6/ SUNTRIP Reserva…" at bounding box center [177, 168] width 354 height 337
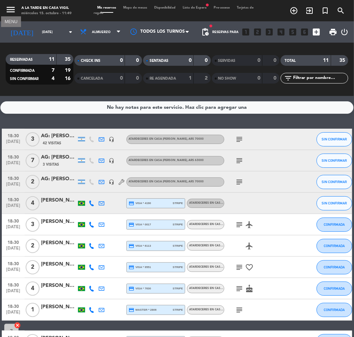
click at [9, 7] on icon "menu" at bounding box center [10, 9] width 11 height 11
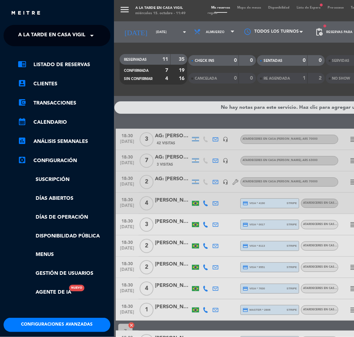
click at [49, 34] on span "A la tarde en Casa Vigil" at bounding box center [51, 35] width 67 height 15
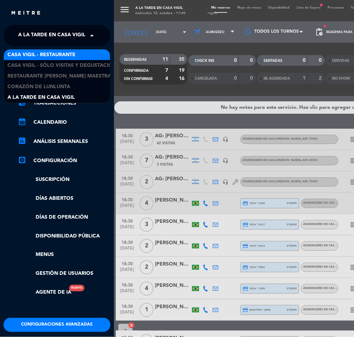
click at [59, 55] on span "Casa Vigil - Restaurante" at bounding box center [41, 55] width 68 height 8
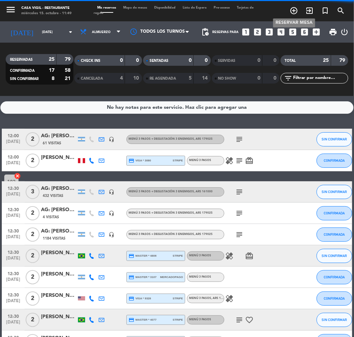
click at [294, 11] on icon "add_circle_outline" at bounding box center [293, 10] width 9 height 9
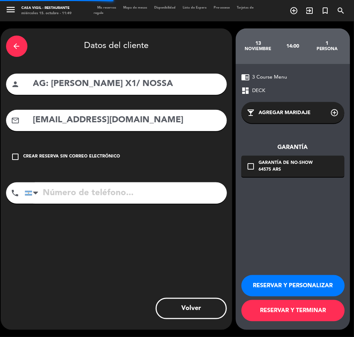
click at [12, 51] on div "arrow_back" at bounding box center [16, 46] width 21 height 21
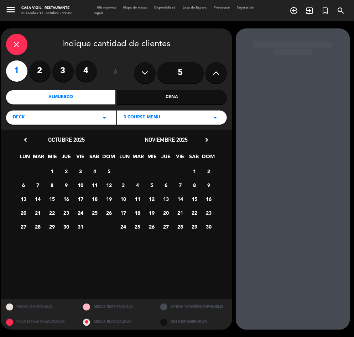
click at [12, 51] on div "close" at bounding box center [16, 44] width 21 height 21
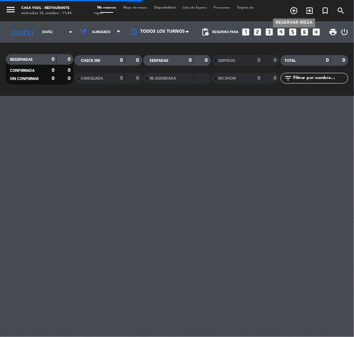
click at [293, 9] on icon "add_circle_outline" at bounding box center [293, 10] width 9 height 9
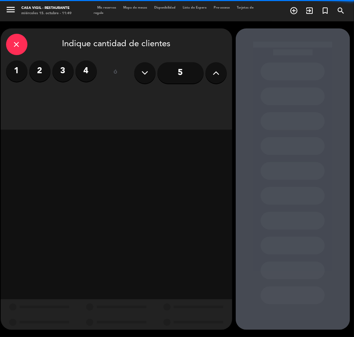
click at [39, 69] on label "2" at bounding box center [39, 70] width 21 height 21
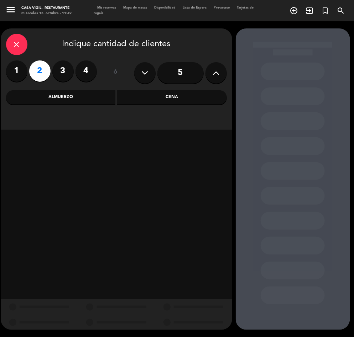
click at [74, 96] on div "Almuerzo" at bounding box center [61, 97] width 110 height 14
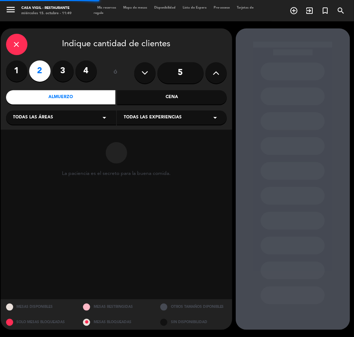
click at [156, 120] on span "Todas las experiencias" at bounding box center [153, 117] width 58 height 7
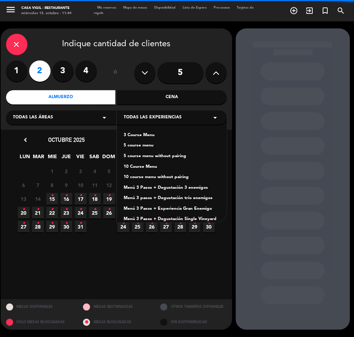
click at [187, 188] on div "Menú 3 Pasos + Degustación 3 enemigos" at bounding box center [172, 188] width 96 height 7
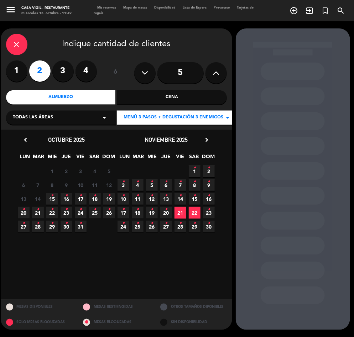
click at [183, 199] on span "14 •" at bounding box center [180, 199] width 12 height 12
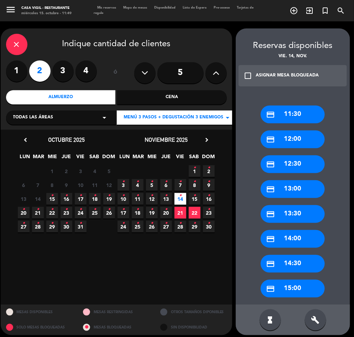
click at [244, 75] on icon "check_box_outline_blank" at bounding box center [248, 76] width 9 height 9
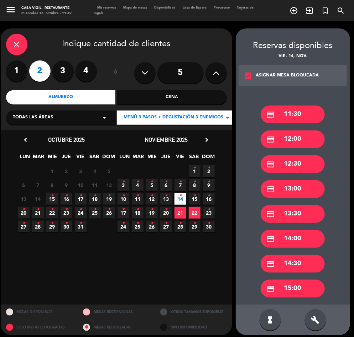
click at [309, 187] on div "credit_card 13:00" at bounding box center [292, 189] width 64 height 18
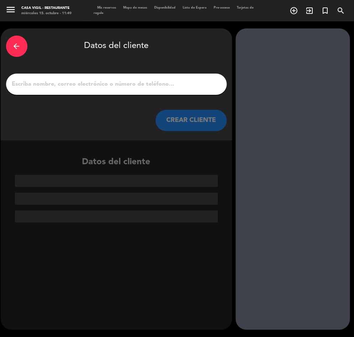
click at [80, 86] on input "1" at bounding box center [116, 84] width 210 height 10
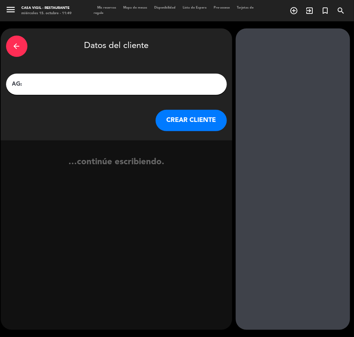
paste input "[PERSON_NAME]"
type input "AG: [PERSON_NAME] X2/ MAMUT"
click at [190, 122] on button "CREAR CLIENTE" at bounding box center [190, 120] width 71 height 21
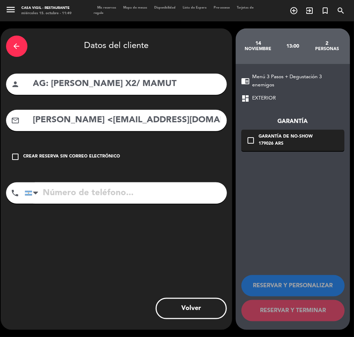
click at [140, 124] on input "[PERSON_NAME] <[EMAIL_ADDRESS][DOMAIN_NAME]>" at bounding box center [126, 120] width 189 height 15
drag, startPoint x: 92, startPoint y: 119, endPoint x: -1, endPoint y: 169, distance: 105.1
click at [0, 169] on html "close × Casa [PERSON_NAME] - Restaurante × chrome_reader_mode Listado de Reserv…" at bounding box center [177, 168] width 354 height 337
click at [160, 117] on input "[EMAIL_ADDRESS][DOMAIN_NAME]>" at bounding box center [126, 120] width 189 height 15
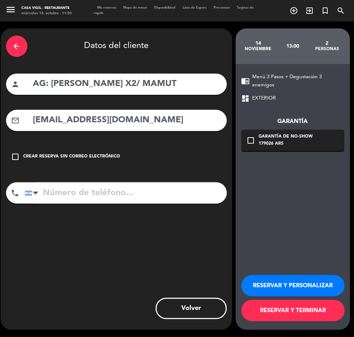
type input "[EMAIL_ADDRESS][DOMAIN_NAME]"
click at [306, 282] on button "RESERVAR Y PERSONALIZAR" at bounding box center [292, 285] width 103 height 21
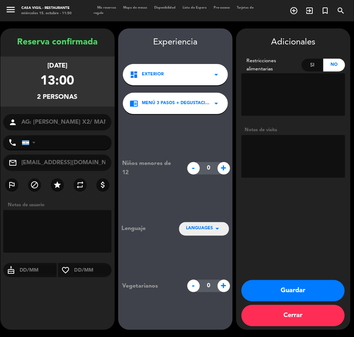
click at [289, 155] on textarea at bounding box center [293, 156] width 104 height 43
type textarea "NO COBRAR A PAX ABONA AGENCIA"
click at [301, 289] on button "Guardar" at bounding box center [292, 290] width 103 height 21
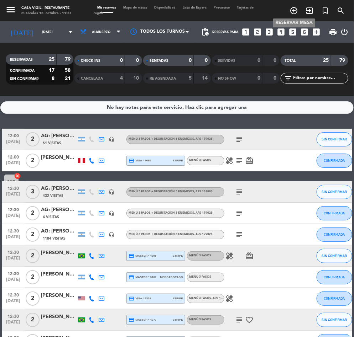
click at [294, 12] on icon "add_circle_outline" at bounding box center [293, 10] width 9 height 9
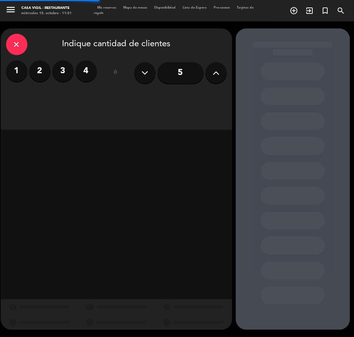
click at [215, 73] on icon at bounding box center [215, 73] width 7 height 11
type input "9"
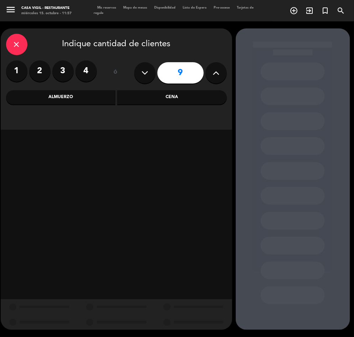
click at [12, 41] on div "close" at bounding box center [16, 44] width 21 height 21
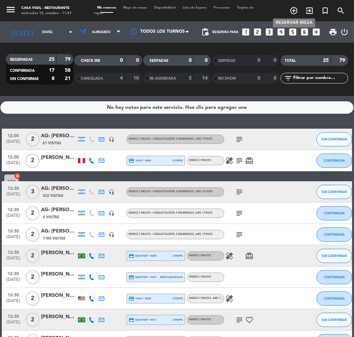
click at [294, 6] on span "add_circle_outline" at bounding box center [294, 11] width 16 height 12
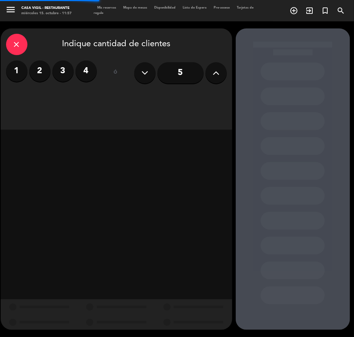
click at [214, 64] on button at bounding box center [215, 72] width 21 height 21
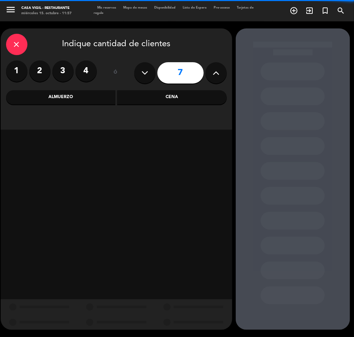
click at [214, 64] on button at bounding box center [215, 72] width 21 height 21
click at [214, 70] on icon at bounding box center [215, 73] width 7 height 11
type input "9"
click at [65, 94] on div "Almuerzo" at bounding box center [61, 97] width 110 height 14
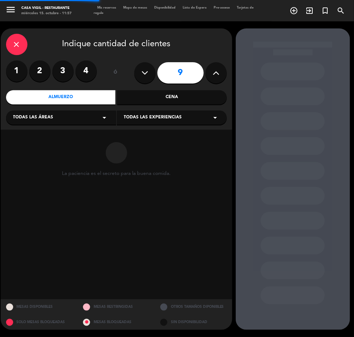
click at [136, 115] on span "Todas las experiencias" at bounding box center [153, 117] width 58 height 7
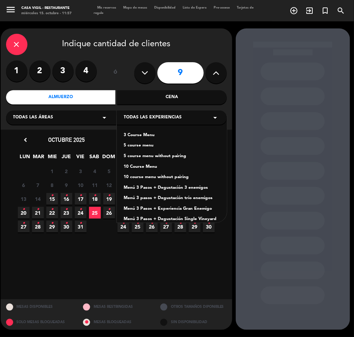
click at [183, 187] on div "Menú 3 Pasos + Degustación 3 enemigos" at bounding box center [172, 188] width 96 height 7
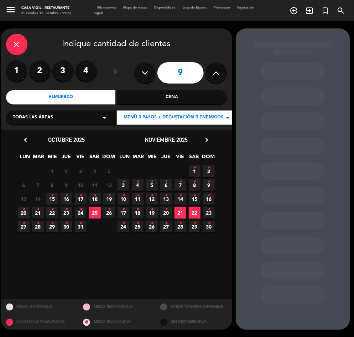
click at [110, 211] on span "26 •" at bounding box center [109, 213] width 12 height 12
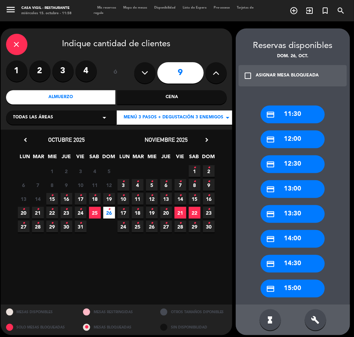
click at [248, 70] on div "check_box_outline_blank ASIGNAR MESA BLOQUEADA" at bounding box center [292, 75] width 109 height 21
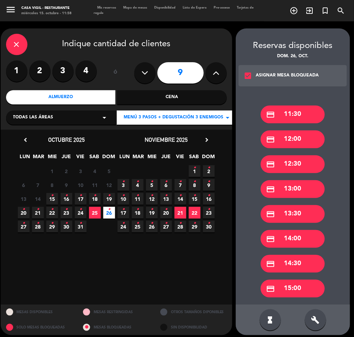
click at [295, 233] on div "credit_card 14:00" at bounding box center [292, 239] width 64 height 18
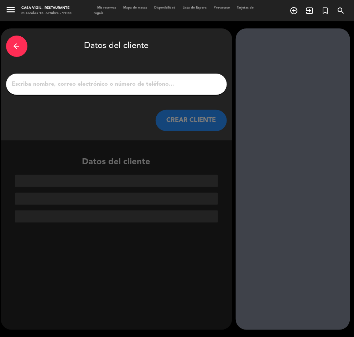
click at [90, 85] on input "1" at bounding box center [116, 84] width 210 height 10
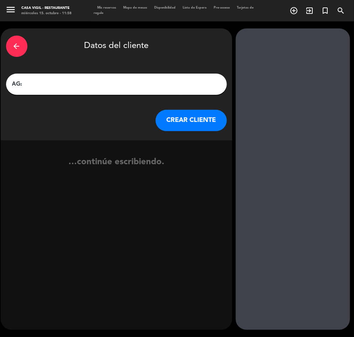
paste input "[PERSON_NAME] con grupo de Embark Beyond"
type input "AG: [PERSON_NAME] con grupo de Embark Beyond X9/ ORIUNDA"
click at [193, 121] on button "CREAR CLIENTE" at bounding box center [190, 120] width 71 height 21
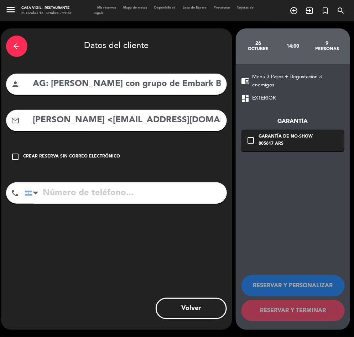
click at [111, 122] on input "[PERSON_NAME] <[EMAIL_ADDRESS][DOMAIN_NAME]>" at bounding box center [126, 120] width 189 height 15
drag, startPoint x: 86, startPoint y: 120, endPoint x: -1, endPoint y: 123, distance: 86.5
click at [0, 123] on html "close × Casa [PERSON_NAME] - Restaurante × chrome_reader_mode Listado de Reserv…" at bounding box center [177, 168] width 354 height 337
click at [131, 120] on input "[EMAIL_ADDRESS][DOMAIN_NAME]>" at bounding box center [126, 120] width 189 height 15
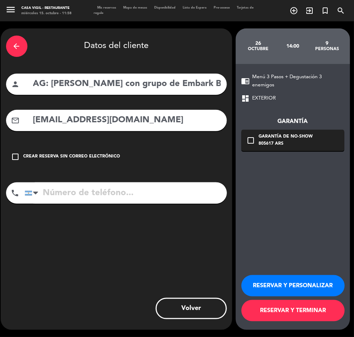
type input "[EMAIL_ADDRESS][DOMAIN_NAME]"
click at [292, 282] on button "RESERVAR Y PERSONALIZAR" at bounding box center [292, 285] width 103 height 21
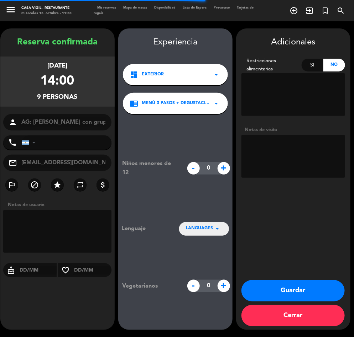
click at [305, 157] on textarea at bounding box center [293, 156] width 104 height 43
click at [275, 160] on textarea at bounding box center [293, 156] width 104 height 43
paste textarea "RESTRICCIONES ALIMENTICIAS: en el grupo hay 3 kosher (pueden hacer vegetariano …"
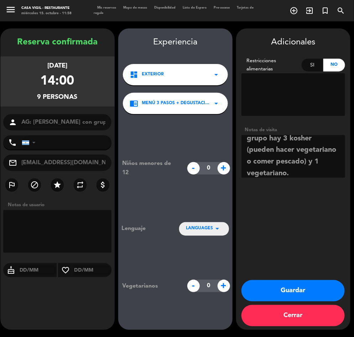
scroll to position [51, 0]
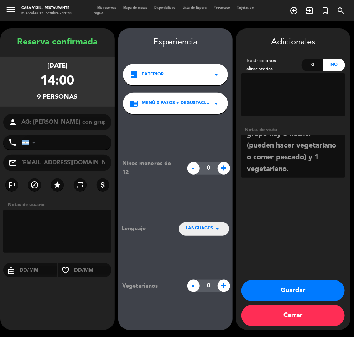
click at [283, 172] on textarea at bounding box center [293, 156] width 104 height 43
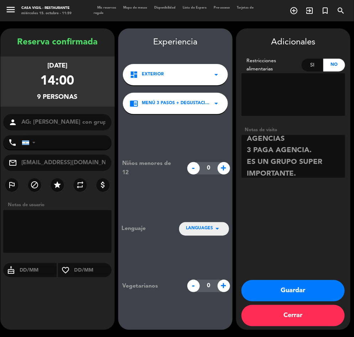
type textarea "IDIOMA INGLES RESTRICCIONES ALIMENTICIAS: en el grupo hay 3 kosher (pueden hace…"
click at [302, 289] on button "Guardar" at bounding box center [292, 290] width 103 height 21
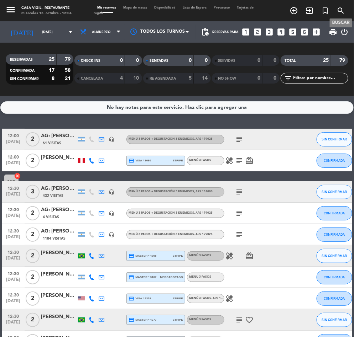
click at [338, 12] on icon "search" at bounding box center [340, 10] width 9 height 9
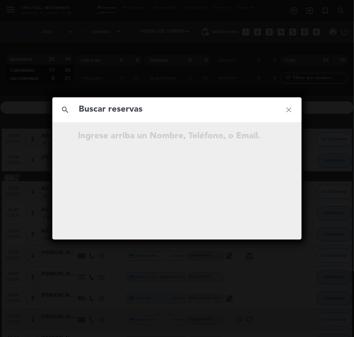
click at [124, 114] on input "text" at bounding box center [177, 109] width 198 height 15
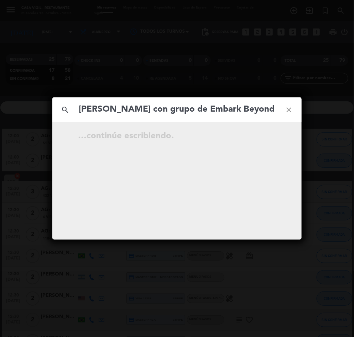
scroll to position [0, 17]
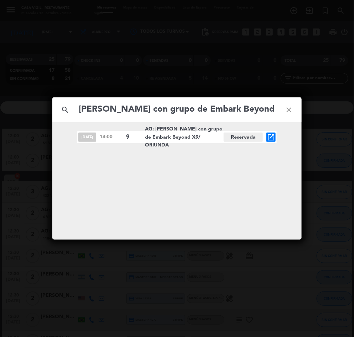
type input "[PERSON_NAME] con grupo de Embark Beyond"
click at [332, 173] on div "search [PERSON_NAME] con grupo de Embark Beyond close [DATE] 14:00 9 AG: [PERSO…" at bounding box center [177, 168] width 354 height 337
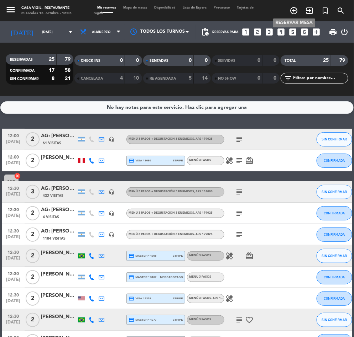
click at [291, 6] on icon "add_circle_outline" at bounding box center [293, 10] width 9 height 9
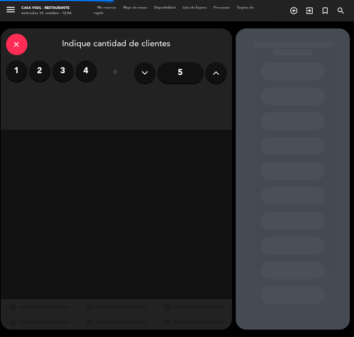
click at [42, 72] on label "2" at bounding box center [39, 70] width 21 height 21
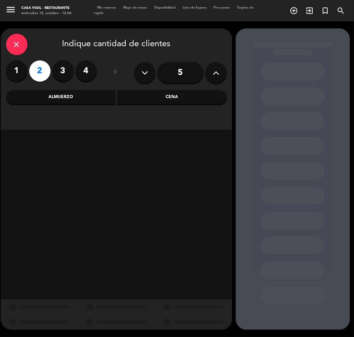
click at [73, 102] on div "Almuerzo" at bounding box center [61, 97] width 110 height 14
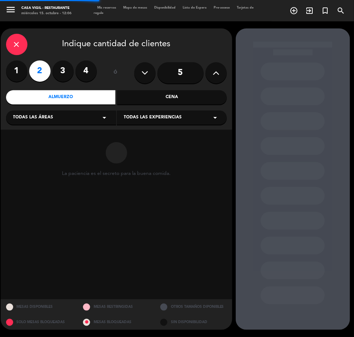
click at [153, 114] on span "Todas las experiencias" at bounding box center [153, 117] width 58 height 7
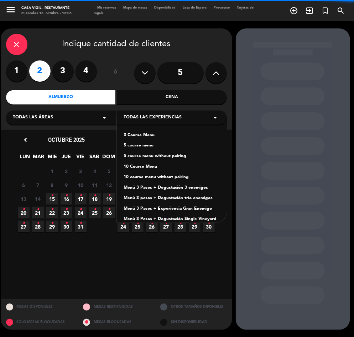
click at [189, 185] on div "Menú 3 Pasos + Degustación 3 enemigos" at bounding box center [172, 188] width 96 height 7
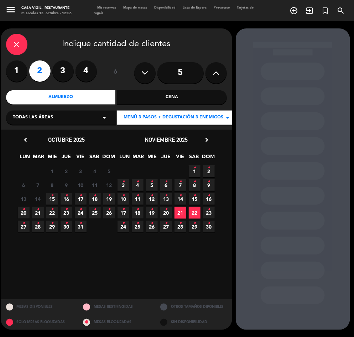
click at [123, 197] on icon "•" at bounding box center [123, 195] width 2 height 11
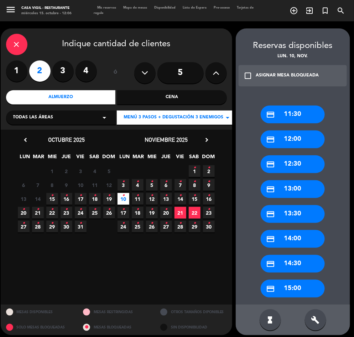
click at [256, 72] on div "check_box_outline_blank ASIGNAR MESA BLOQUEADA" at bounding box center [292, 75] width 109 height 21
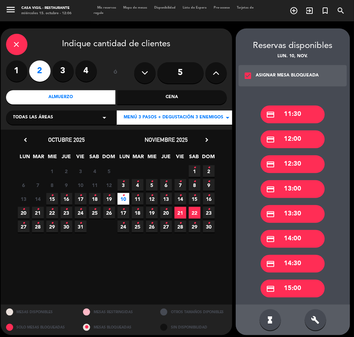
click at [299, 259] on div "credit_card 14:30" at bounding box center [292, 264] width 64 height 18
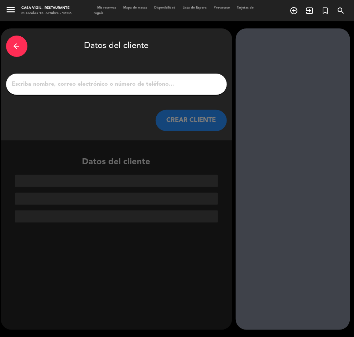
click at [104, 89] on input "1" at bounding box center [116, 84] width 210 height 10
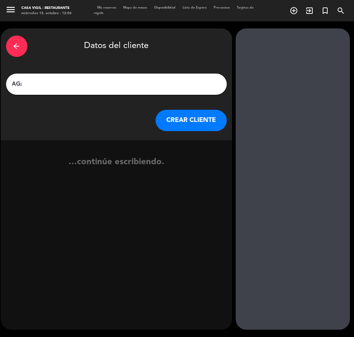
paste input "[PERSON_NAME]"
type input "AG: [PERSON_NAME] X2/ [PERSON_NAME] WINE CAMP"
click at [186, 118] on button "CREAR CLIENTE" at bounding box center [190, 120] width 71 height 21
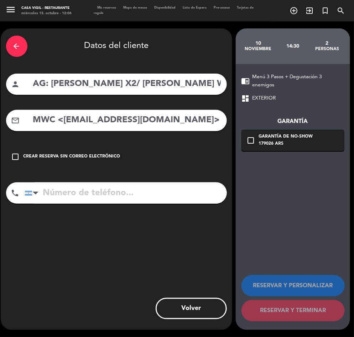
click at [106, 118] on input "MWC <[EMAIL_ADDRESS][DOMAIN_NAME]>" at bounding box center [126, 120] width 189 height 15
click at [202, 123] on input "MWC <[EMAIL_ADDRESS][DOMAIN_NAME]>" at bounding box center [126, 120] width 189 height 15
drag, startPoint x: 62, startPoint y: 116, endPoint x: -1, endPoint y: 124, distance: 63.5
click at [0, 124] on html "close × Casa [PERSON_NAME] - Restaurante × chrome_reader_mode Listado de Reserv…" at bounding box center [177, 168] width 354 height 337
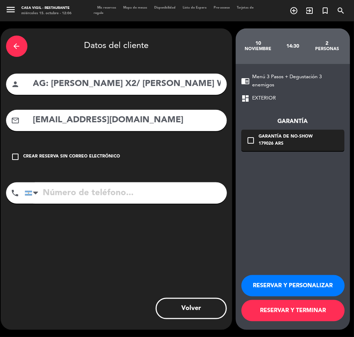
type input "[EMAIL_ADDRESS][DOMAIN_NAME]"
click at [306, 286] on button "RESERVAR Y PERSONALIZAR" at bounding box center [292, 285] width 103 height 21
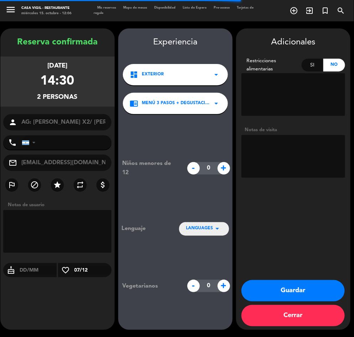
click at [286, 153] on textarea at bounding box center [293, 156] width 104 height 43
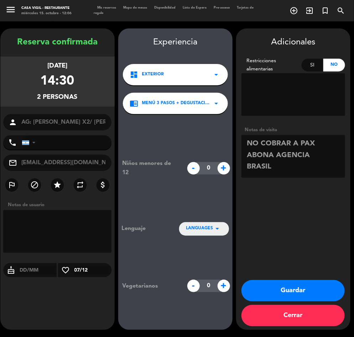
type textarea "NO COBRAR A PAX ABONA AGENCIA BRASIL"
click at [297, 284] on button "Guardar" at bounding box center [292, 290] width 103 height 21
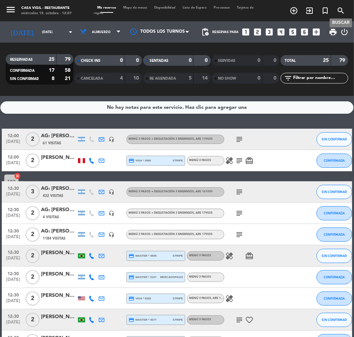
click at [338, 5] on span "search" at bounding box center [341, 11] width 16 height 12
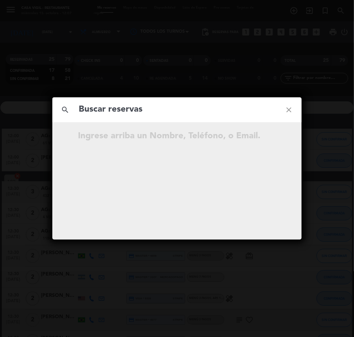
click at [125, 110] on input "text" at bounding box center [177, 109] width 198 height 15
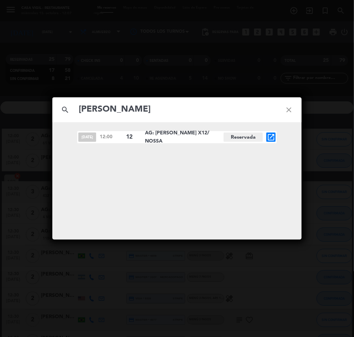
type input "[PERSON_NAME]"
click at [271, 135] on icon "open_in_new" at bounding box center [271, 137] width 9 height 9
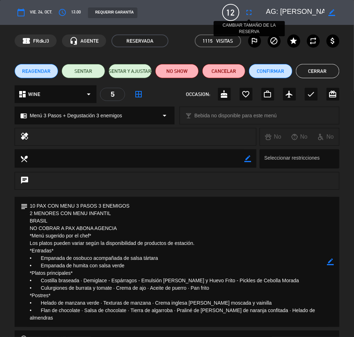
click at [246, 10] on icon "fullscreen" at bounding box center [249, 12] width 9 height 9
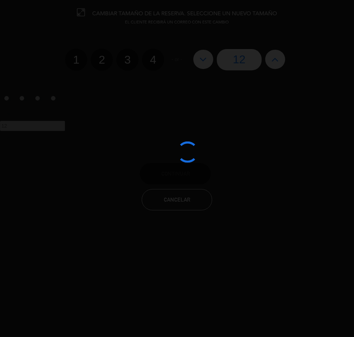
click at [203, 59] on div at bounding box center [177, 168] width 354 height 337
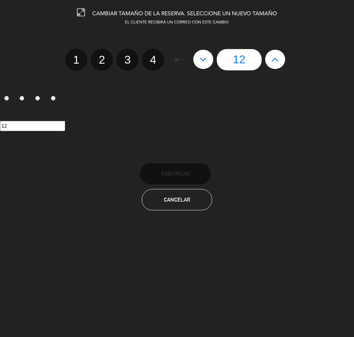
click at [203, 59] on icon at bounding box center [202, 59] width 7 height 11
type input "11"
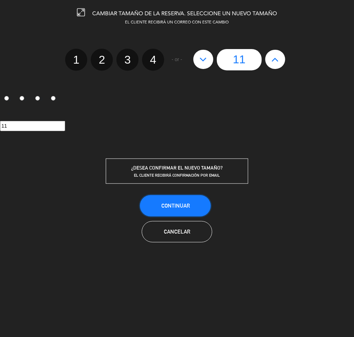
click at [197, 208] on button "Continuar" at bounding box center [175, 205] width 71 height 21
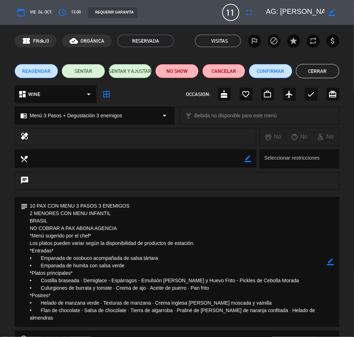
click at [333, 9] on icon "border_color" at bounding box center [331, 12] width 7 height 7
click at [295, 10] on textarea at bounding box center [295, 12] width 59 height 13
type textarea "AG: [PERSON_NAME] X11/ NOSSA"
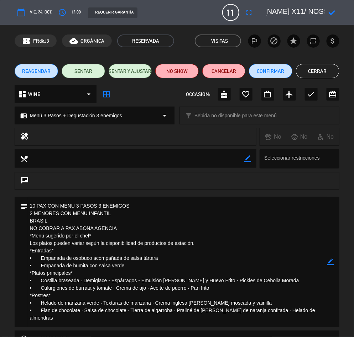
click at [330, 13] on icon at bounding box center [331, 12] width 7 height 7
click at [331, 262] on icon "border_color" at bounding box center [330, 262] width 7 height 7
click at [35, 206] on textarea at bounding box center [177, 262] width 299 height 130
click at [57, 219] on textarea at bounding box center [177, 262] width 299 height 130
click at [128, 229] on textarea at bounding box center [177, 262] width 299 height 130
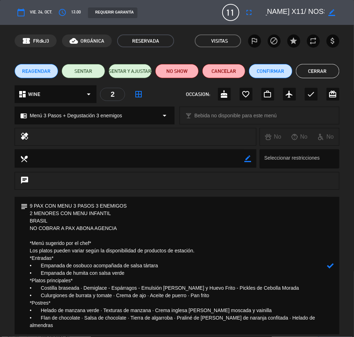
type textarea "9 PAX CON MENU 3 PASOS 3 ENEMIGOS 2 MENORES CON MENU INFANTIL BRASIL NO COBRAR …"
click at [330, 264] on icon at bounding box center [330, 266] width 7 height 7
click at [319, 70] on button "Cerrar" at bounding box center [317, 71] width 43 height 14
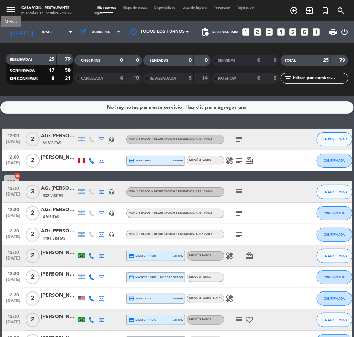
click at [6, 9] on icon "menu" at bounding box center [10, 9] width 11 height 11
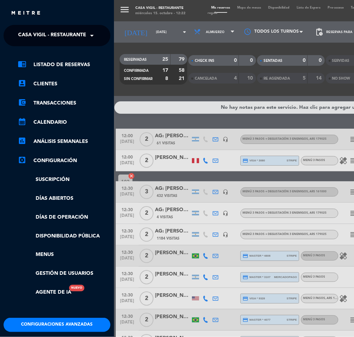
click at [49, 36] on span "Casa Vigil - Restaurante" at bounding box center [52, 35] width 68 height 15
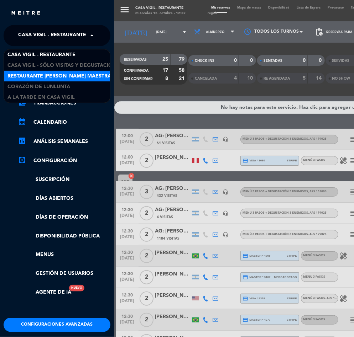
click at [80, 74] on span "Restaurante [PERSON_NAME] Maestra" at bounding box center [59, 76] width 104 height 8
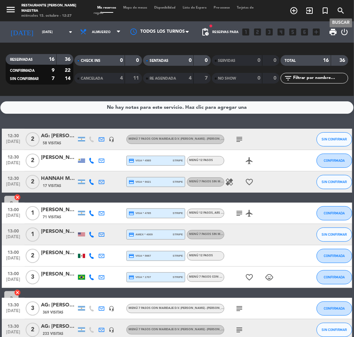
click at [339, 8] on icon "search" at bounding box center [340, 10] width 9 height 9
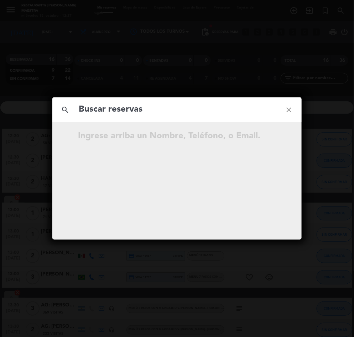
click at [122, 109] on input "text" at bounding box center [177, 109] width 198 height 15
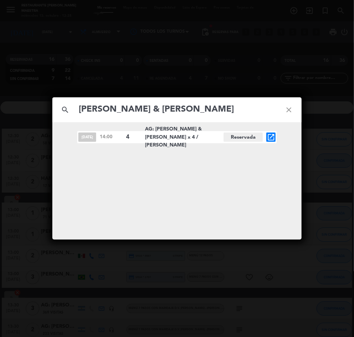
type input "[PERSON_NAME] & [PERSON_NAME]"
click at [270, 137] on icon "open_in_new" at bounding box center [271, 137] width 9 height 9
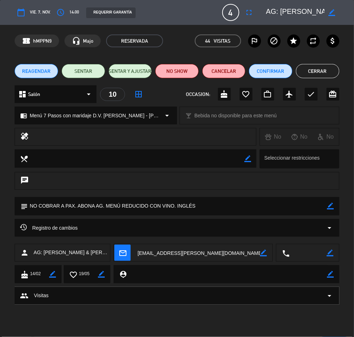
drag, startPoint x: 248, startPoint y: 4, endPoint x: 248, endPoint y: 7, distance: 3.9
click at [248, 4] on div "calendar_today vie. 7, nov. access_time 14:00 REQUERIR GARANTÍA 4 AG: [PERSON_N…" at bounding box center [177, 12] width 324 height 17
click at [249, 9] on icon "fullscreen" at bounding box center [249, 12] width 9 height 9
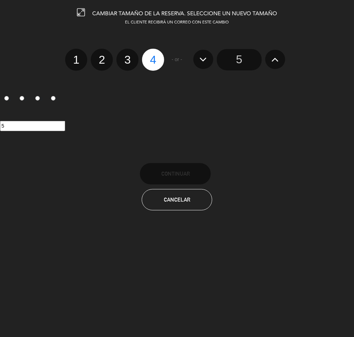
click at [127, 58] on label "3" at bounding box center [127, 60] width 22 height 22
click at [127, 56] on input "3" at bounding box center [126, 53] width 5 height 5
radio input "true"
radio input "false"
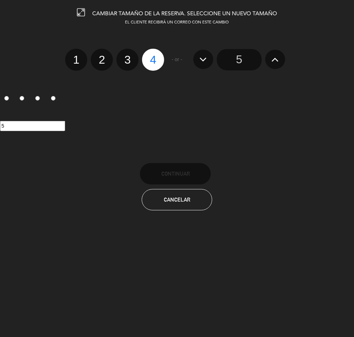
radio input "false"
radio input "true"
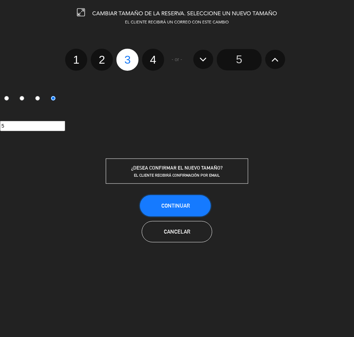
click at [186, 205] on span "Continuar" at bounding box center [175, 206] width 28 height 6
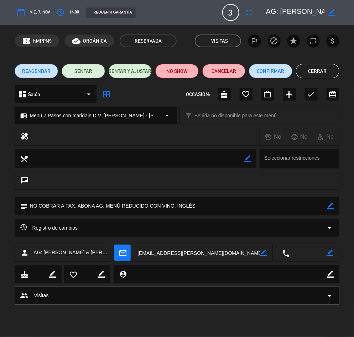
click at [330, 13] on icon "border_color" at bounding box center [331, 12] width 7 height 7
click at [287, 12] on textarea at bounding box center [295, 12] width 59 height 13
type textarea "AG: [PERSON_NAME] & [PERSON_NAME] x 3 / [PERSON_NAME]"
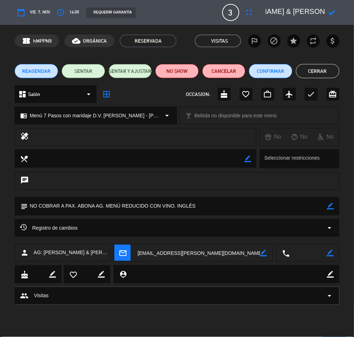
click at [332, 10] on icon at bounding box center [331, 12] width 7 height 7
click at [326, 72] on button "Cerrar" at bounding box center [317, 71] width 43 height 14
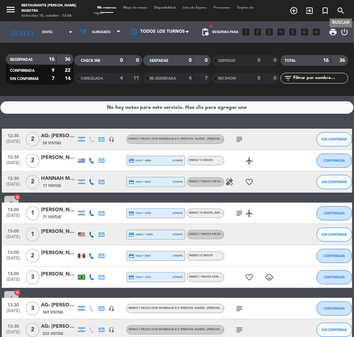
click at [343, 11] on icon "search" at bounding box center [340, 10] width 9 height 9
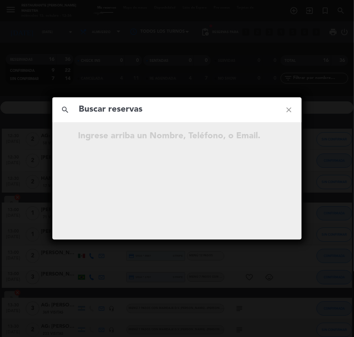
click at [101, 108] on input "text" at bounding box center [177, 109] width 198 height 15
type input "[PERSON_NAME]"
click at [337, 195] on div "search [PERSON_NAME] close No hay resultados para "[PERSON_NAME] "" at bounding box center [177, 168] width 354 height 337
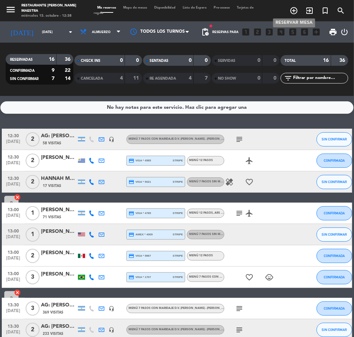
click at [291, 10] on icon "add_circle_outline" at bounding box center [293, 10] width 9 height 9
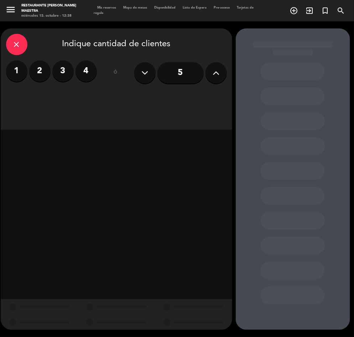
click at [37, 73] on label "2" at bounding box center [39, 70] width 21 height 21
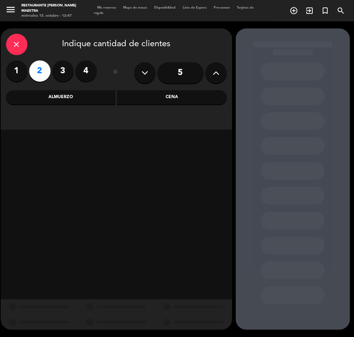
click at [12, 45] on icon "close" at bounding box center [16, 44] width 9 height 9
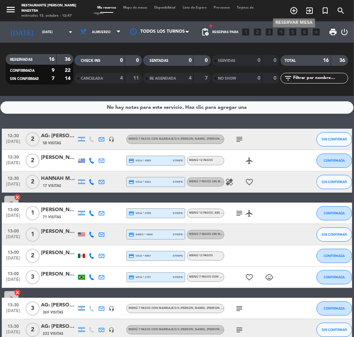
click at [296, 12] on icon "add_circle_outline" at bounding box center [293, 10] width 9 height 9
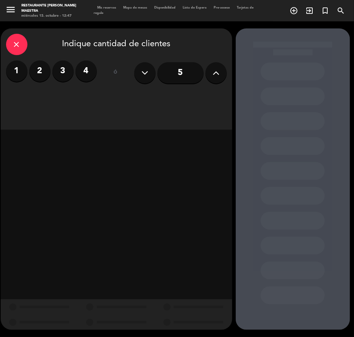
click at [44, 69] on label "2" at bounding box center [39, 70] width 21 height 21
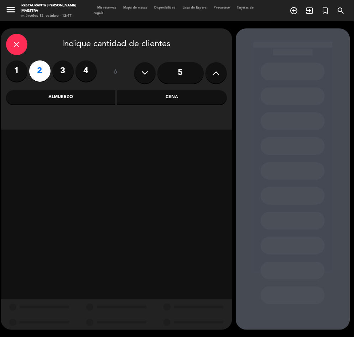
click at [61, 98] on div "Almuerzo" at bounding box center [61, 97] width 110 height 14
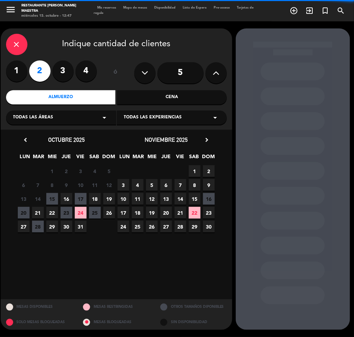
click at [151, 119] on span "Todas las experiencias" at bounding box center [153, 117] width 58 height 7
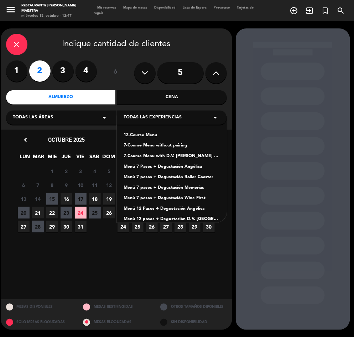
click at [185, 156] on div "7-Course Menu with D.V. [PERSON_NAME] – [PERSON_NAME] pairing" at bounding box center [172, 156] width 96 height 7
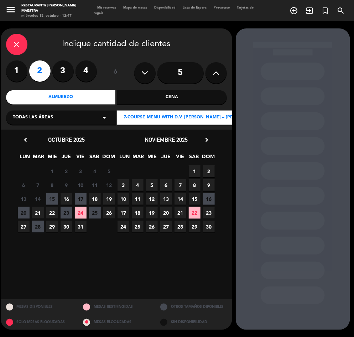
click at [123, 225] on span "24" at bounding box center [123, 227] width 12 height 12
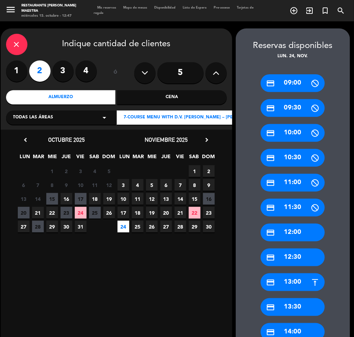
click at [294, 326] on div "credit_card 14:00" at bounding box center [292, 332] width 64 height 18
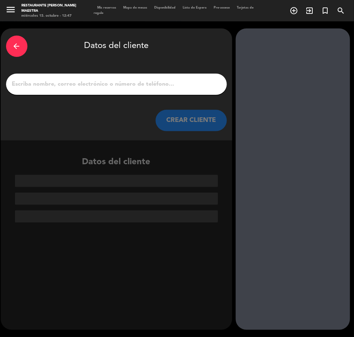
click at [84, 85] on input "1" at bounding box center [116, 84] width 210 height 10
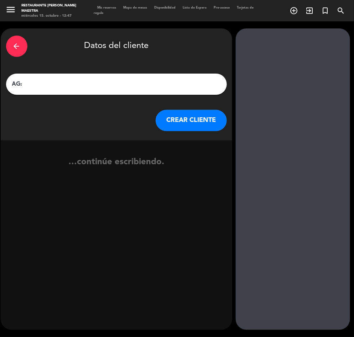
paste input "[PERSON_NAME]"
type input "AG: [PERSON_NAME] X2/ [PERSON_NAME] TOUR"
click at [194, 124] on button "CREAR CLIENTE" at bounding box center [190, 120] width 71 height 21
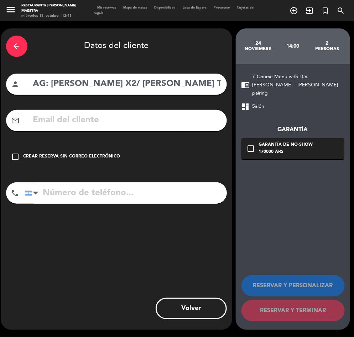
click at [136, 121] on input "text" at bounding box center [126, 120] width 189 height 15
paste input "[EMAIL_ADDRESS][DOMAIN_NAME]"
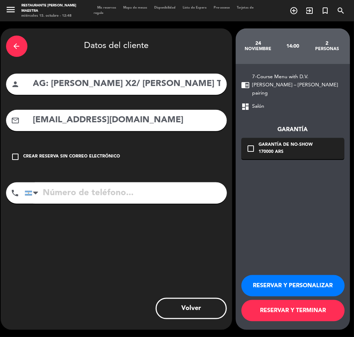
type input "[EMAIL_ADDRESS][DOMAIN_NAME]"
click at [288, 283] on button "RESERVAR Y PERSONALIZAR" at bounding box center [292, 285] width 103 height 21
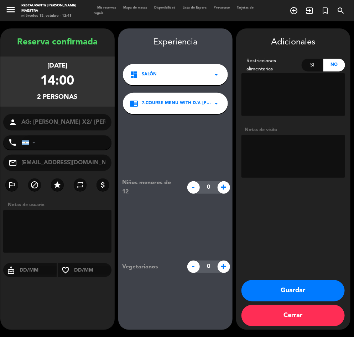
click at [296, 150] on textarea at bounding box center [293, 156] width 104 height 43
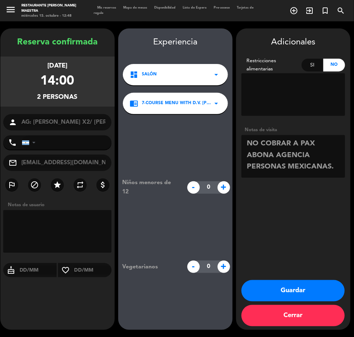
type textarea "NO COBRAR A PAX ABONA AGENCIA PERSONAS MEXICANAS."
click at [299, 291] on button "Guardar" at bounding box center [292, 290] width 103 height 21
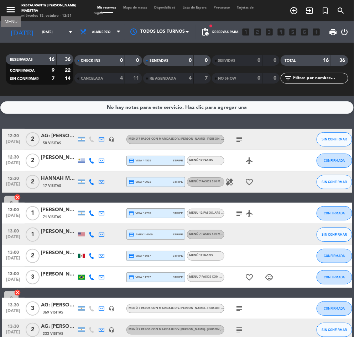
click at [8, 10] on icon "menu" at bounding box center [10, 9] width 11 height 11
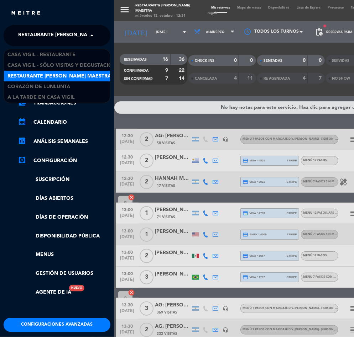
click at [59, 33] on span "Restaurante [PERSON_NAME] Maestra" at bounding box center [70, 35] width 104 height 15
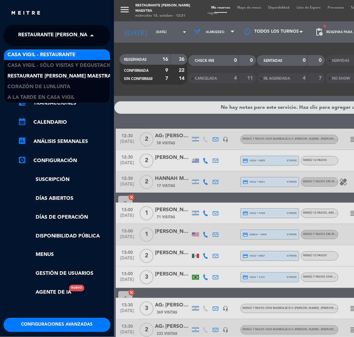
click at [79, 49] on div "Casa Vigil - Restaurante" at bounding box center [57, 54] width 106 height 11
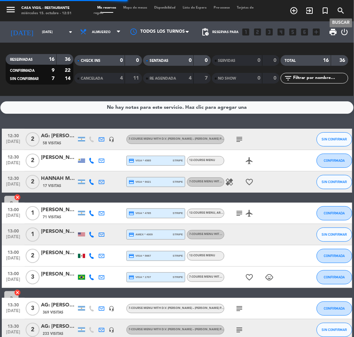
click at [342, 9] on icon "search" at bounding box center [340, 10] width 9 height 9
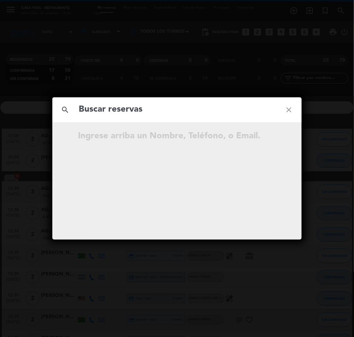
click at [100, 107] on input "text" at bounding box center [177, 109] width 198 height 15
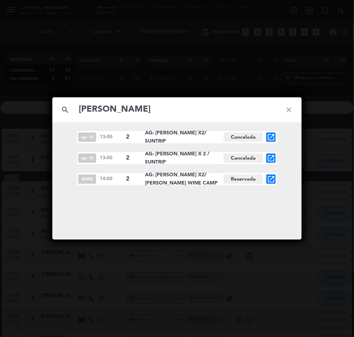
type input "[PERSON_NAME]"
click at [271, 178] on icon "open_in_new" at bounding box center [271, 179] width 9 height 9
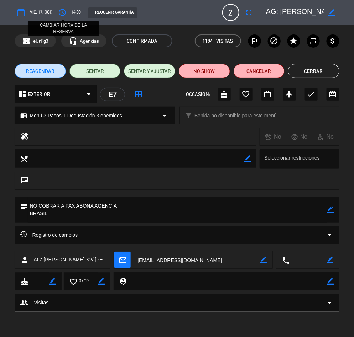
click at [64, 14] on icon "access_time" at bounding box center [62, 12] width 9 height 9
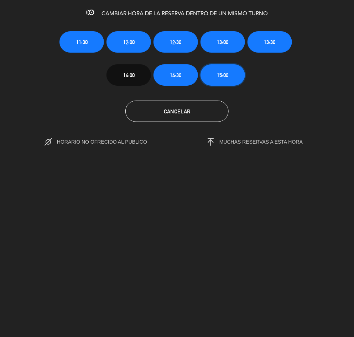
click at [237, 75] on button "15:00" at bounding box center [222, 74] width 44 height 21
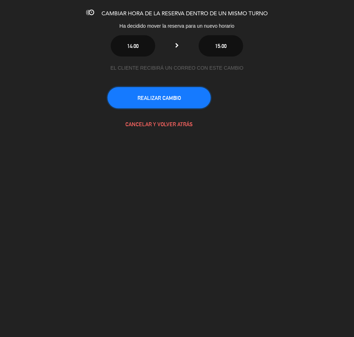
click at [163, 97] on button "REALIZAR CAMBIO" at bounding box center [158, 97] width 103 height 21
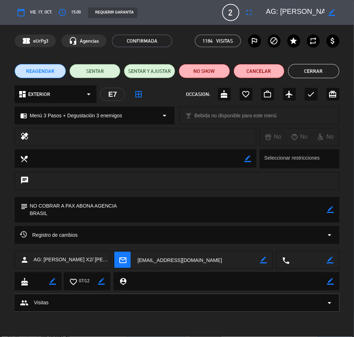
click at [330, 9] on icon "border_color" at bounding box center [331, 12] width 7 height 7
drag, startPoint x: 274, startPoint y: 8, endPoint x: 280, endPoint y: 10, distance: 6.0
click at [280, 10] on textarea at bounding box center [295, 12] width 59 height 13
paste textarea "[PERSON_NAME]"
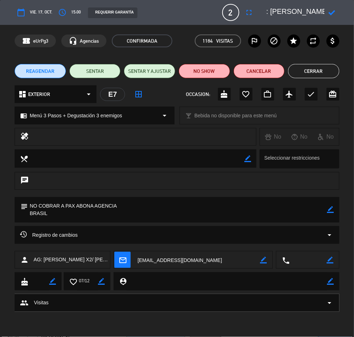
click at [330, 11] on icon at bounding box center [331, 12] width 7 height 7
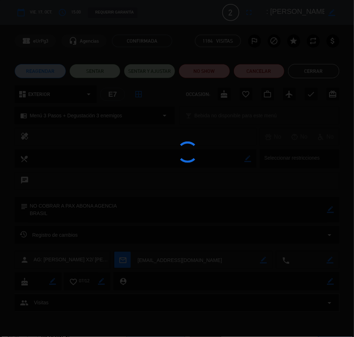
type textarea "AG: [PERSON_NAME] X2/ [PERSON_NAME] WINE CAMP"
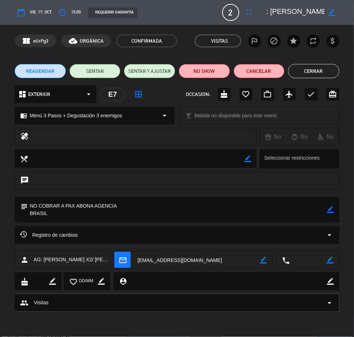
click at [315, 75] on button "Cerrar" at bounding box center [313, 71] width 51 height 14
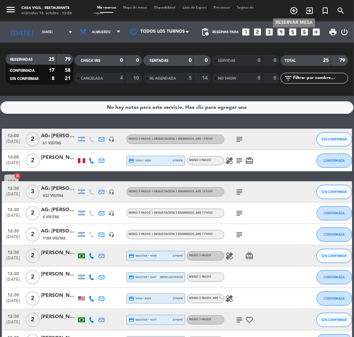
click at [292, 7] on icon "add_circle_outline" at bounding box center [293, 10] width 9 height 9
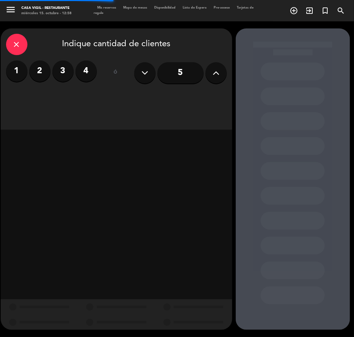
click at [218, 72] on icon at bounding box center [215, 73] width 7 height 11
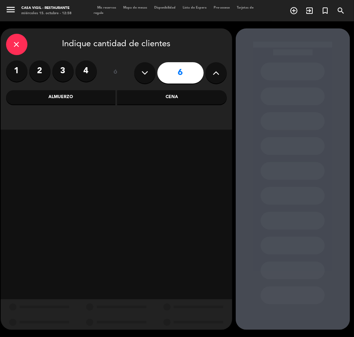
click at [69, 100] on div "Almuerzo" at bounding box center [61, 97] width 110 height 14
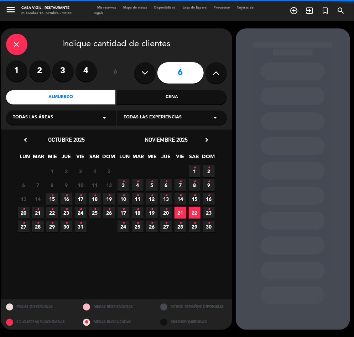
click at [168, 115] on span "Todas las experiencias" at bounding box center [153, 117] width 58 height 7
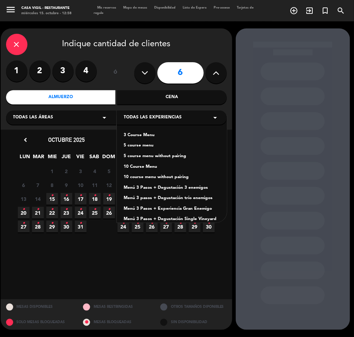
click at [195, 188] on div "Menú 3 Pasos + Degustación 3 enemigos" at bounding box center [172, 188] width 96 height 7
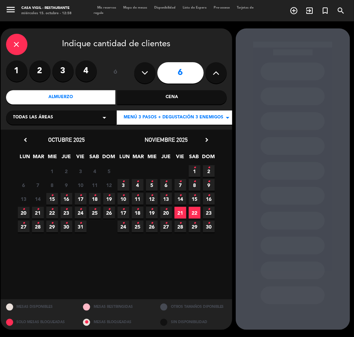
click at [207, 225] on icon "•" at bounding box center [208, 223] width 2 height 11
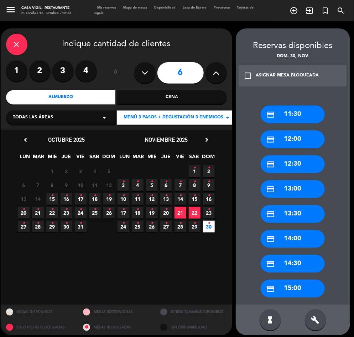
click at [251, 73] on icon "check_box_outline_blank" at bounding box center [248, 76] width 9 height 9
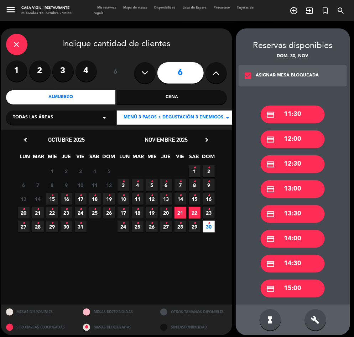
click at [299, 168] on div "credit_card 12:30" at bounding box center [292, 164] width 64 height 18
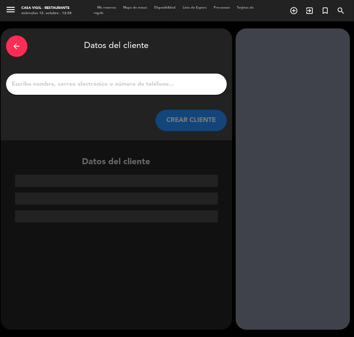
click at [102, 88] on input "1" at bounding box center [116, 84] width 210 height 10
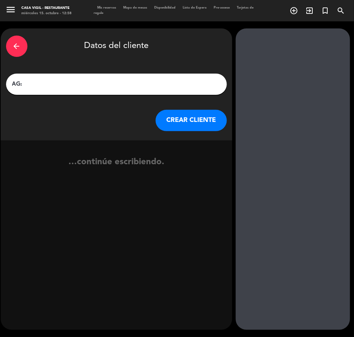
paste input "[PERSON_NAME]"
type input "AG: [PERSON_NAME] X6/ DISTINTOS"
click at [183, 116] on button "CREAR CLIENTE" at bounding box center [190, 120] width 71 height 21
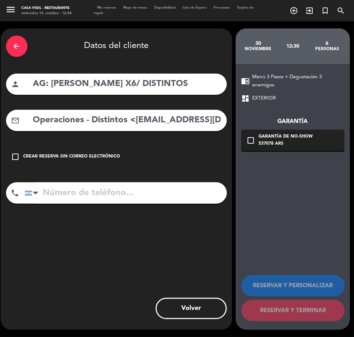
click at [117, 122] on input "Operaciones - Distintos <[EMAIL_ADDRESS][DOMAIN_NAME]>" at bounding box center [126, 120] width 189 height 15
drag, startPoint x: 91, startPoint y: 120, endPoint x: -1, endPoint y: 139, distance: 93.9
click at [0, 139] on html "close × Casa [PERSON_NAME] - Restaurante × chrome_reader_mode Listado de Reserv…" at bounding box center [177, 168] width 354 height 337
click at [151, 121] on input "[EMAIL_ADDRESS][DOMAIN_NAME]>" at bounding box center [126, 120] width 189 height 15
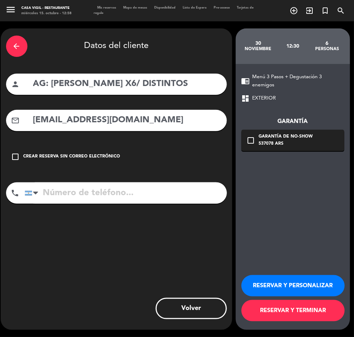
type input "[EMAIL_ADDRESS][DOMAIN_NAME]"
click at [304, 280] on button "RESERVAR Y PERSONALIZAR" at bounding box center [292, 285] width 103 height 21
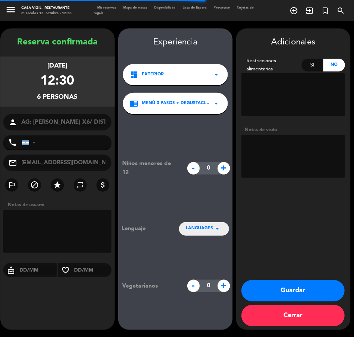
click at [295, 155] on textarea at bounding box center [293, 156] width 104 height 43
click at [296, 139] on textarea at bounding box center [293, 156] width 104 height 43
paste textarea "Es una colaboración de Exclusive con [PERSON_NAME], una de las mentoras líderes…"
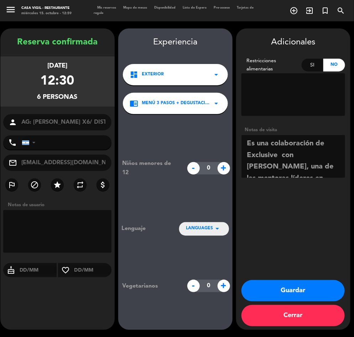
scroll to position [133, 0]
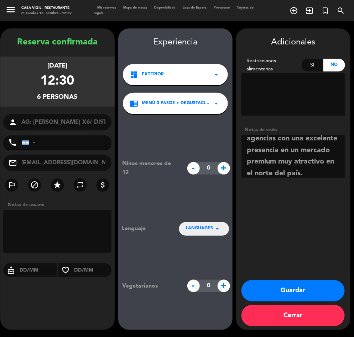
click at [288, 171] on textarea at bounding box center [293, 156] width 104 height 43
click at [259, 169] on textarea at bounding box center [293, 156] width 104 height 43
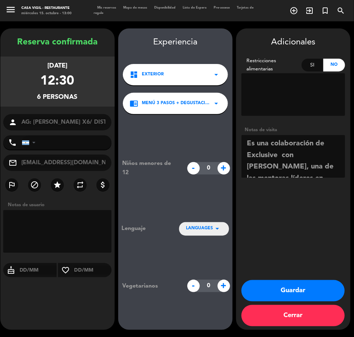
scroll to position [137, 0]
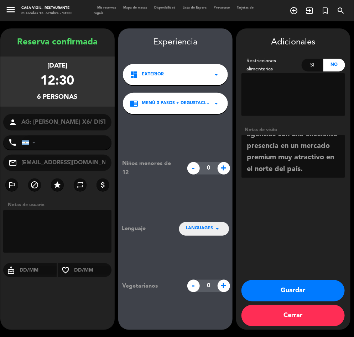
click at [270, 169] on textarea at bounding box center [293, 156] width 104 height 43
click at [282, 170] on textarea at bounding box center [293, 156] width 104 height 43
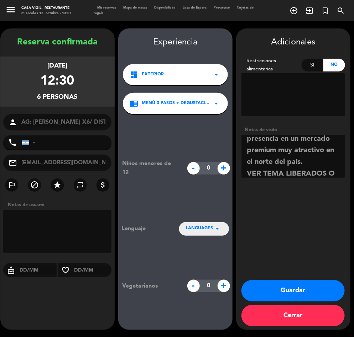
scroll to position [156, 0]
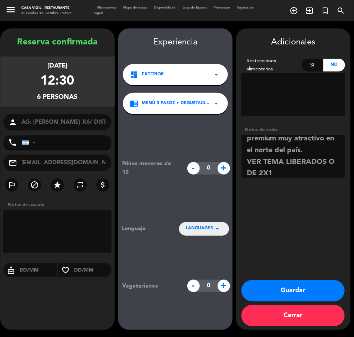
type textarea "Es una colaboración de Exclusive con [PERSON_NAME], una de las mentoras líderes…"
click at [308, 291] on button "Guardar" at bounding box center [292, 290] width 103 height 21
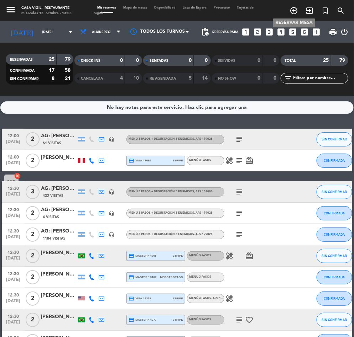
click at [294, 7] on icon "add_circle_outline" at bounding box center [293, 10] width 9 height 9
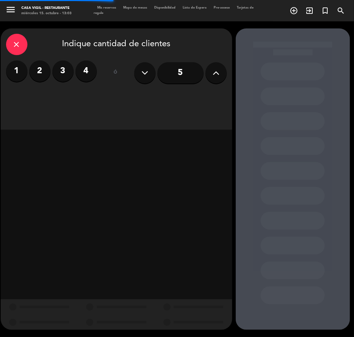
click at [219, 75] on icon at bounding box center [215, 73] width 7 height 11
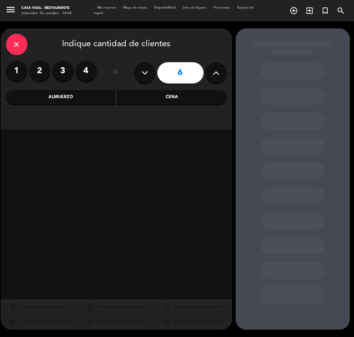
click at [71, 95] on div "Almuerzo" at bounding box center [61, 97] width 110 height 14
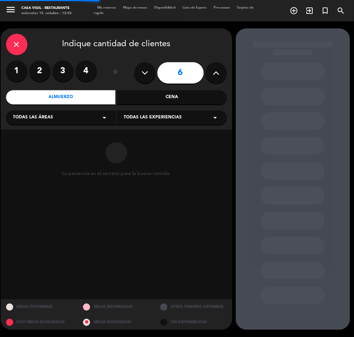
click at [173, 117] on span "Todas las experiencias" at bounding box center [153, 117] width 58 height 7
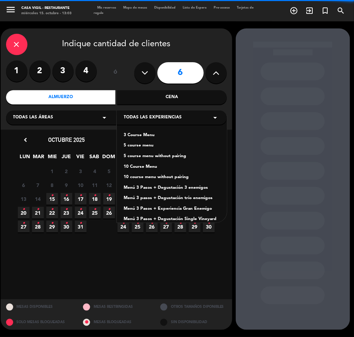
click at [199, 186] on div "Menú 3 Pasos + Degustación 3 enemigos" at bounding box center [172, 188] width 96 height 7
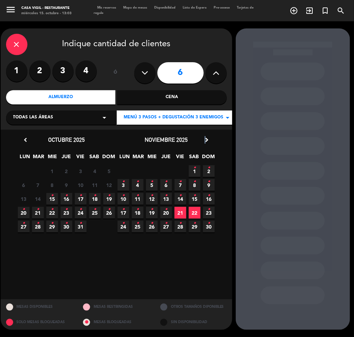
click at [205, 139] on icon "chevron_right" at bounding box center [206, 139] width 7 height 7
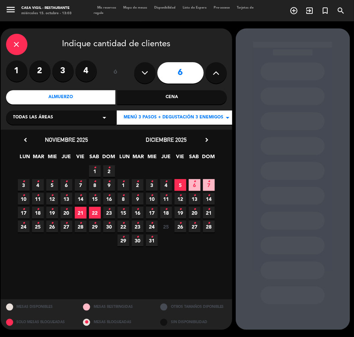
click at [165, 195] on icon "•" at bounding box center [166, 195] width 2 height 11
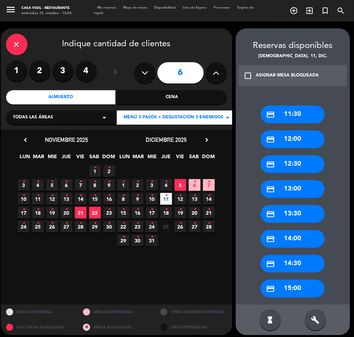
click at [14, 41] on icon "close" at bounding box center [16, 44] width 9 height 9
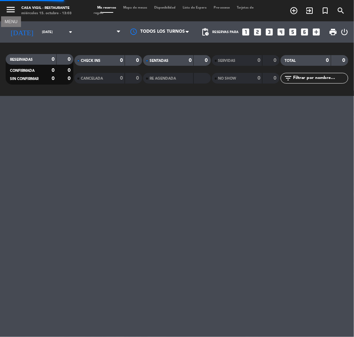
click at [10, 11] on icon "menu" at bounding box center [10, 9] width 11 height 11
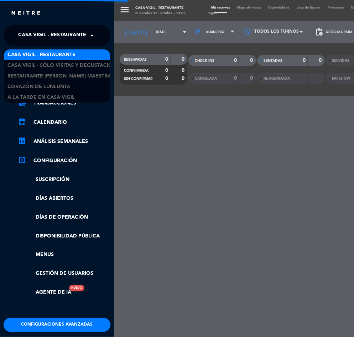
click at [52, 31] on span "Casa Vigil - Restaurante" at bounding box center [52, 35] width 68 height 15
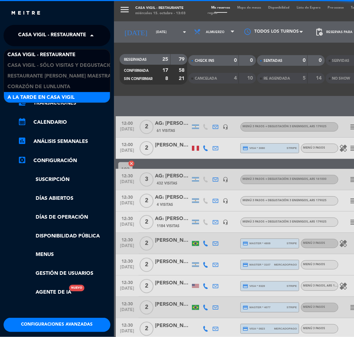
click at [100, 94] on div "A la tarde en Casa Vigil" at bounding box center [57, 97] width 106 height 11
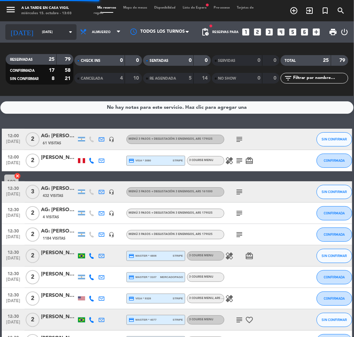
click at [42, 31] on input "[DATE]" at bounding box center [61, 32] width 46 height 11
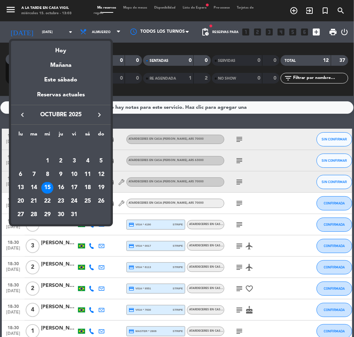
click at [94, 113] on button "keyboard_arrow_right" at bounding box center [99, 114] width 13 height 9
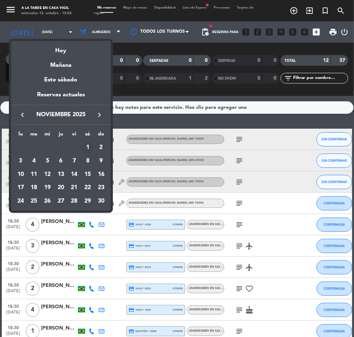
click at [88, 147] on div "1" at bounding box center [87, 148] width 12 height 12
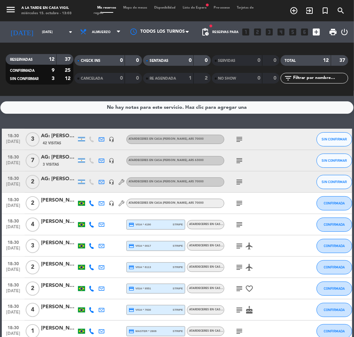
type input "[DATE]"
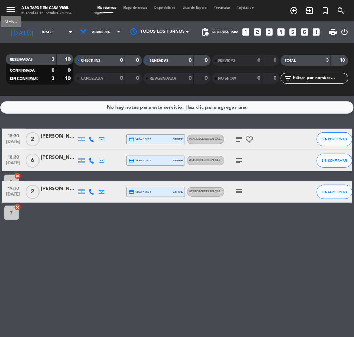
click at [10, 7] on icon "menu" at bounding box center [10, 9] width 11 height 11
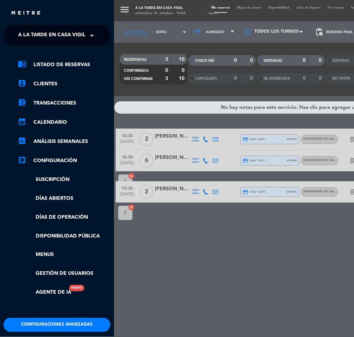
drag, startPoint x: 47, startPoint y: 32, endPoint x: 51, endPoint y: 36, distance: 5.3
click at [49, 33] on span "A la tarde en Casa Vigil" at bounding box center [51, 35] width 67 height 15
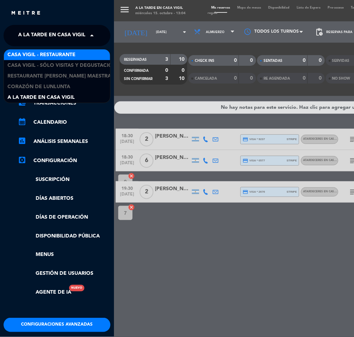
click at [58, 53] on span "Casa Vigil - Restaurante" at bounding box center [41, 55] width 68 height 8
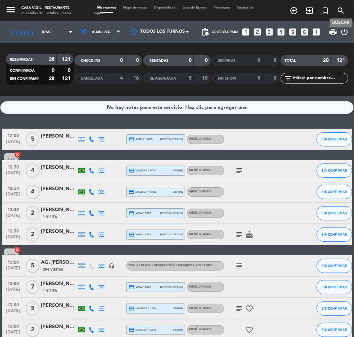
click at [343, 12] on icon "search" at bounding box center [340, 10] width 9 height 9
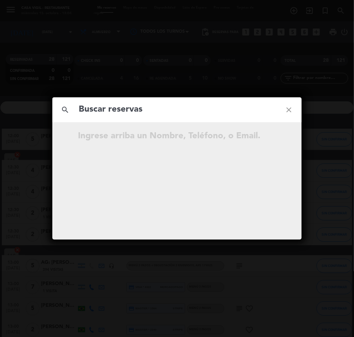
click at [135, 111] on input "text" at bounding box center [177, 109] width 198 height 15
type input "[PERSON_NAME]"
click at [330, 120] on div "search [PERSON_NAME] close No hay resultados para "[PERSON_NAME] "" at bounding box center [177, 168] width 354 height 337
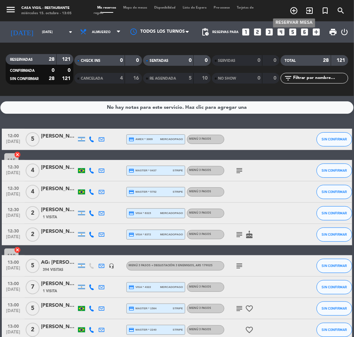
click at [293, 9] on icon "add_circle_outline" at bounding box center [293, 10] width 9 height 9
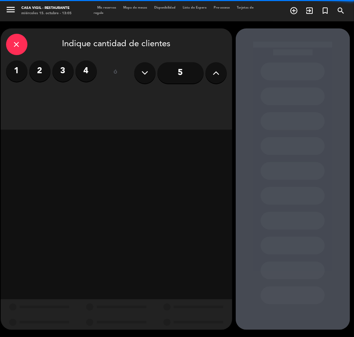
click at [213, 73] on icon at bounding box center [215, 73] width 7 height 11
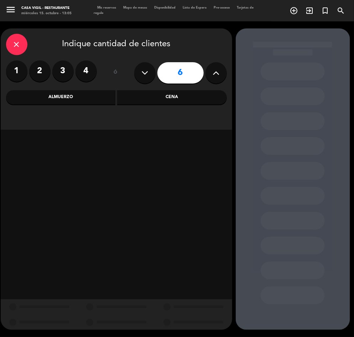
click at [74, 97] on div "Almuerzo" at bounding box center [61, 97] width 110 height 14
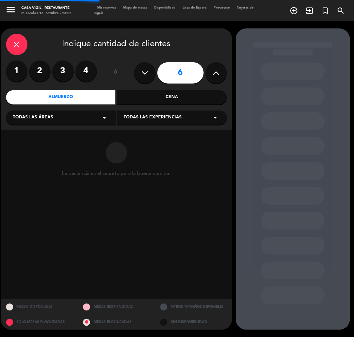
click at [157, 117] on span "Todas las experiencias" at bounding box center [153, 117] width 58 height 7
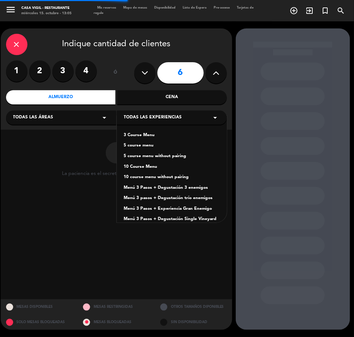
click at [196, 188] on div "Menú 3 Pasos + Degustación 3 enemigos" at bounding box center [172, 188] width 96 height 7
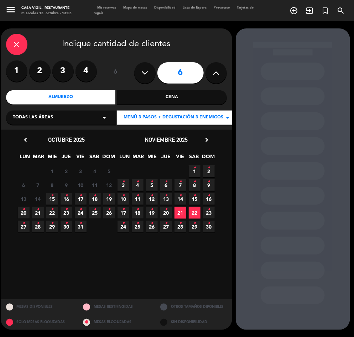
click at [206, 139] on icon "chevron_right" at bounding box center [206, 139] width 7 height 7
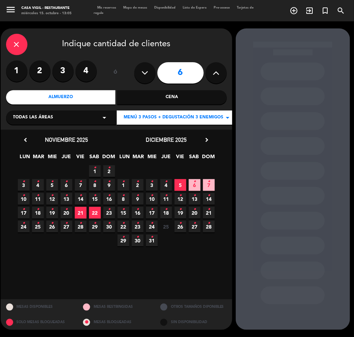
click at [165, 199] on icon "•" at bounding box center [166, 195] width 2 height 11
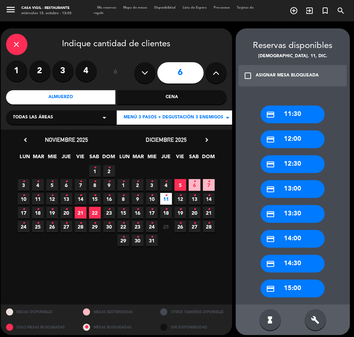
click at [245, 69] on div "check_box_outline_blank ASIGNAR MESA BLOQUEADA" at bounding box center [292, 75] width 109 height 21
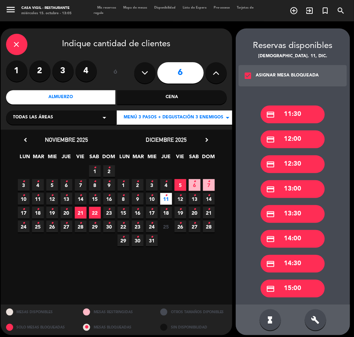
click at [296, 164] on div "credit_card 12:30" at bounding box center [292, 164] width 64 height 18
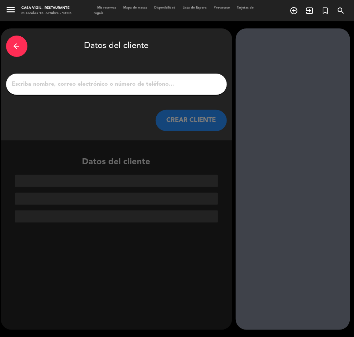
click at [91, 86] on input "1" at bounding box center [116, 84] width 210 height 10
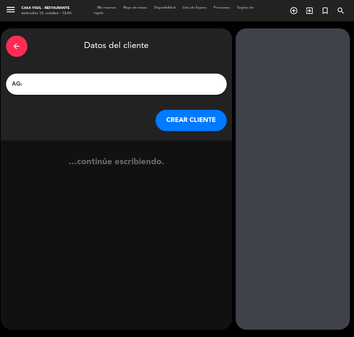
paste input "[PERSON_NAME]"
type input "AG: [PERSON_NAME] X6/ SUNTRIP"
click at [176, 119] on button "CREAR CLIENTE" at bounding box center [190, 120] width 71 height 21
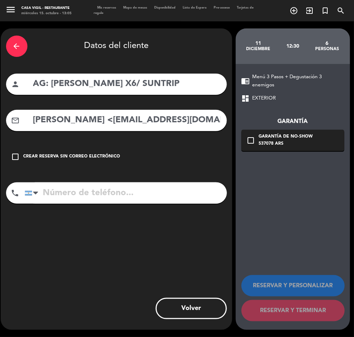
click at [148, 123] on input "[PERSON_NAME] <[EMAIL_ADDRESS][DOMAIN_NAME]>" at bounding box center [126, 120] width 189 height 15
drag, startPoint x: 133, startPoint y: 121, endPoint x: -1, endPoint y: 186, distance: 149.1
click at [0, 186] on html "close × Casa [PERSON_NAME] - Restaurante × chrome_reader_mode Listado de Reserv…" at bounding box center [177, 168] width 354 height 337
click at [168, 127] on div "mail_outline [EMAIL_ADDRESS][DOMAIN_NAME]>" at bounding box center [116, 120] width 221 height 21
click at [171, 115] on input "[EMAIL_ADDRESS][DOMAIN_NAME]>" at bounding box center [126, 120] width 189 height 15
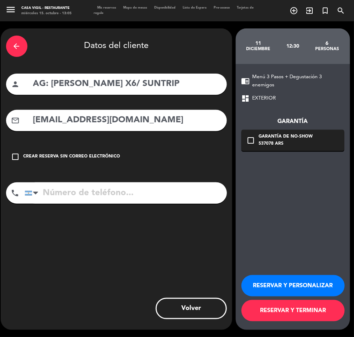
type input "[EMAIL_ADDRESS][DOMAIN_NAME]"
click at [292, 289] on button "RESERVAR Y PERSONALIZAR" at bounding box center [292, 285] width 103 height 21
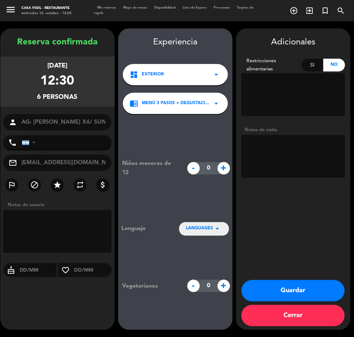
click at [304, 156] on textarea at bounding box center [293, 156] width 104 height 43
type textarea "NO COBRAR A PAX ABONA AGENCIA BRASIL"
click at [300, 300] on button "Guardar" at bounding box center [292, 290] width 103 height 21
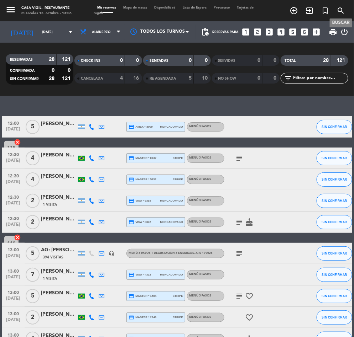
click at [340, 5] on span "search" at bounding box center [341, 11] width 16 height 12
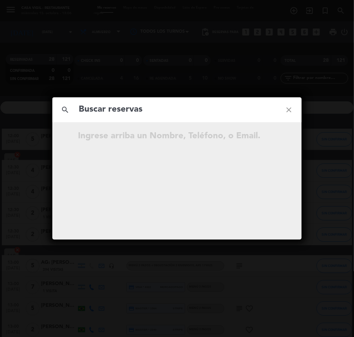
click at [104, 115] on input "text" at bounding box center [177, 109] width 198 height 15
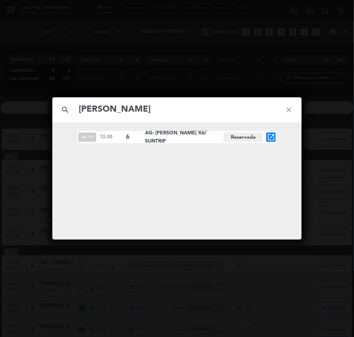
type input "[PERSON_NAME]"
click at [313, 117] on div "search [PERSON_NAME] close [DATE] 12:30 6 AG: [PERSON_NAME] X6/ SUNTRIP Reserva…" at bounding box center [177, 168] width 354 height 337
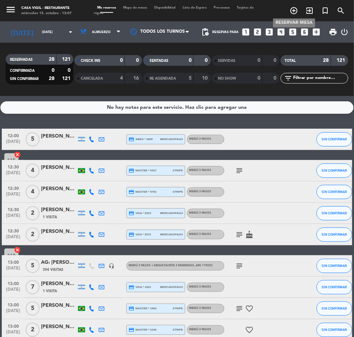
click at [296, 11] on icon "add_circle_outline" at bounding box center [293, 10] width 9 height 9
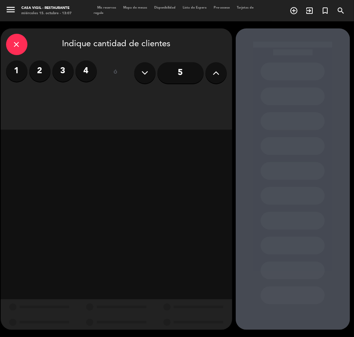
click at [26, 66] on label "1" at bounding box center [16, 70] width 21 height 21
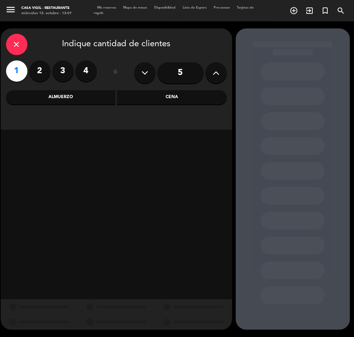
click at [155, 96] on div "Cena" at bounding box center [172, 97] width 110 height 14
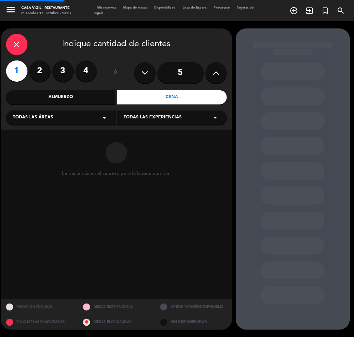
click at [152, 116] on span "Todas las experiencias" at bounding box center [153, 117] width 58 height 7
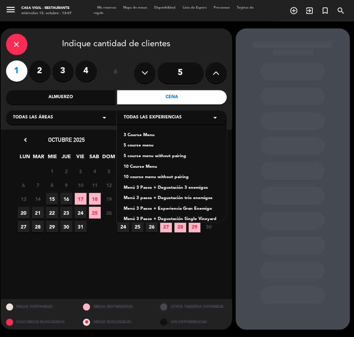
click at [137, 145] on div "5 course menu" at bounding box center [172, 145] width 96 height 7
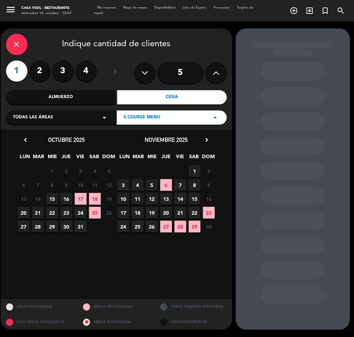
click at [125, 184] on span "3" at bounding box center [123, 185] width 12 height 12
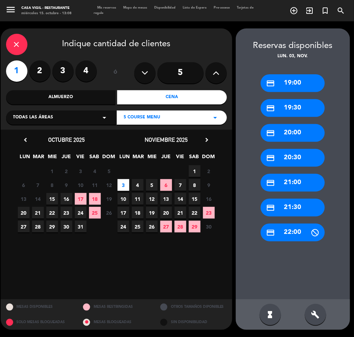
click at [293, 128] on div "credit_card 20:00" at bounding box center [292, 133] width 64 height 18
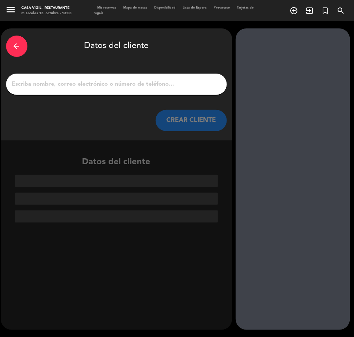
click at [69, 85] on input "1" at bounding box center [116, 84] width 210 height 10
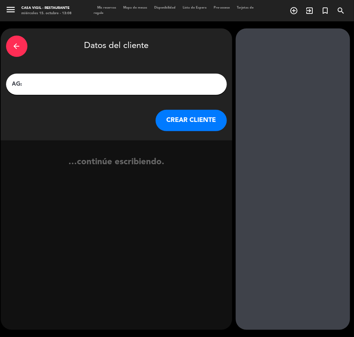
paste input "[PERSON_NAME]"
type input "AG: [PERSON_NAME] X1/ PARTICULAR"
click at [181, 113] on button "CREAR CLIENTE" at bounding box center [190, 120] width 71 height 21
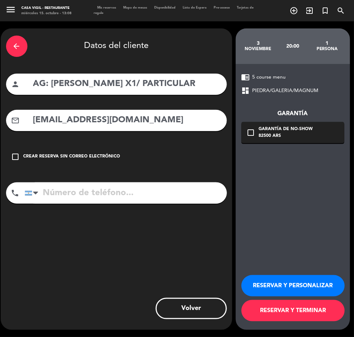
click at [142, 122] on input "[EMAIL_ADDRESS][DOMAIN_NAME]" at bounding box center [126, 120] width 189 height 15
type input "[EMAIL_ADDRESS][DOMAIN_NAME]"
click at [297, 291] on button "RESERVAR Y PERSONALIZAR" at bounding box center [292, 285] width 103 height 21
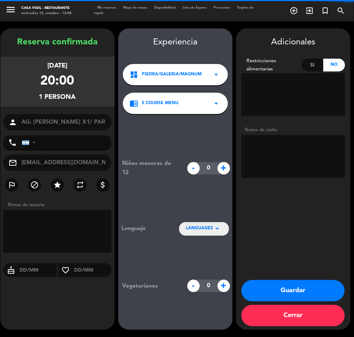
click at [293, 156] on textarea at bounding box center [293, 156] width 104 height 43
click at [84, 144] on input "[PHONE_NUMBER]" at bounding box center [67, 143] width 90 height 14
type input "[PHONE_NUMBER]"
click at [296, 157] on textarea at bounding box center [293, 156] width 104 height 43
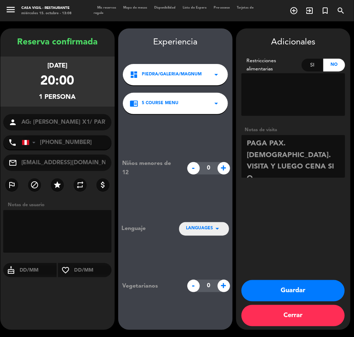
scroll to position [5, 0]
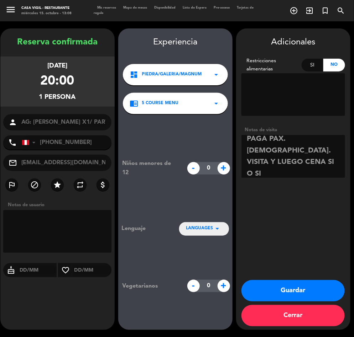
type textarea "PAGA PAX. [DEMOGRAPHIC_DATA]. VISITA Y LUEGO CENA SI O SI"
click at [302, 291] on button "Guardar" at bounding box center [292, 290] width 103 height 21
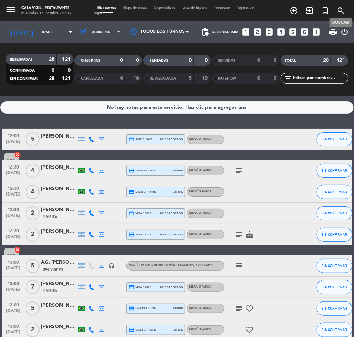
click at [342, 7] on icon "search" at bounding box center [340, 10] width 9 height 9
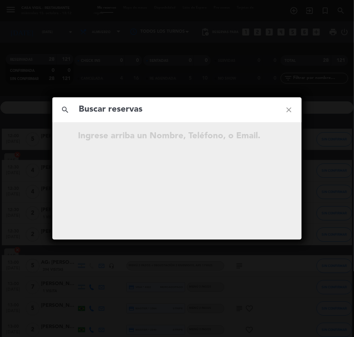
click at [126, 105] on input "text" at bounding box center [177, 109] width 198 height 15
type input "[PERSON_NAME]"
click at [151, 112] on input "[PERSON_NAME]" at bounding box center [177, 109] width 198 height 15
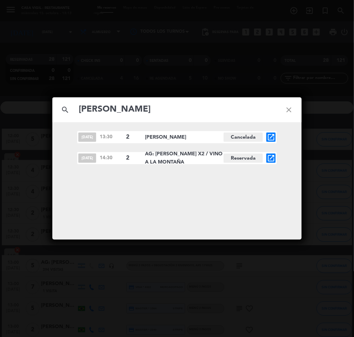
click at [272, 159] on icon "open_in_new" at bounding box center [271, 158] width 9 height 9
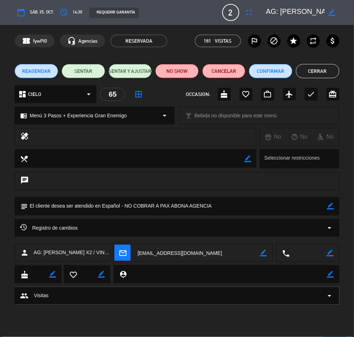
click at [114, 116] on span "Menú 3 Pasos + Experiencia Gran Enemigo" at bounding box center [78, 116] width 97 height 8
select select
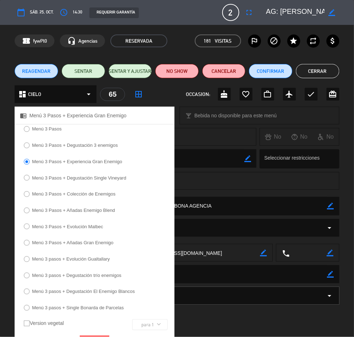
click at [36, 143] on label "Menú 3 Pasos + Degustación 3 enemigos" at bounding box center [75, 145] width 86 height 5
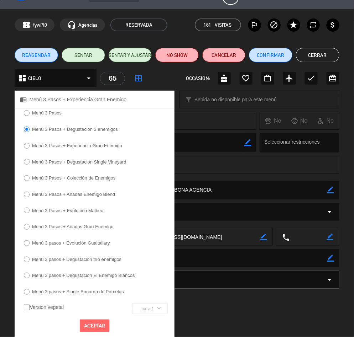
scroll to position [23, 0]
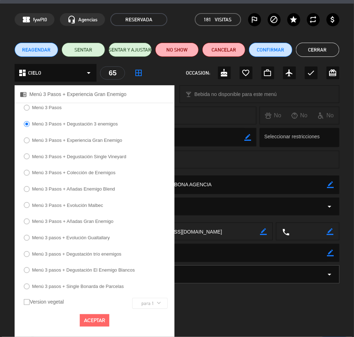
click at [104, 320] on button "Aceptar" at bounding box center [95, 321] width 30 height 12
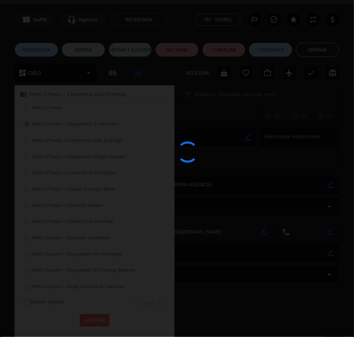
scroll to position [0, 0]
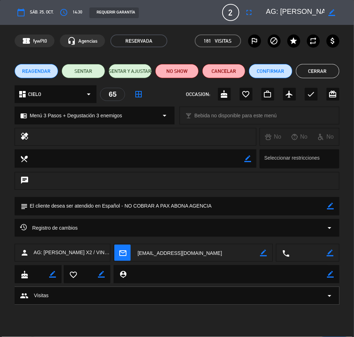
click at [329, 65] on button "Cerrar" at bounding box center [317, 71] width 43 height 14
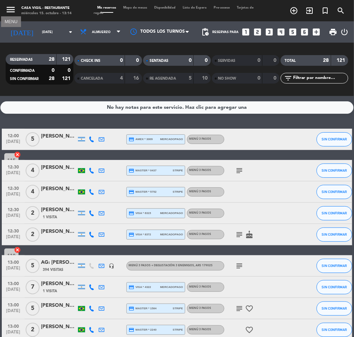
click at [13, 13] on icon "menu" at bounding box center [10, 9] width 11 height 11
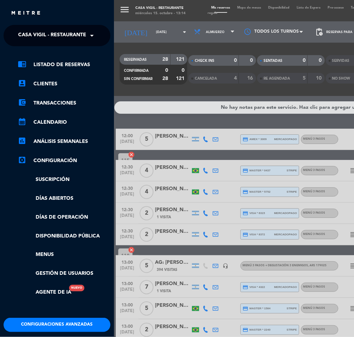
click at [39, 32] on span "Casa Vigil - Restaurante" at bounding box center [52, 35] width 68 height 15
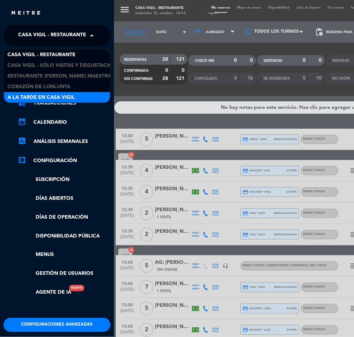
click at [80, 94] on div "A la tarde en Casa Vigil" at bounding box center [57, 97] width 106 height 11
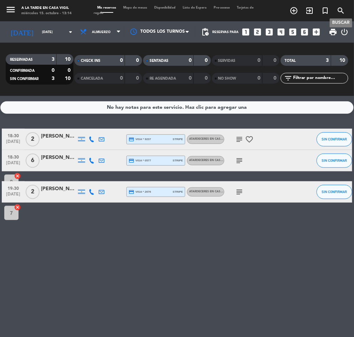
click at [342, 10] on icon "search" at bounding box center [340, 10] width 9 height 9
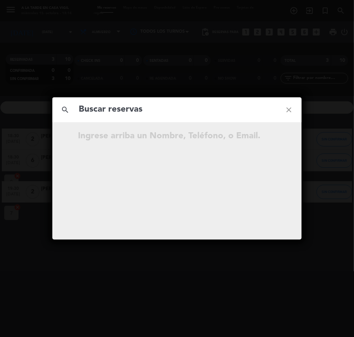
click at [104, 112] on input "text" at bounding box center [177, 109] width 198 height 15
type input "[PERSON_NAME]"
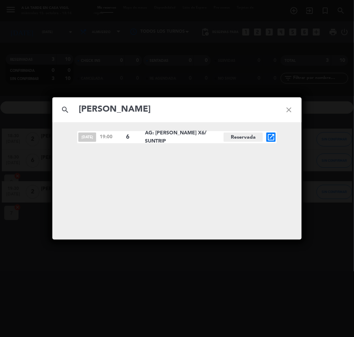
click at [270, 137] on icon "open_in_new" at bounding box center [271, 137] width 9 height 9
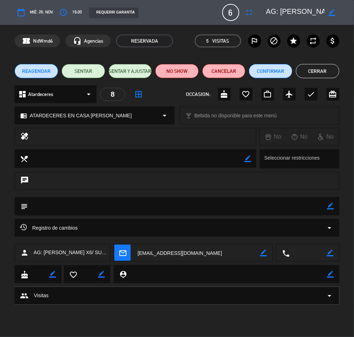
click at [37, 73] on span "REAGENDAR" at bounding box center [36, 71] width 28 height 7
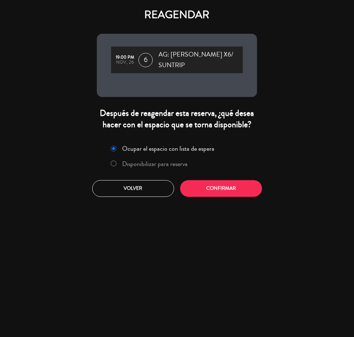
click at [120, 164] on label "Disponibilizar para reserva" at bounding box center [149, 164] width 85 height 13
click at [216, 181] on button "Confirmar" at bounding box center [221, 188] width 82 height 17
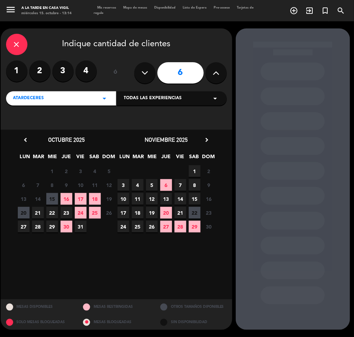
click at [153, 93] on div "Todas las experiencias arrow_drop_down" at bounding box center [172, 98] width 110 height 14
click at [132, 118] on div "SUNSETS AT CASA [PERSON_NAME]" at bounding box center [172, 116] width 96 height 7
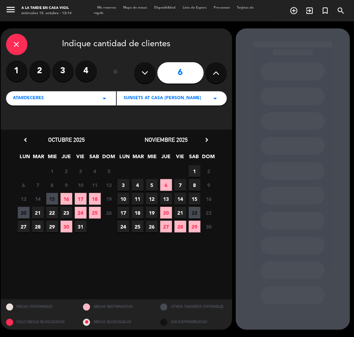
click at [207, 140] on icon "chevron_right" at bounding box center [206, 139] width 7 height 7
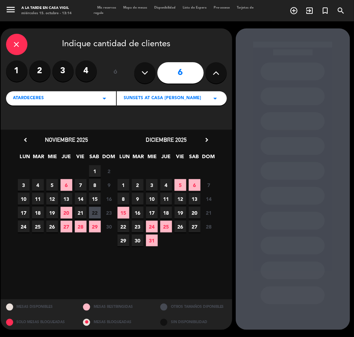
click at [180, 226] on span "26" at bounding box center [180, 227] width 12 height 12
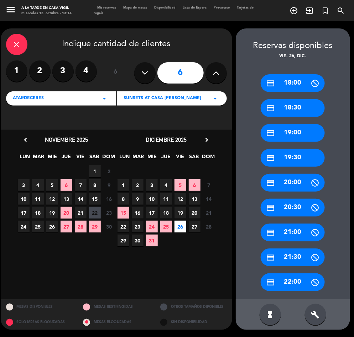
click at [304, 131] on div "credit_card 19:00" at bounding box center [292, 133] width 64 height 18
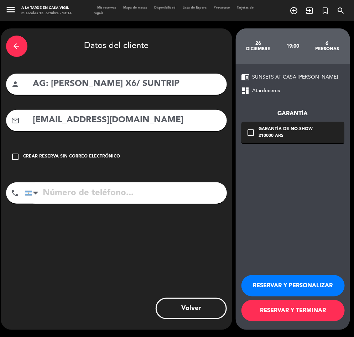
click at [322, 296] on button "RESERVAR Y PERSONALIZAR" at bounding box center [292, 285] width 103 height 21
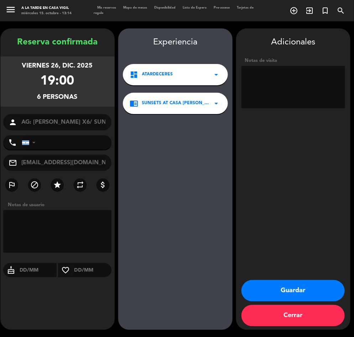
click at [280, 101] on textarea at bounding box center [293, 87] width 104 height 43
type textarea "n"
type textarea "NO COBRAR A PAX ABONA AGENCIA"
click at [296, 290] on button "Guardar" at bounding box center [292, 290] width 103 height 21
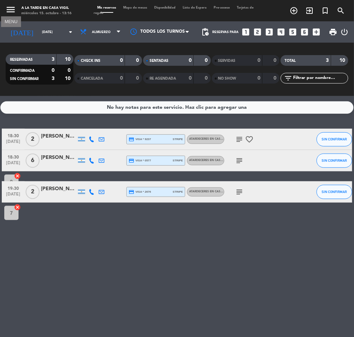
click at [13, 12] on icon "menu" at bounding box center [10, 9] width 11 height 11
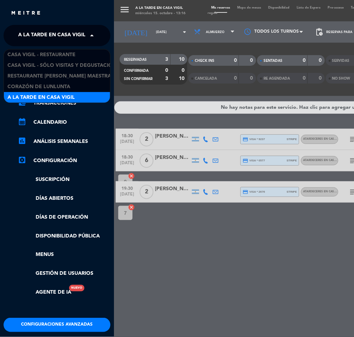
click at [52, 33] on span "A la tarde en Casa Vigil" at bounding box center [51, 35] width 67 height 15
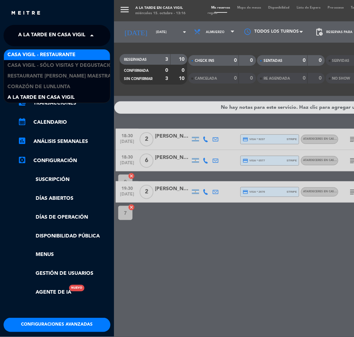
click at [65, 57] on span "Casa Vigil - Restaurante" at bounding box center [41, 55] width 68 height 8
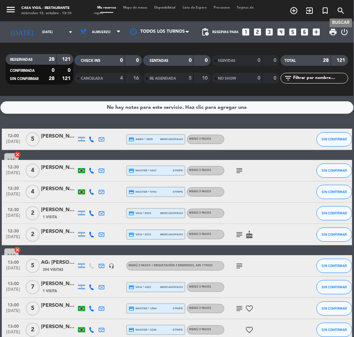
click at [340, 11] on icon "search" at bounding box center [340, 10] width 9 height 9
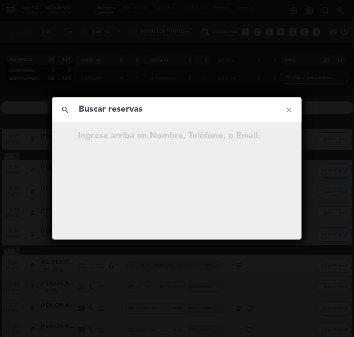
click at [125, 117] on input "text" at bounding box center [177, 109] width 198 height 15
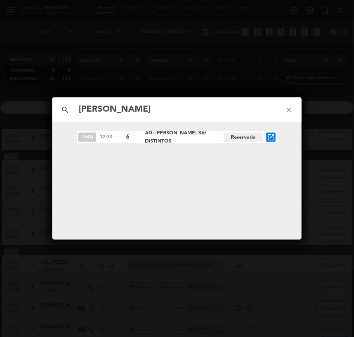
type input "[PERSON_NAME]"
click at [270, 137] on icon "open_in_new" at bounding box center [271, 137] width 9 height 9
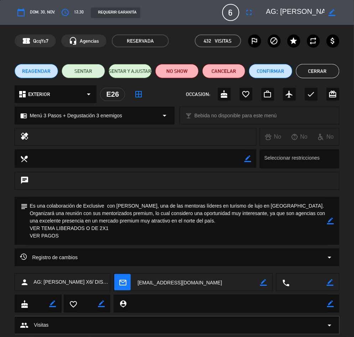
click at [42, 72] on span "REAGENDAR" at bounding box center [36, 71] width 28 height 7
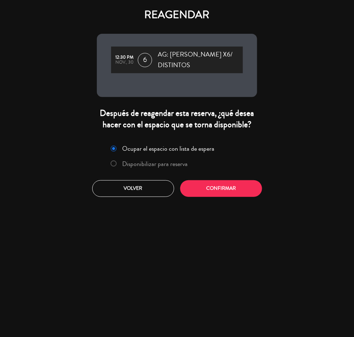
click at [126, 165] on label "Disponibilizar para reserva" at bounding box center [154, 164] width 65 height 6
click at [227, 184] on button "Confirmar" at bounding box center [221, 188] width 82 height 17
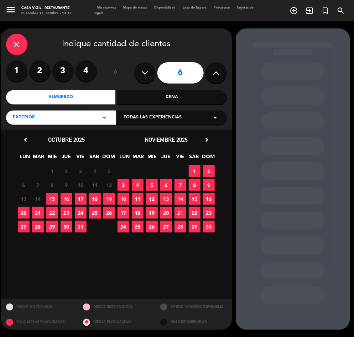
click at [154, 114] on div "Todas las experiencias arrow_drop_down" at bounding box center [172, 118] width 110 height 14
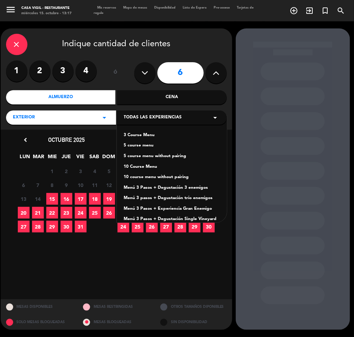
click at [203, 189] on div "Menú 3 Pasos + Degustación 3 enemigos" at bounding box center [172, 188] width 96 height 7
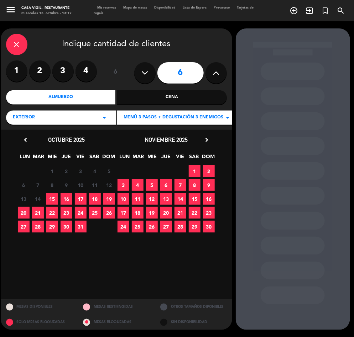
click at [206, 139] on icon "chevron_right" at bounding box center [206, 139] width 7 height 7
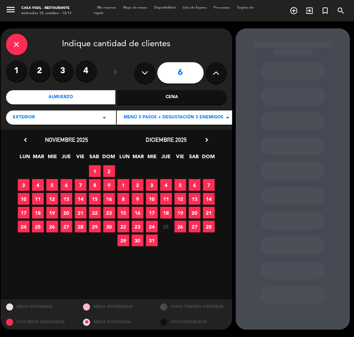
click at [121, 184] on span "1" at bounding box center [123, 185] width 12 height 12
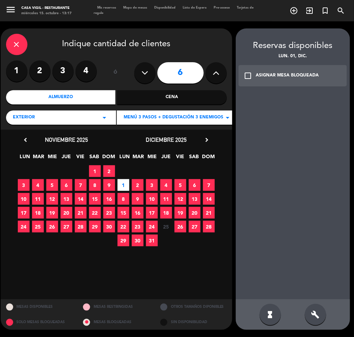
click at [258, 79] on div "check_box_outline_blank ASIGNAR MESA BLOQUEADA" at bounding box center [292, 75] width 109 height 21
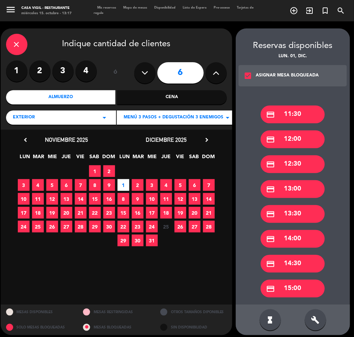
click at [295, 165] on div "credit_card 12:30" at bounding box center [292, 164] width 64 height 18
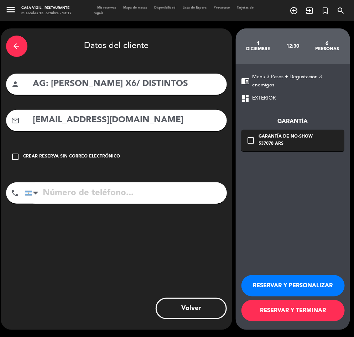
click at [285, 281] on button "RESERVAR Y PERSONALIZAR" at bounding box center [292, 285] width 103 height 21
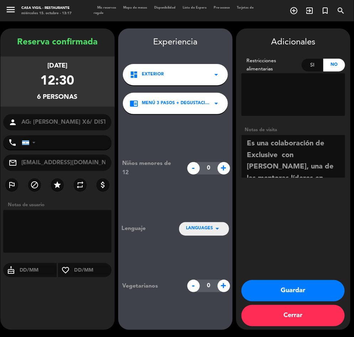
click at [303, 291] on button "Guardar" at bounding box center [292, 290] width 103 height 21
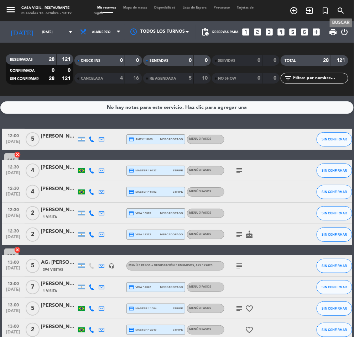
click at [343, 7] on icon "search" at bounding box center [340, 10] width 9 height 9
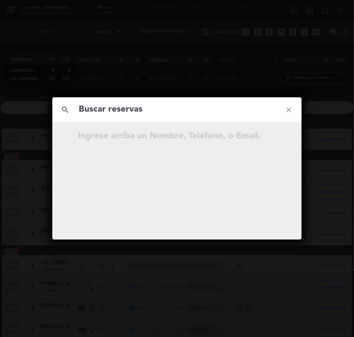
click at [101, 102] on input "text" at bounding box center [177, 109] width 198 height 15
click at [105, 110] on input "text" at bounding box center [177, 109] width 198 height 15
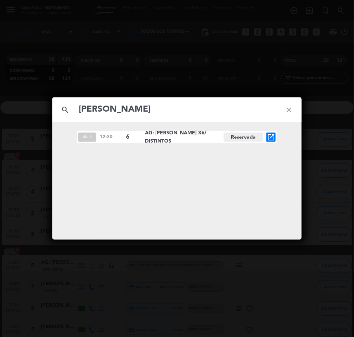
type input "[PERSON_NAME]"
click at [268, 137] on icon "open_in_new" at bounding box center [271, 137] width 9 height 9
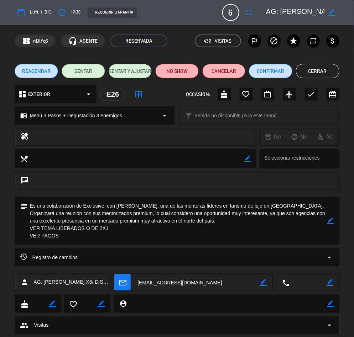
click at [328, 222] on icon "border_color" at bounding box center [330, 221] width 7 height 7
drag, startPoint x: 70, startPoint y: 240, endPoint x: 25, endPoint y: 233, distance: 45.8
click at [25, 233] on div "subject" at bounding box center [177, 221] width 324 height 48
click at [30, 206] on textarea at bounding box center [177, 221] width 299 height 48
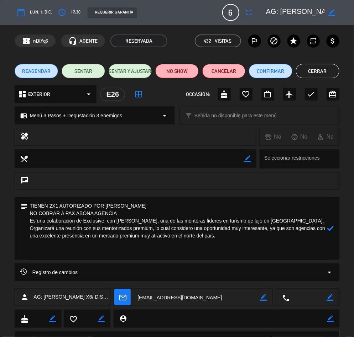
click at [330, 227] on icon at bounding box center [330, 228] width 7 height 7
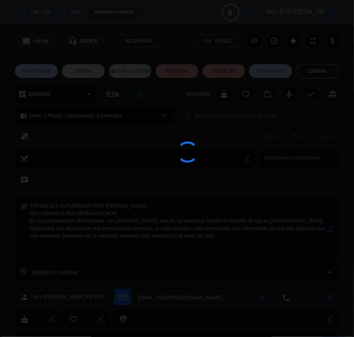
type textarea "TIENEN 2X1 AUTORIZADO POR [PERSON_NAME] NO COBRAR A PAX ABONA AGENCIA Es una co…"
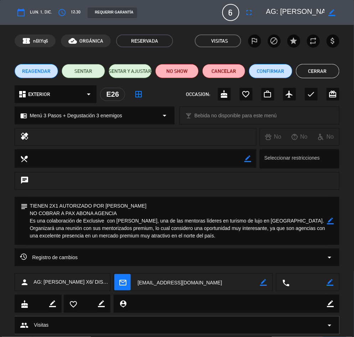
click at [327, 74] on button "Cerrar" at bounding box center [317, 71] width 43 height 14
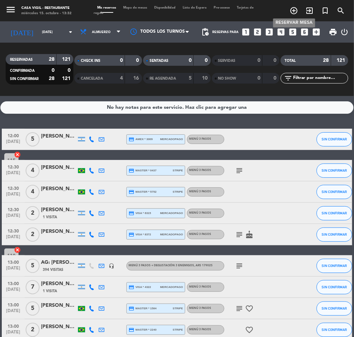
click at [294, 9] on icon "add_circle_outline" at bounding box center [293, 10] width 9 height 9
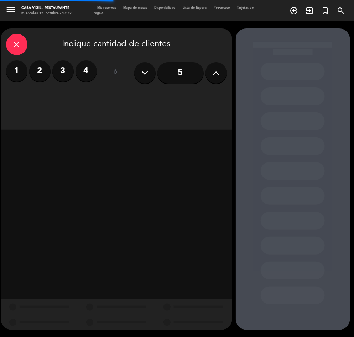
click at [65, 70] on label "3" at bounding box center [62, 70] width 21 height 21
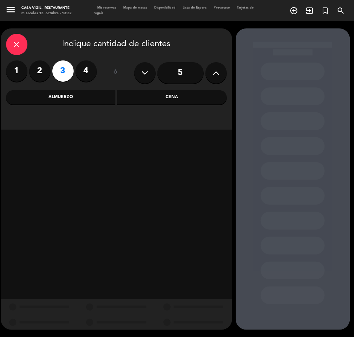
click at [171, 101] on div "Cena" at bounding box center [172, 97] width 110 height 14
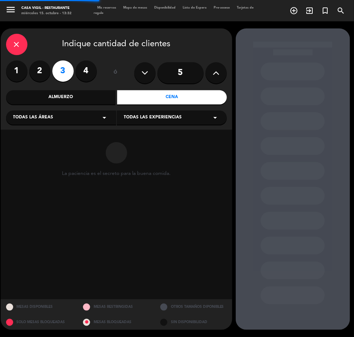
click at [153, 120] on span "Todas las experiencias" at bounding box center [153, 117] width 58 height 7
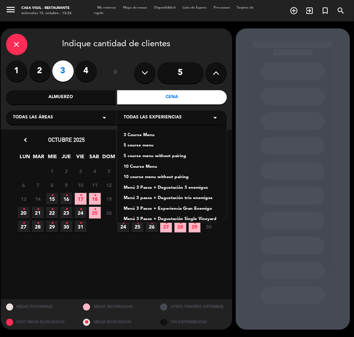
click at [148, 167] on div "10 Course Menu" at bounding box center [172, 167] width 96 height 7
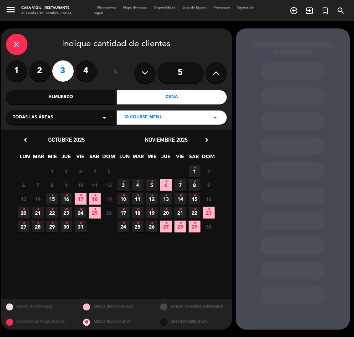
click at [138, 228] on icon "•" at bounding box center [137, 223] width 2 height 11
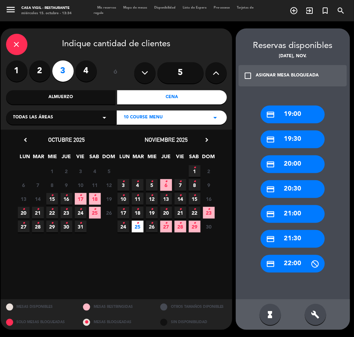
click at [248, 73] on icon "check_box_outline_blank" at bounding box center [248, 76] width 9 height 9
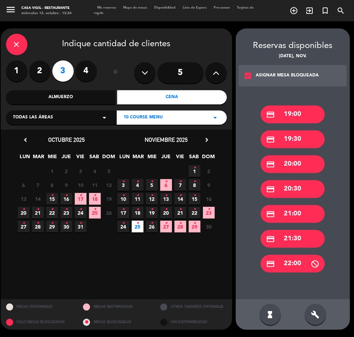
click at [297, 192] on div "credit_card 20:30" at bounding box center [292, 189] width 64 height 18
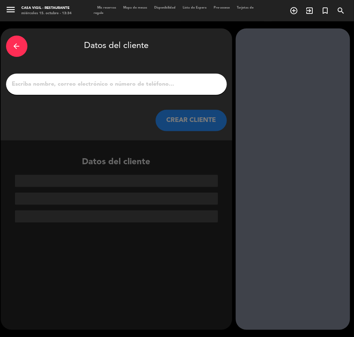
click at [93, 85] on input "1" at bounding box center [116, 84] width 210 height 10
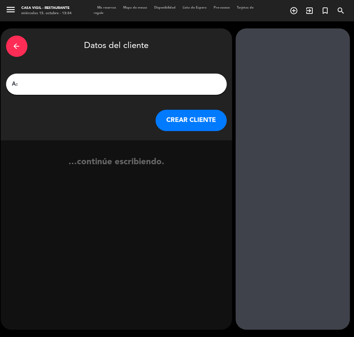
click at [16, 81] on input "A:" at bounding box center [116, 84] width 210 height 10
click at [47, 79] on input "AG:" at bounding box center [116, 84] width 210 height 10
paste input "[PERSON_NAME]"
type input "AG: [PERSON_NAME] X3/ [PERSON_NAME]"
click at [187, 117] on button "CREAR CLIENTE" at bounding box center [190, 120] width 71 height 21
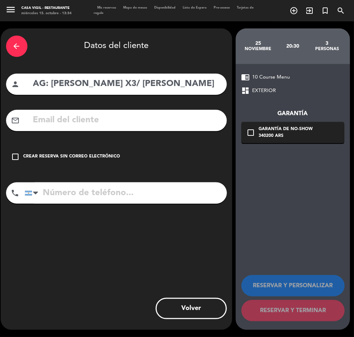
click at [17, 49] on icon "arrow_back" at bounding box center [16, 46] width 9 height 9
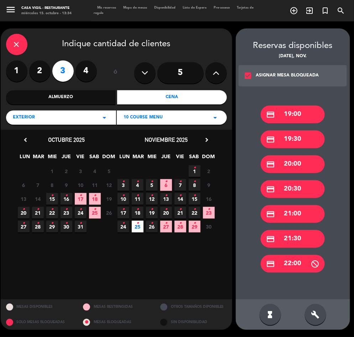
click at [17, 49] on div "close" at bounding box center [16, 44] width 21 height 21
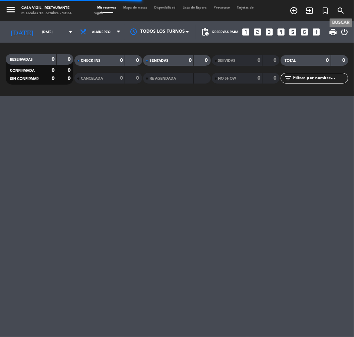
click at [342, 9] on icon "search" at bounding box center [340, 10] width 9 height 9
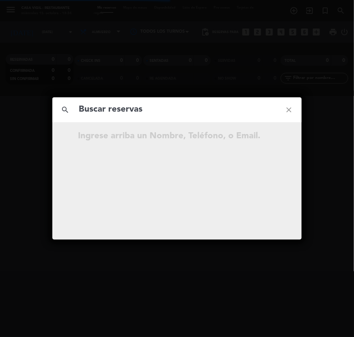
click at [139, 112] on input "text" at bounding box center [177, 109] width 198 height 15
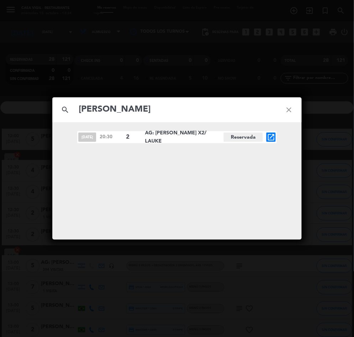
type input "[PERSON_NAME]"
click at [269, 136] on icon "open_in_new" at bounding box center [271, 137] width 9 height 9
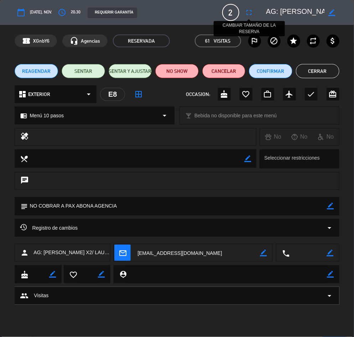
click at [248, 12] on icon "fullscreen" at bounding box center [249, 12] width 9 height 9
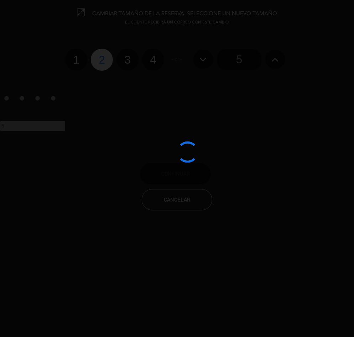
click at [128, 57] on edit-booking-info-modal "CAMBIAR TAMAÑO DE LA RESERVA. SELECCIONE UN NUEVO TAMAÑO EL CLIENTE RECIBIRÁ UN…" at bounding box center [177, 168] width 354 height 337
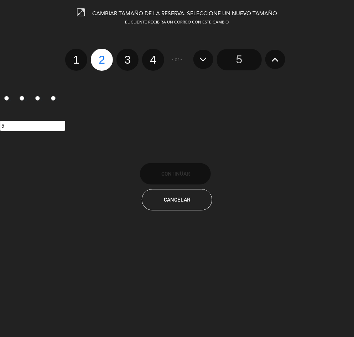
click at [128, 57] on label "3" at bounding box center [127, 60] width 22 height 22
click at [128, 56] on input "3" at bounding box center [126, 53] width 5 height 5
radio input "true"
radio input "false"
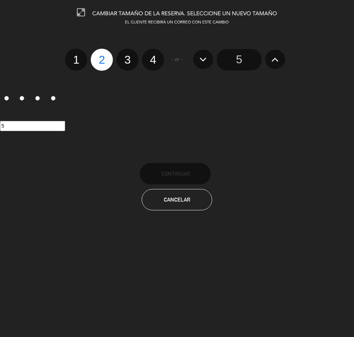
radio input "false"
radio input "true"
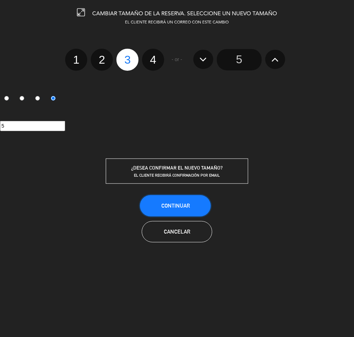
click at [180, 206] on span "Continuar" at bounding box center [175, 206] width 28 height 6
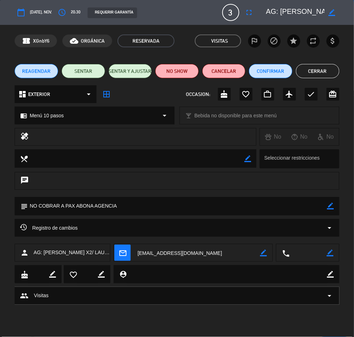
click at [331, 14] on icon "border_color" at bounding box center [331, 12] width 7 height 7
click at [295, 9] on textarea at bounding box center [295, 12] width 59 height 13
click at [333, 9] on icon at bounding box center [331, 12] width 7 height 7
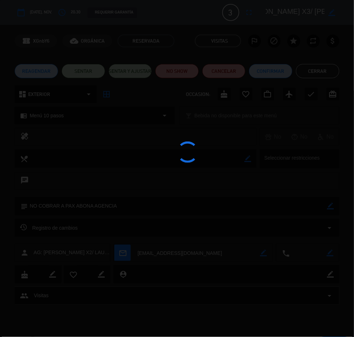
type textarea "AG: [PERSON_NAME] X3/ [PERSON_NAME]"
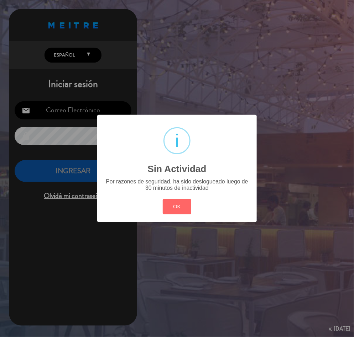
type input "[EMAIL_ADDRESS][DOMAIN_NAME]"
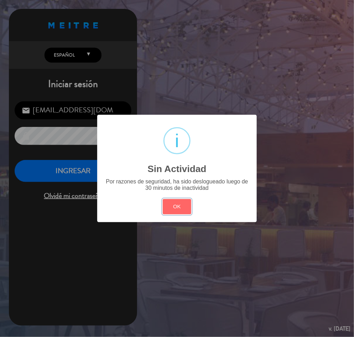
drag, startPoint x: 180, startPoint y: 202, endPoint x: 146, endPoint y: 200, distance: 33.5
click at [178, 203] on button "OK" at bounding box center [177, 206] width 29 height 15
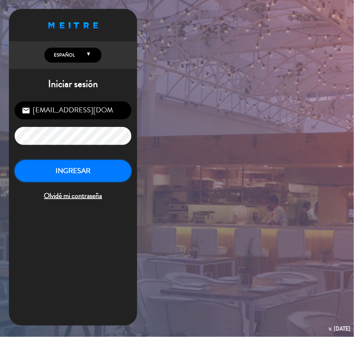
click at [81, 171] on button "INGRESAR" at bounding box center [73, 171] width 117 height 22
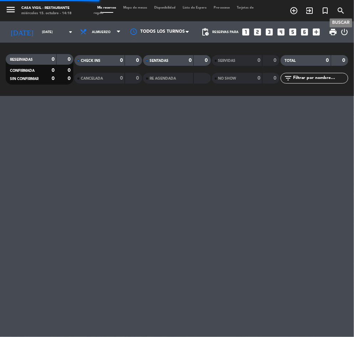
click at [347, 7] on span "search" at bounding box center [341, 11] width 16 height 12
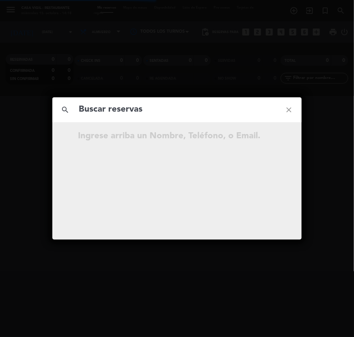
click at [93, 114] on input "text" at bounding box center [177, 109] width 198 height 15
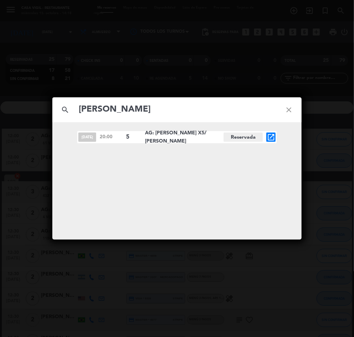
type input "[PERSON_NAME]"
click at [270, 135] on icon "open_in_new" at bounding box center [271, 137] width 9 height 9
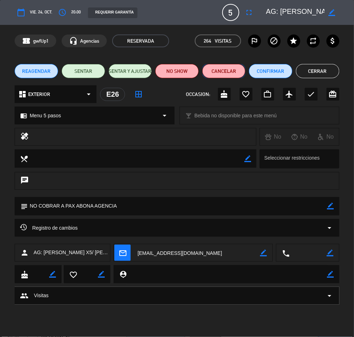
click at [215, 68] on button "Cancelar" at bounding box center [223, 71] width 43 height 14
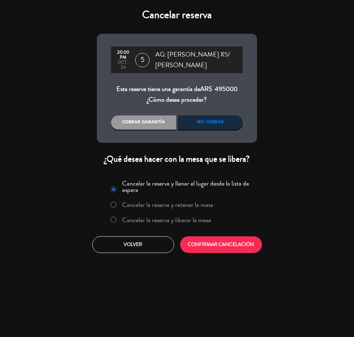
click at [195, 220] on label "Cancelar la reserva y liberar la mesa" at bounding box center [166, 220] width 89 height 6
click at [231, 250] on button "CONFIRMAR CANCELACIÓN" at bounding box center [221, 245] width 82 height 17
